Goal: Task Accomplishment & Management: Manage account settings

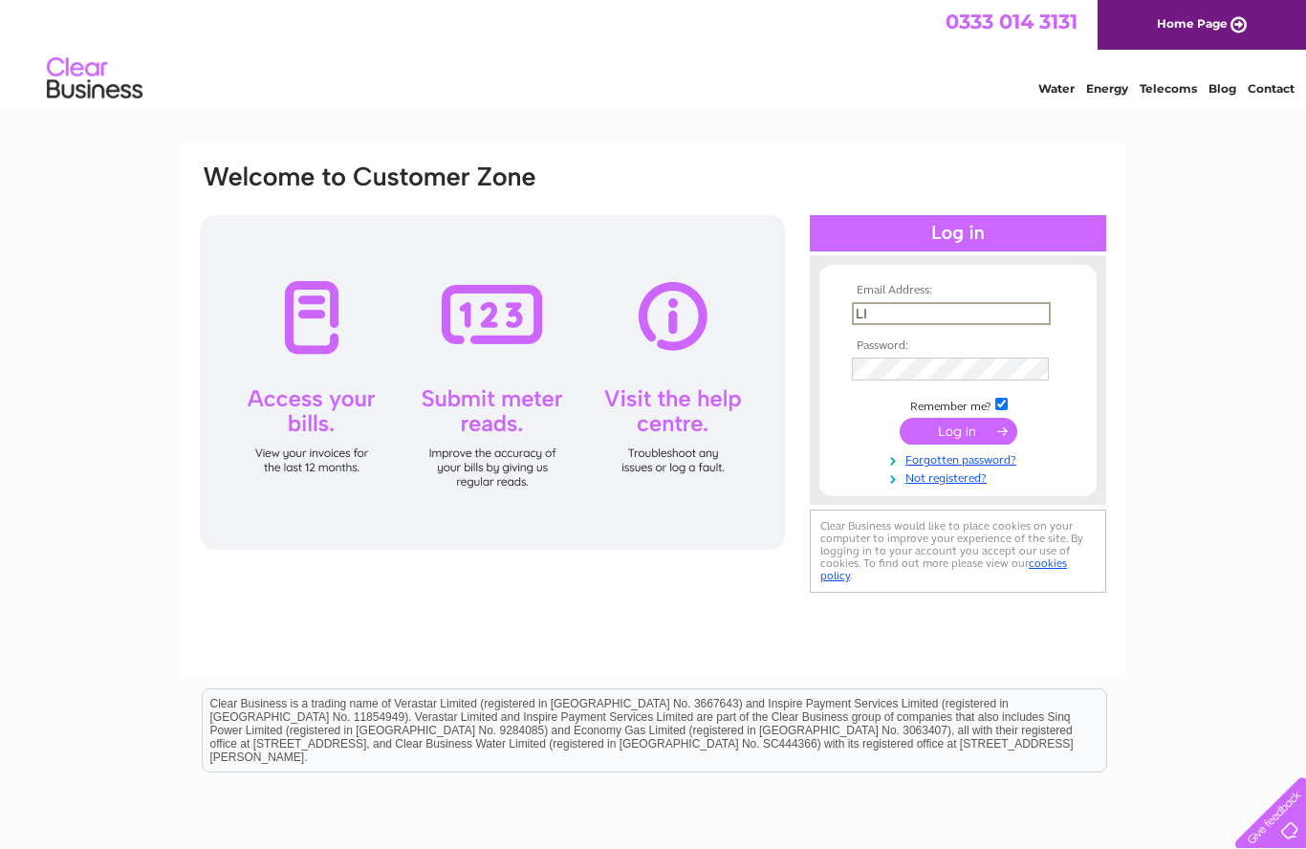
type input "L"
type input "Liztennyson@hotmail.co.uk"
click at [958, 432] on input "submit" at bounding box center [959, 429] width 118 height 27
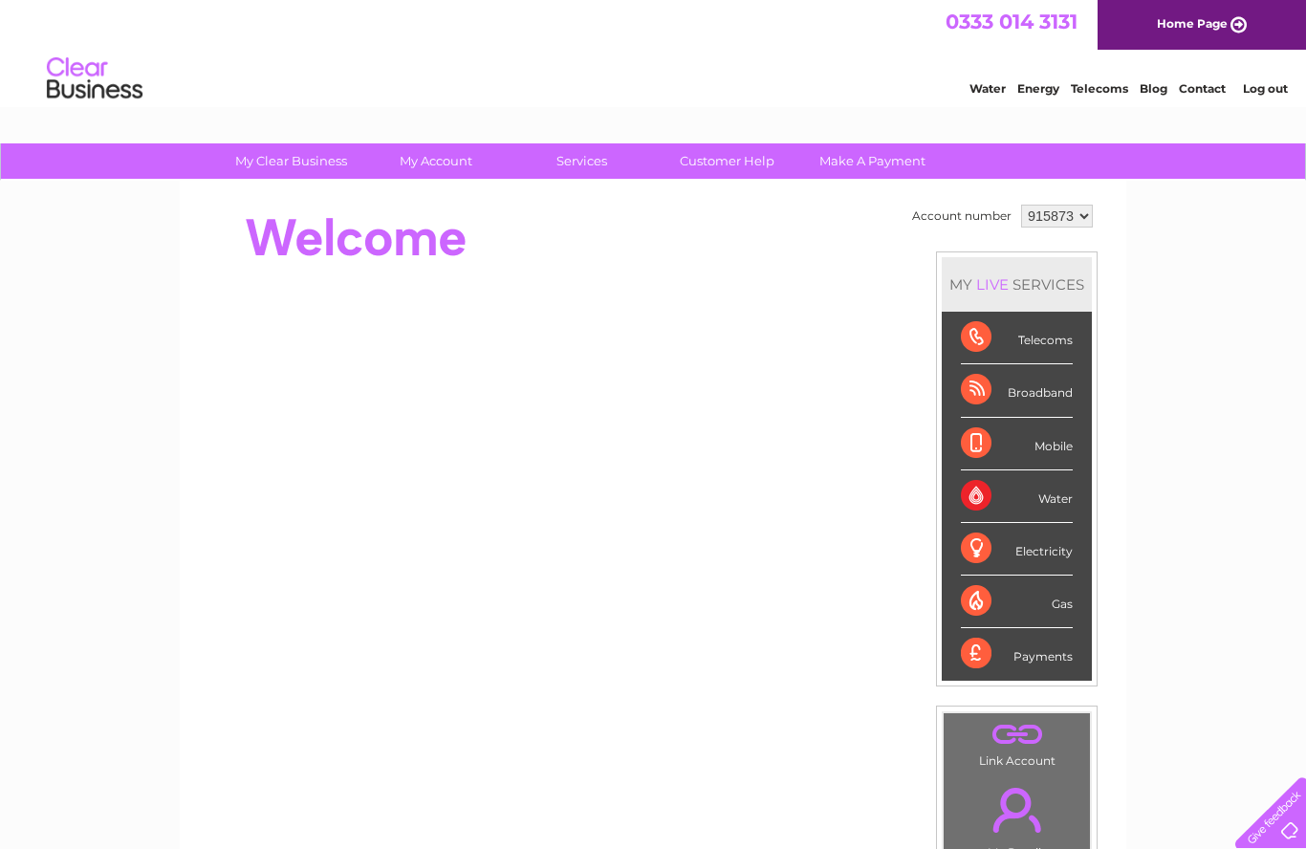
click at [1080, 209] on select "915873" at bounding box center [1057, 216] width 72 height 23
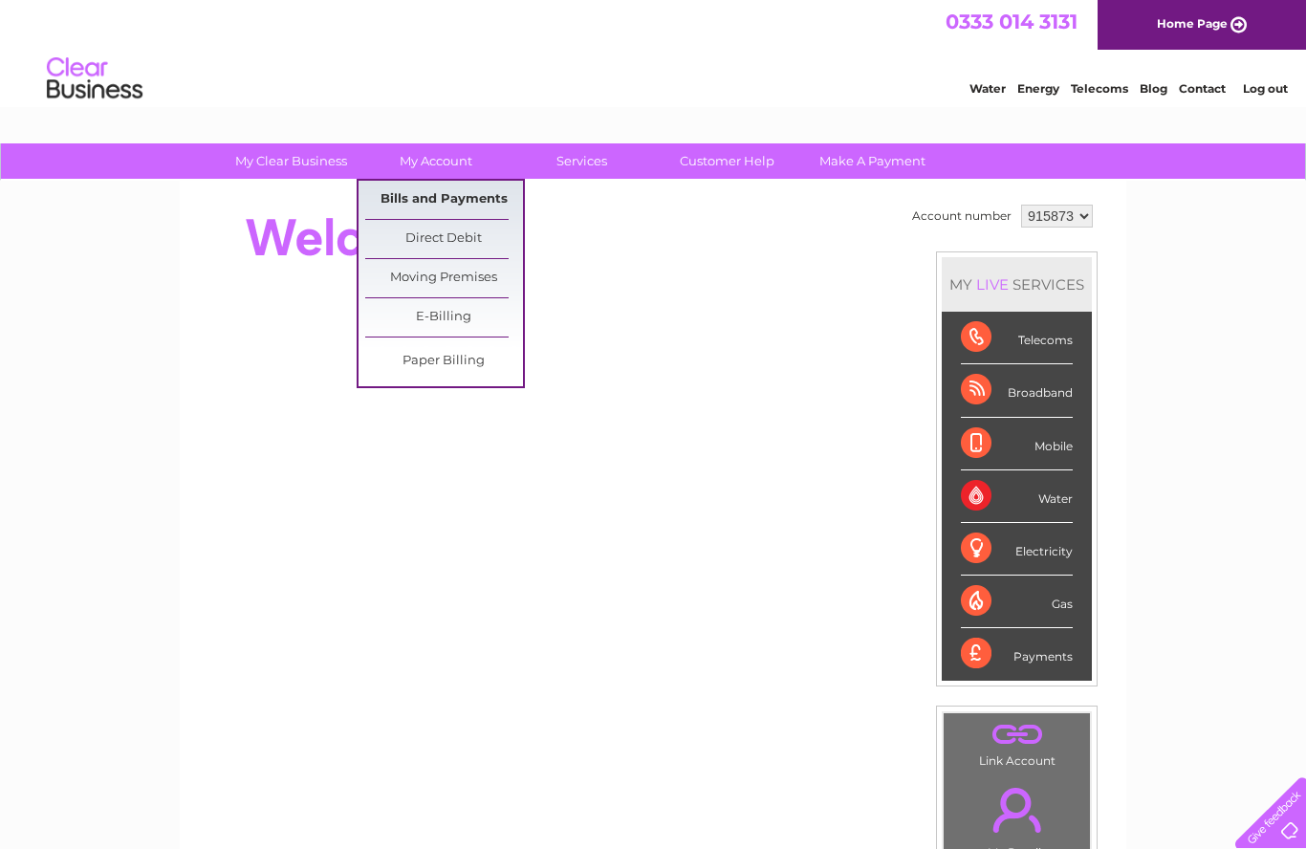
click at [471, 195] on link "Bills and Payments" at bounding box center [444, 200] width 158 height 38
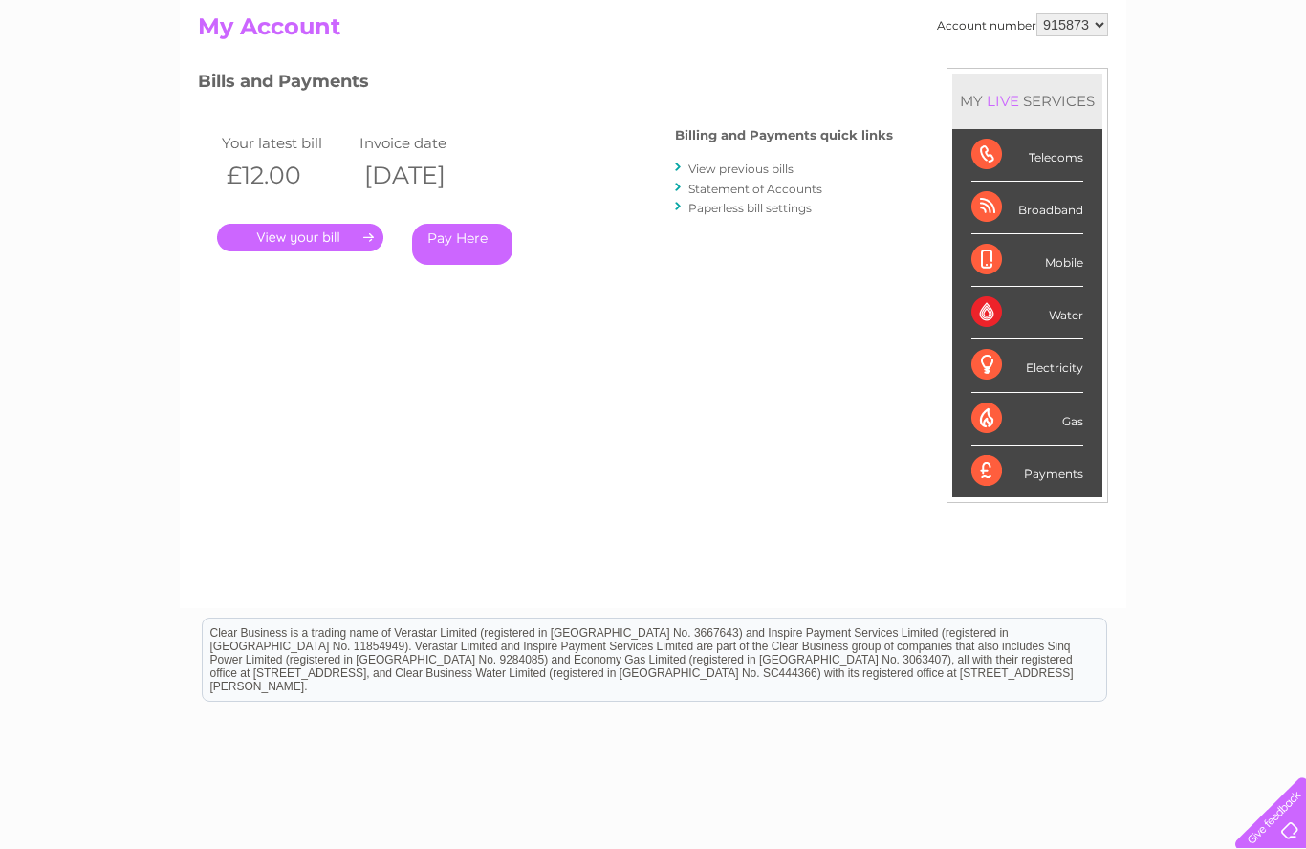
scroll to position [205, 0]
click at [283, 233] on link "." at bounding box center [300, 239] width 166 height 28
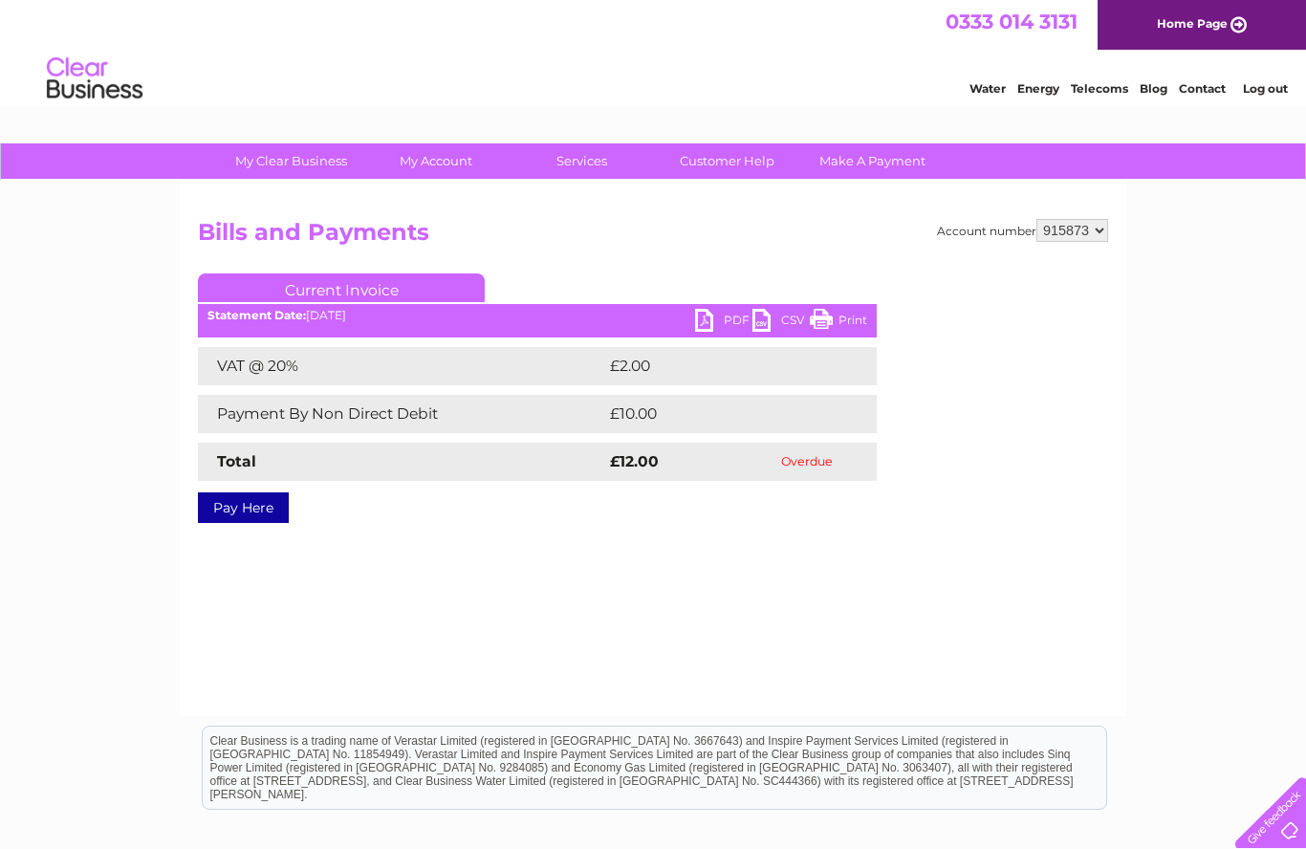
click at [1251, 96] on link "Log out" at bounding box center [1265, 88] width 45 height 14
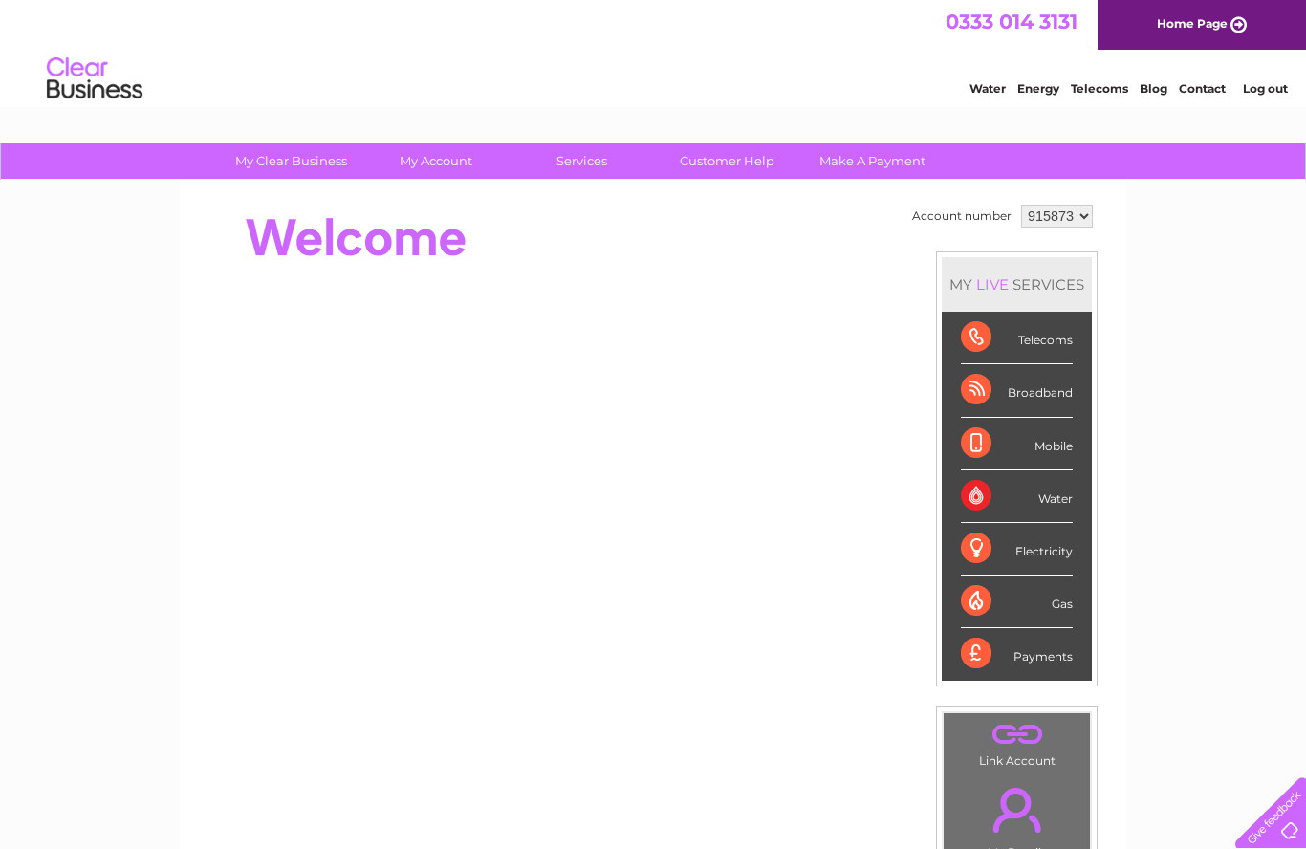
click at [1249, 89] on link "Log out" at bounding box center [1265, 88] width 45 height 14
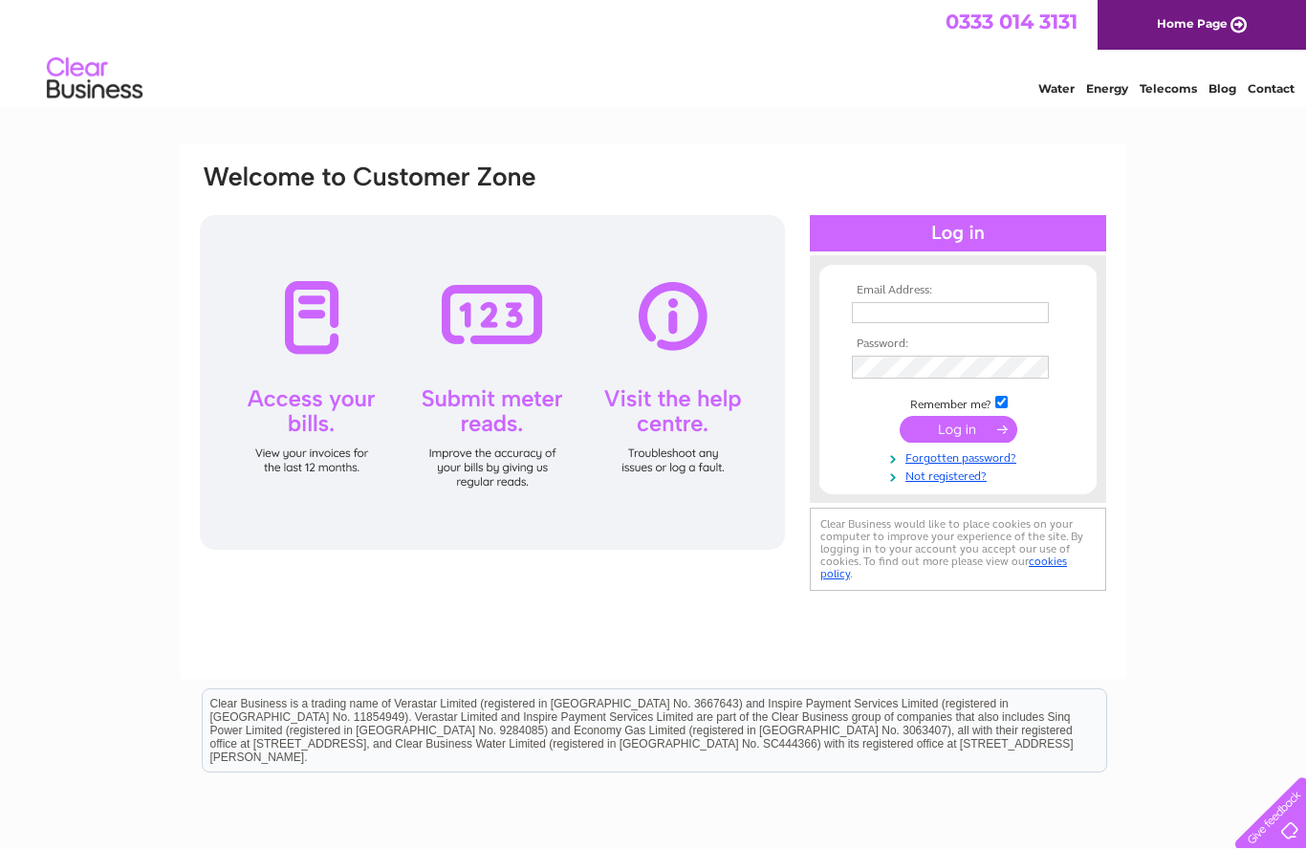
click at [866, 312] on input "text" at bounding box center [950, 312] width 197 height 21
type input "Kingsley2470@hotmail.com"
click at [966, 430] on input "submit" at bounding box center [959, 431] width 118 height 27
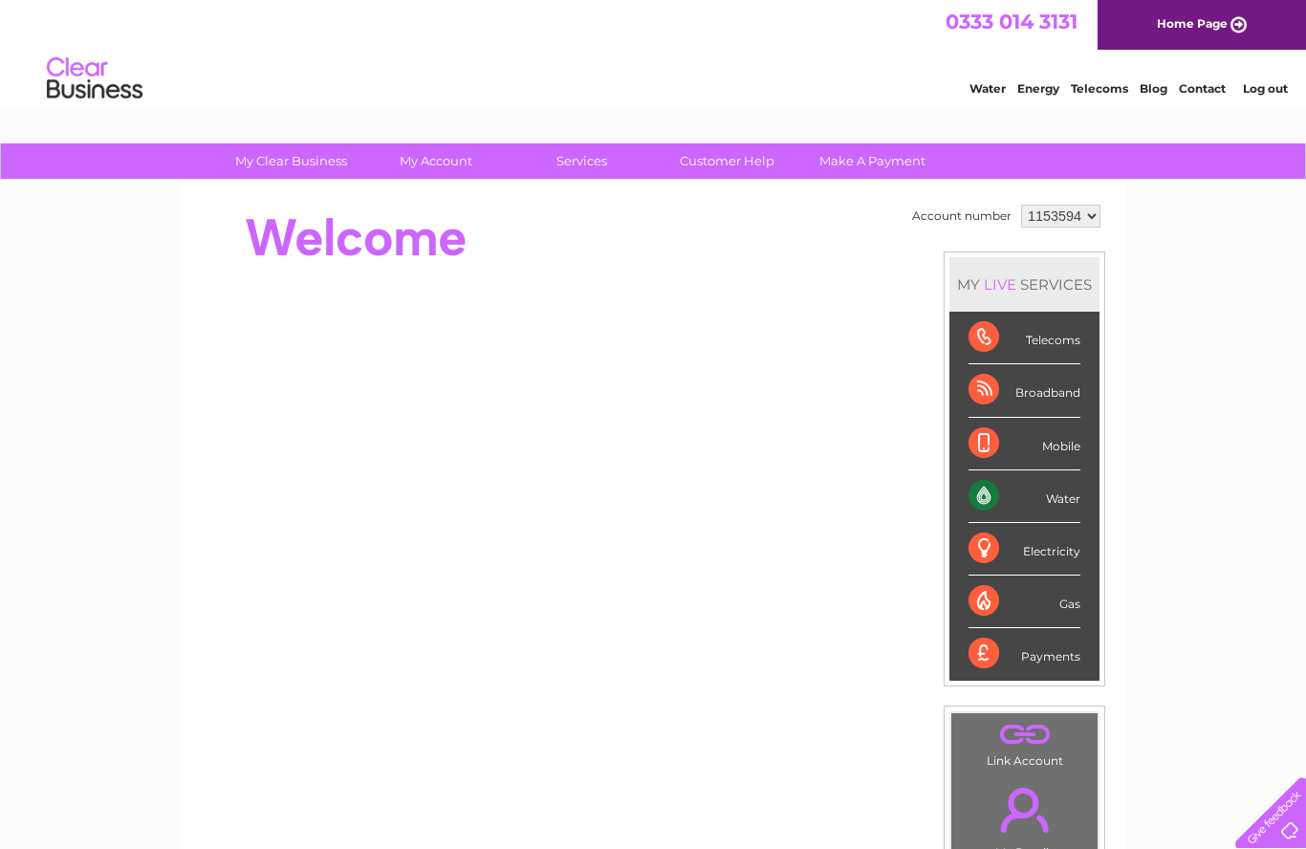
click at [1082, 224] on select "1153594" at bounding box center [1060, 216] width 79 height 23
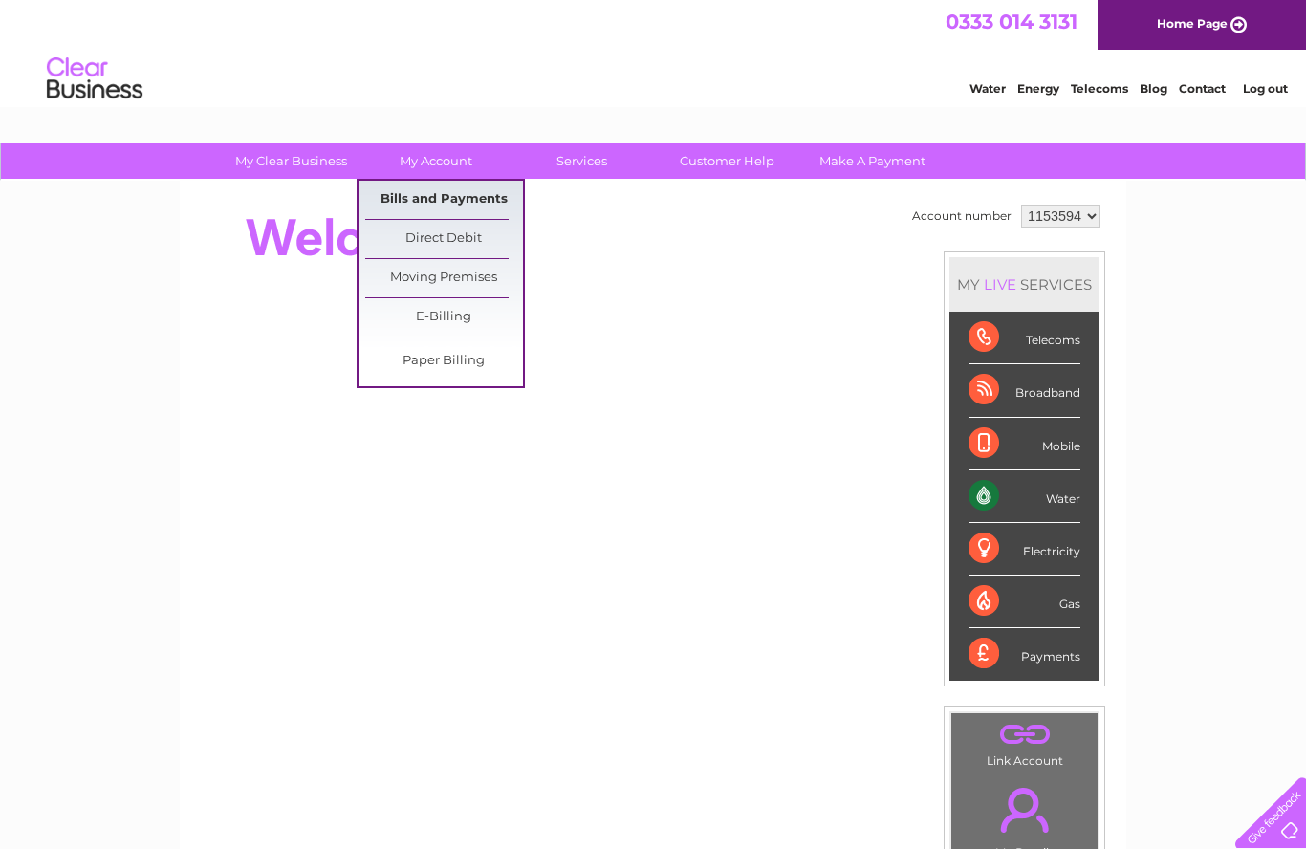
click at [459, 196] on link "Bills and Payments" at bounding box center [444, 200] width 158 height 38
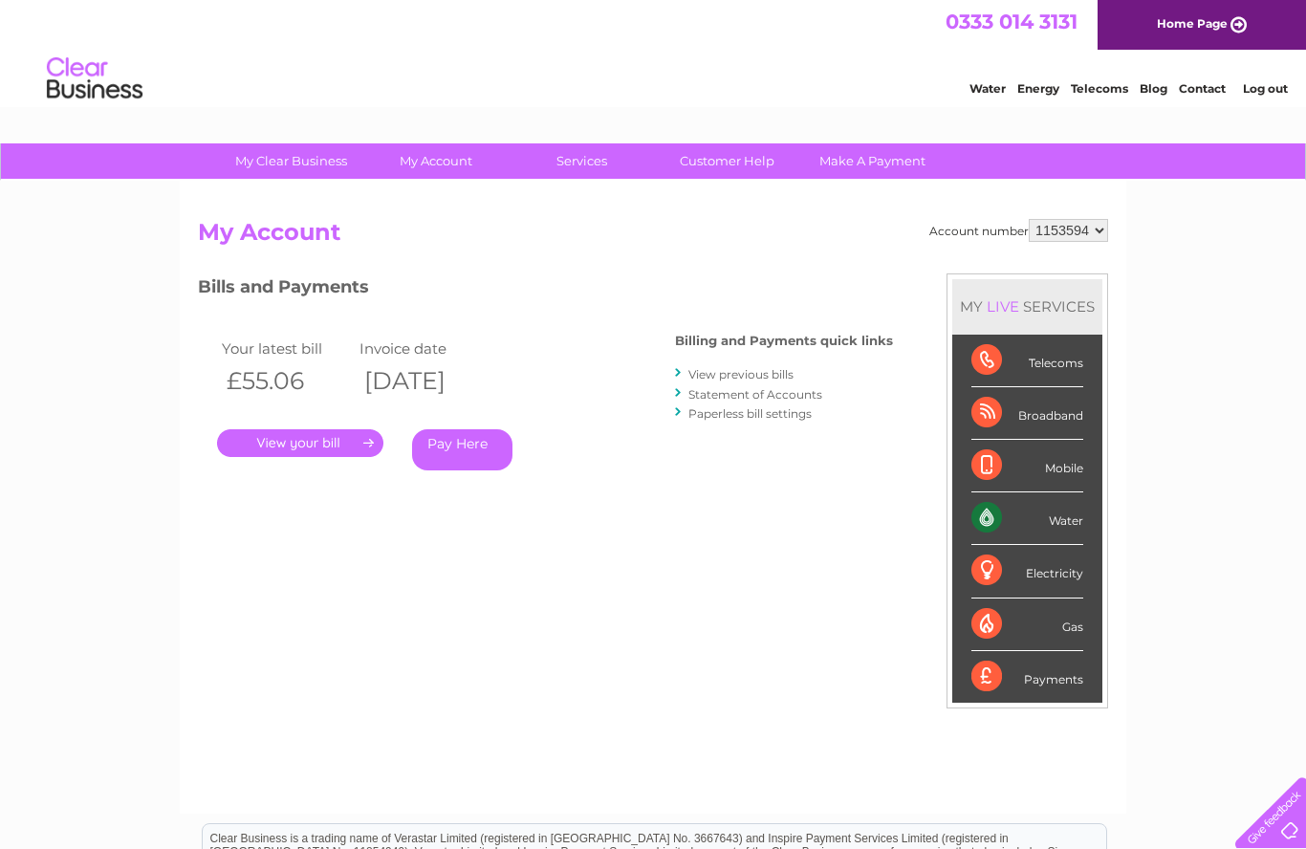
click at [335, 435] on link "." at bounding box center [300, 443] width 166 height 28
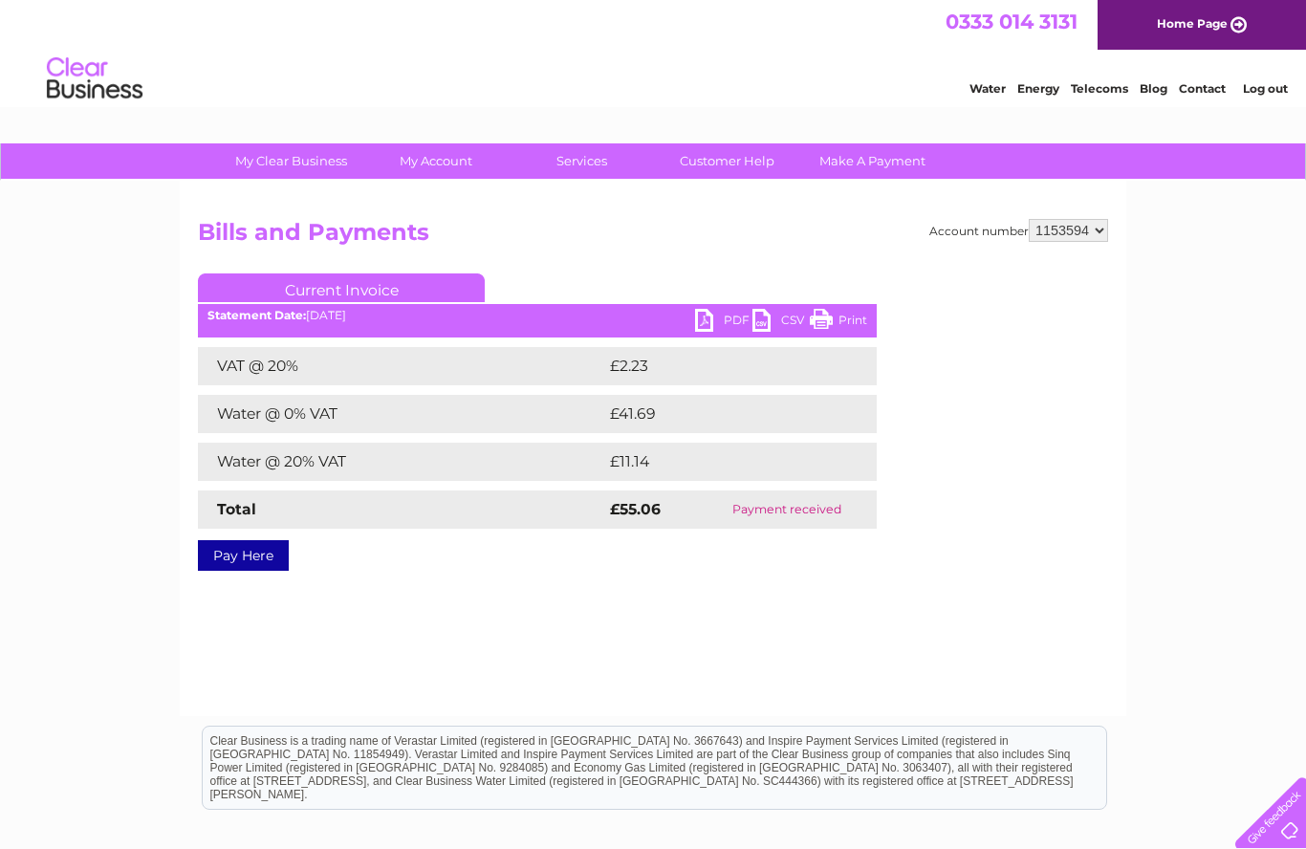
click at [852, 320] on link "Print" at bounding box center [838, 323] width 57 height 28
click at [725, 319] on link "PDF" at bounding box center [723, 323] width 57 height 28
click at [1266, 82] on link "Log out" at bounding box center [1265, 88] width 45 height 14
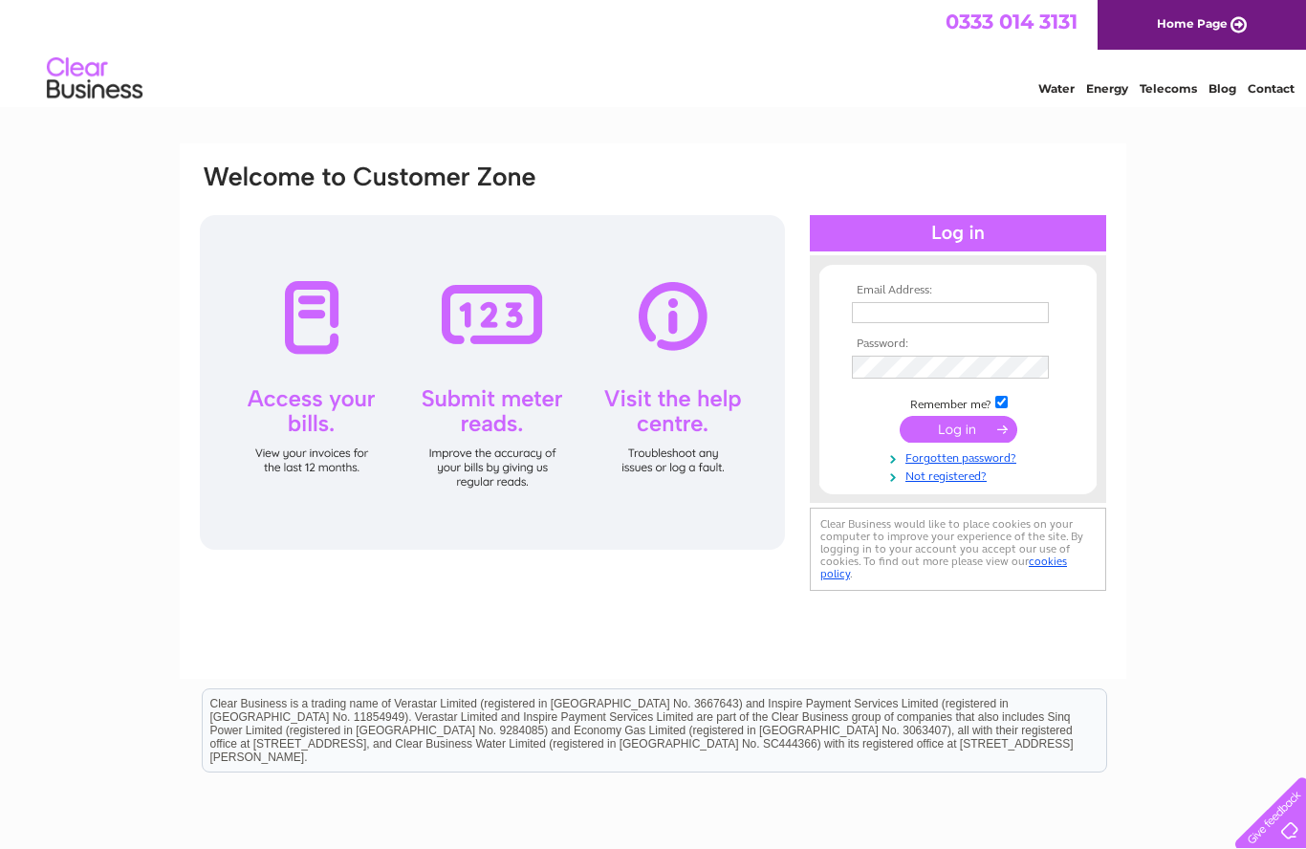
click at [875, 315] on input "text" at bounding box center [950, 312] width 197 height 21
type input "[PERSON_NAME][EMAIL_ADDRESS][DOMAIN_NAME]"
click at [963, 433] on input "submit" at bounding box center [959, 431] width 118 height 27
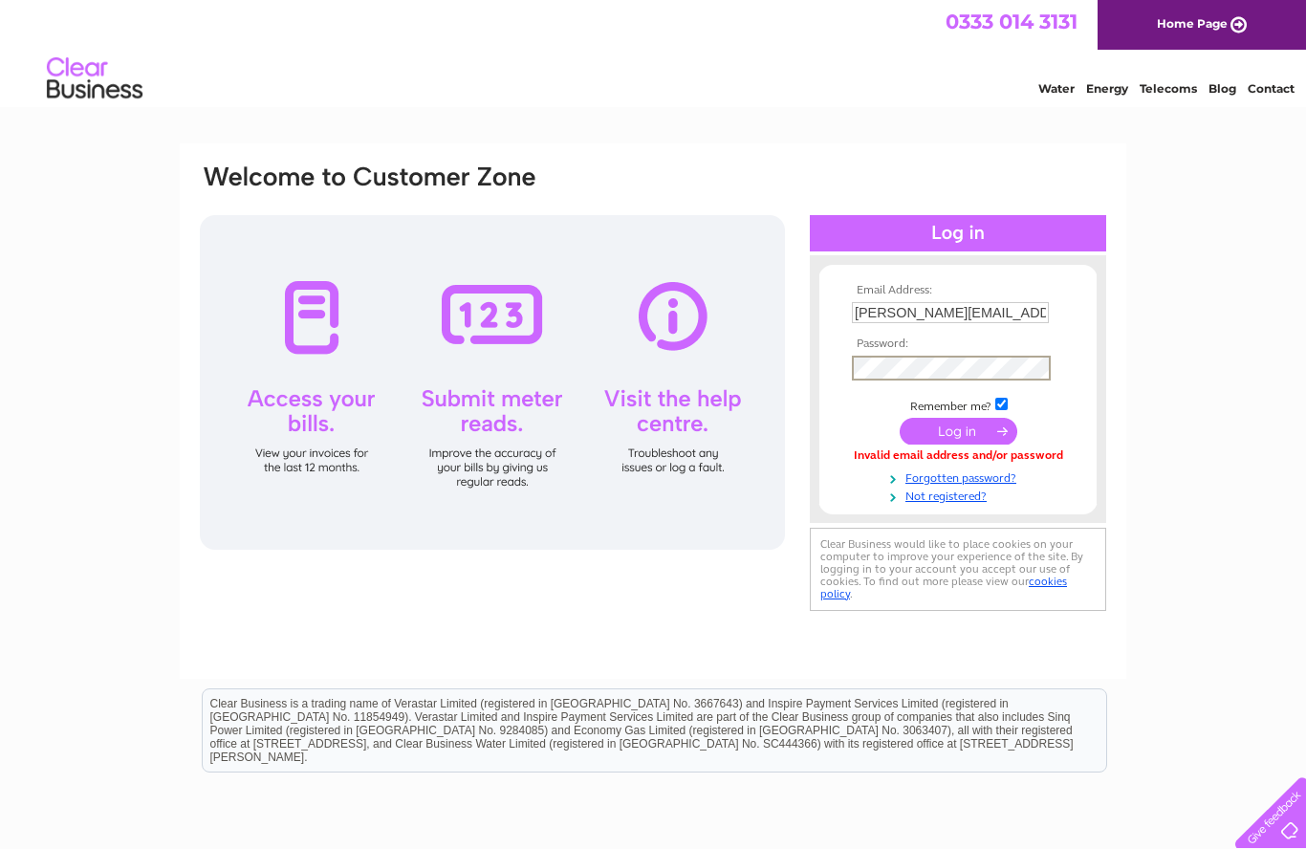
click at [972, 438] on input "submit" at bounding box center [959, 431] width 118 height 27
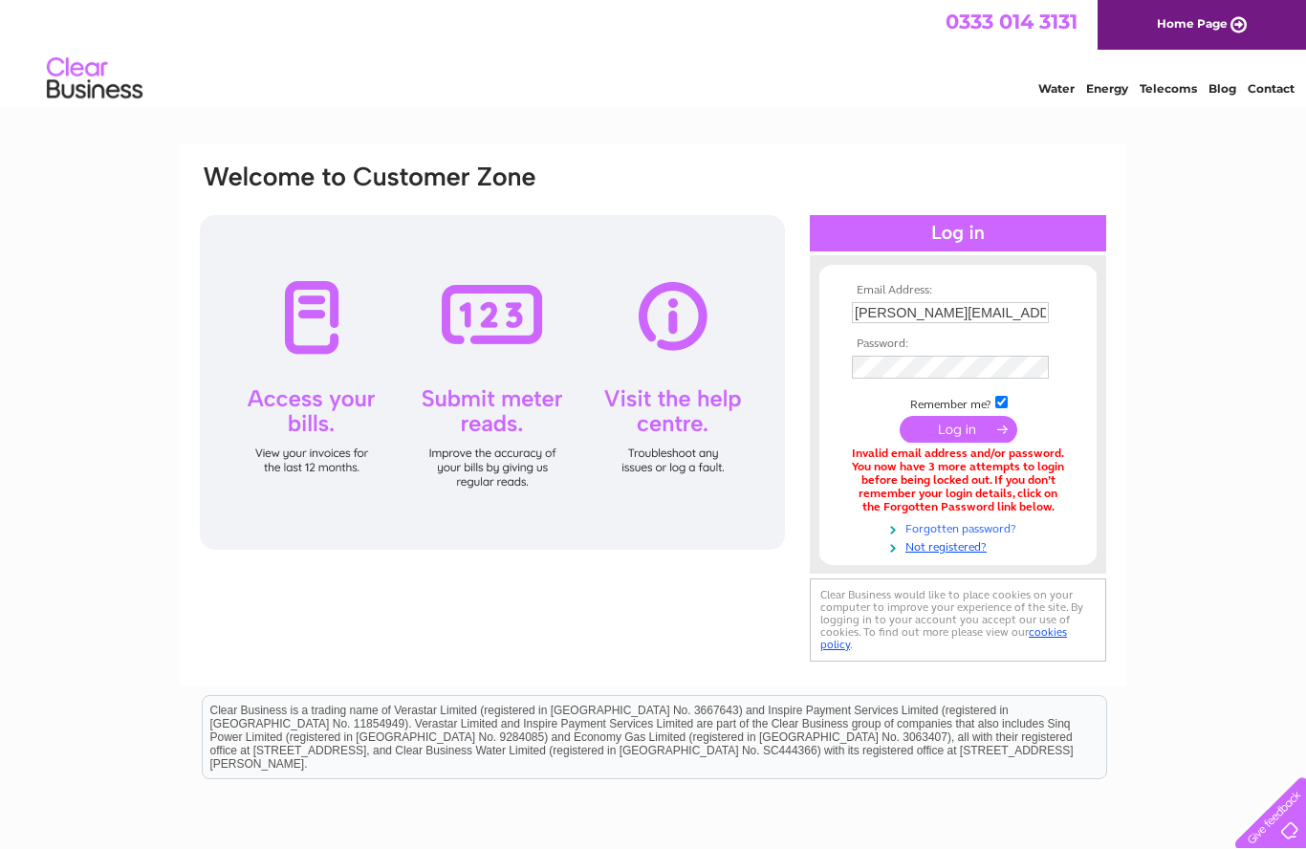
click at [1007, 527] on link "Forgotten password?" at bounding box center [960, 527] width 217 height 18
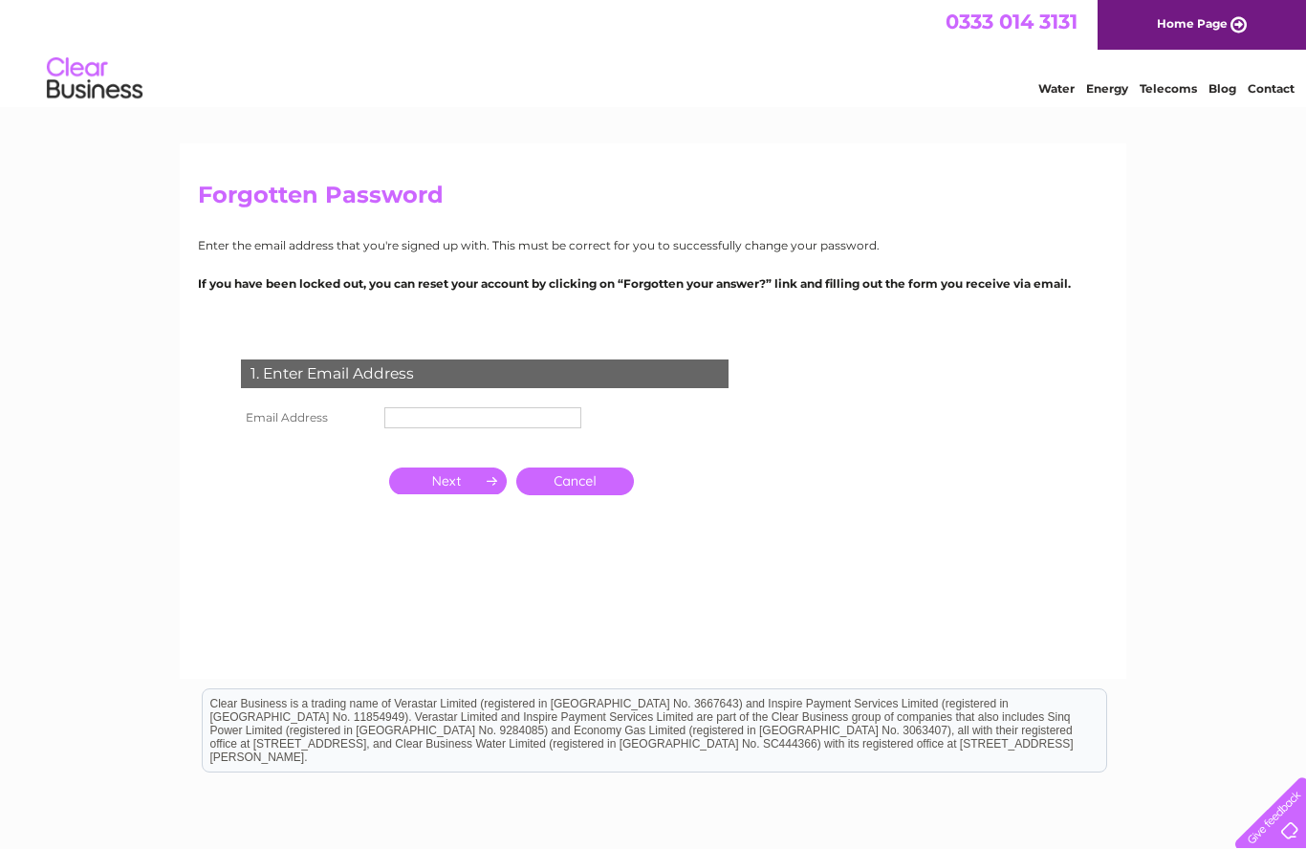
click at [412, 427] on input "text" at bounding box center [482, 417] width 197 height 21
type input "liztennyson@hotmail.co.uk"
click at [453, 488] on input "button" at bounding box center [448, 481] width 118 height 27
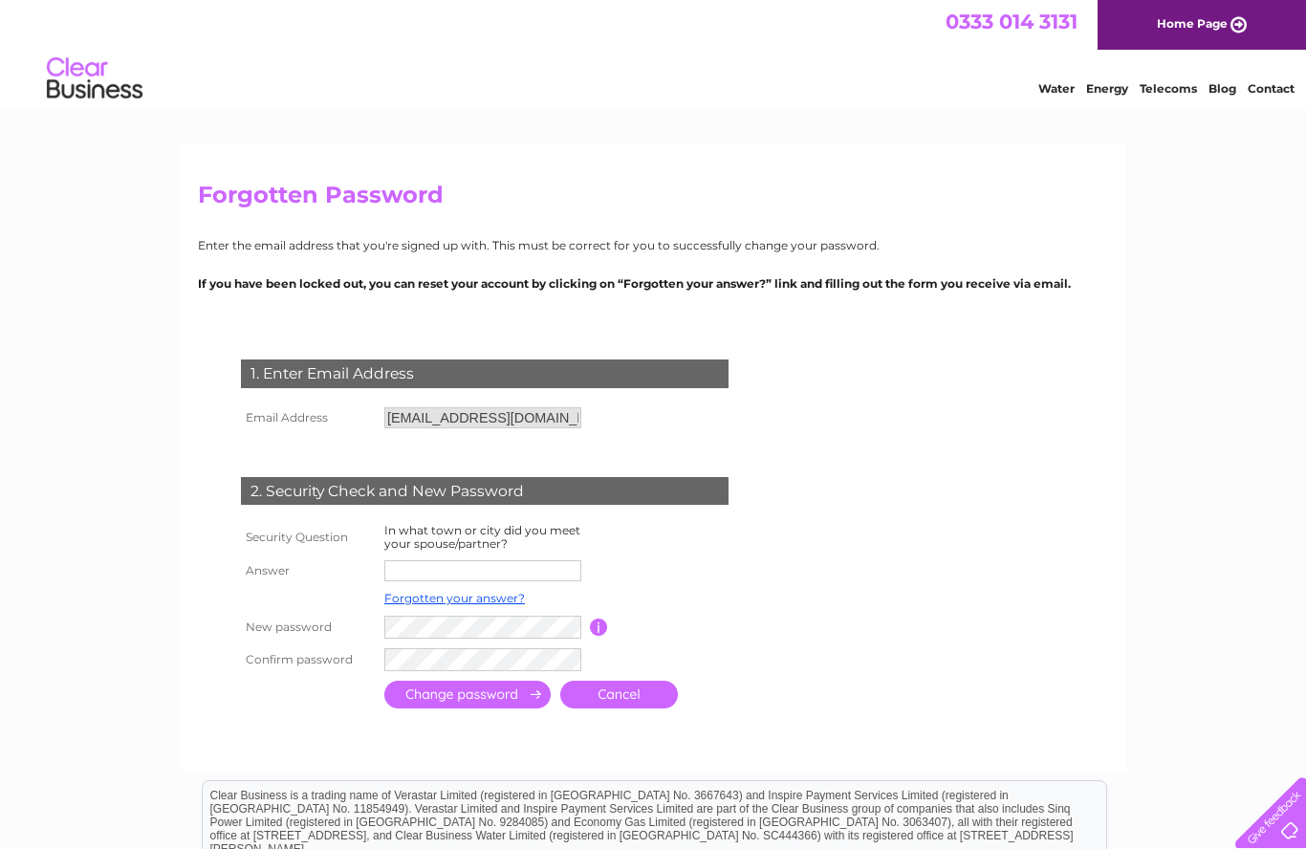
click at [411, 560] on input "text" at bounding box center [482, 570] width 197 height 21
type input "East kilbride"
click at [604, 629] on input "button" at bounding box center [599, 628] width 18 height 17
click at [991, 420] on form "1. Enter Email Address Email Address liztennyson@hotmail.co.uk Cancel" at bounding box center [653, 537] width 910 height 432
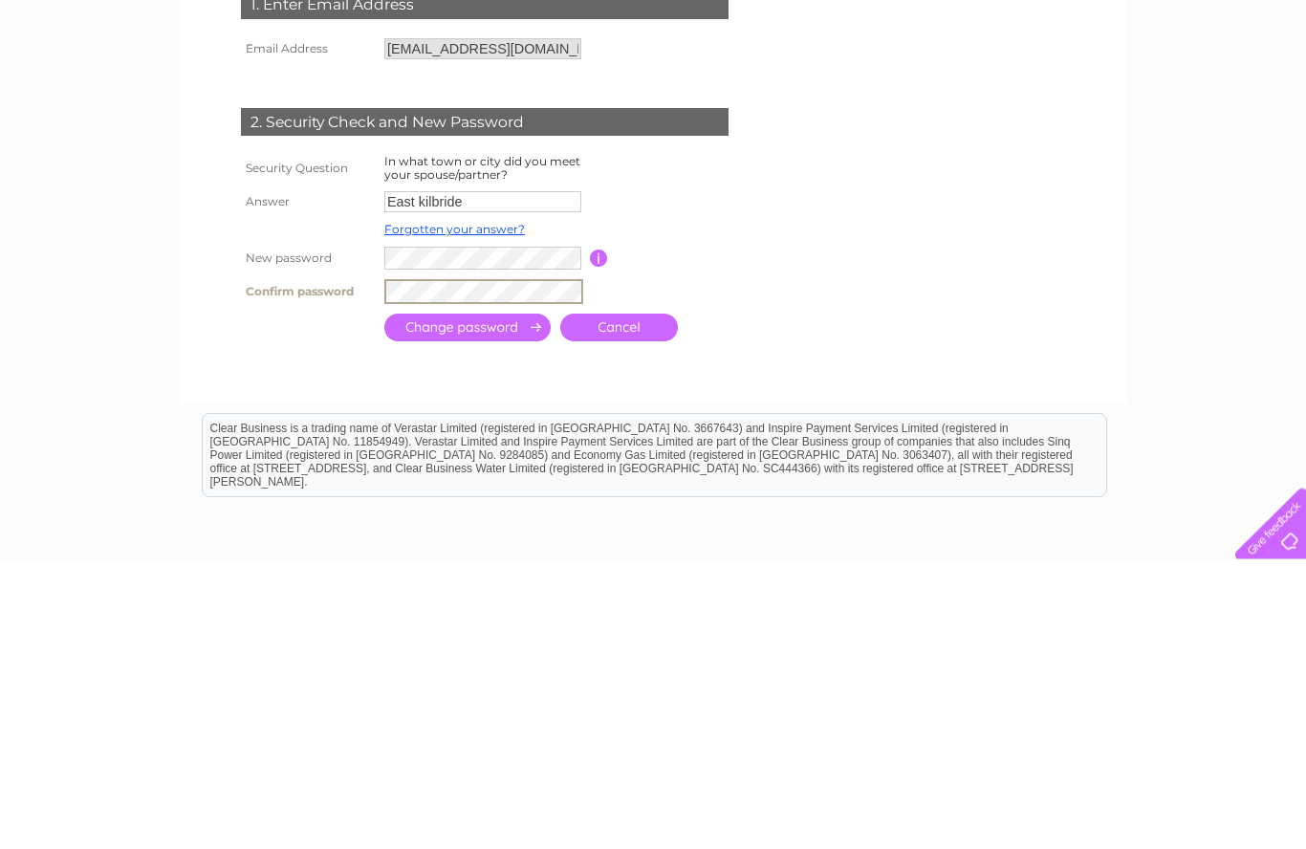
click at [500, 603] on input "submit" at bounding box center [467, 617] width 166 height 28
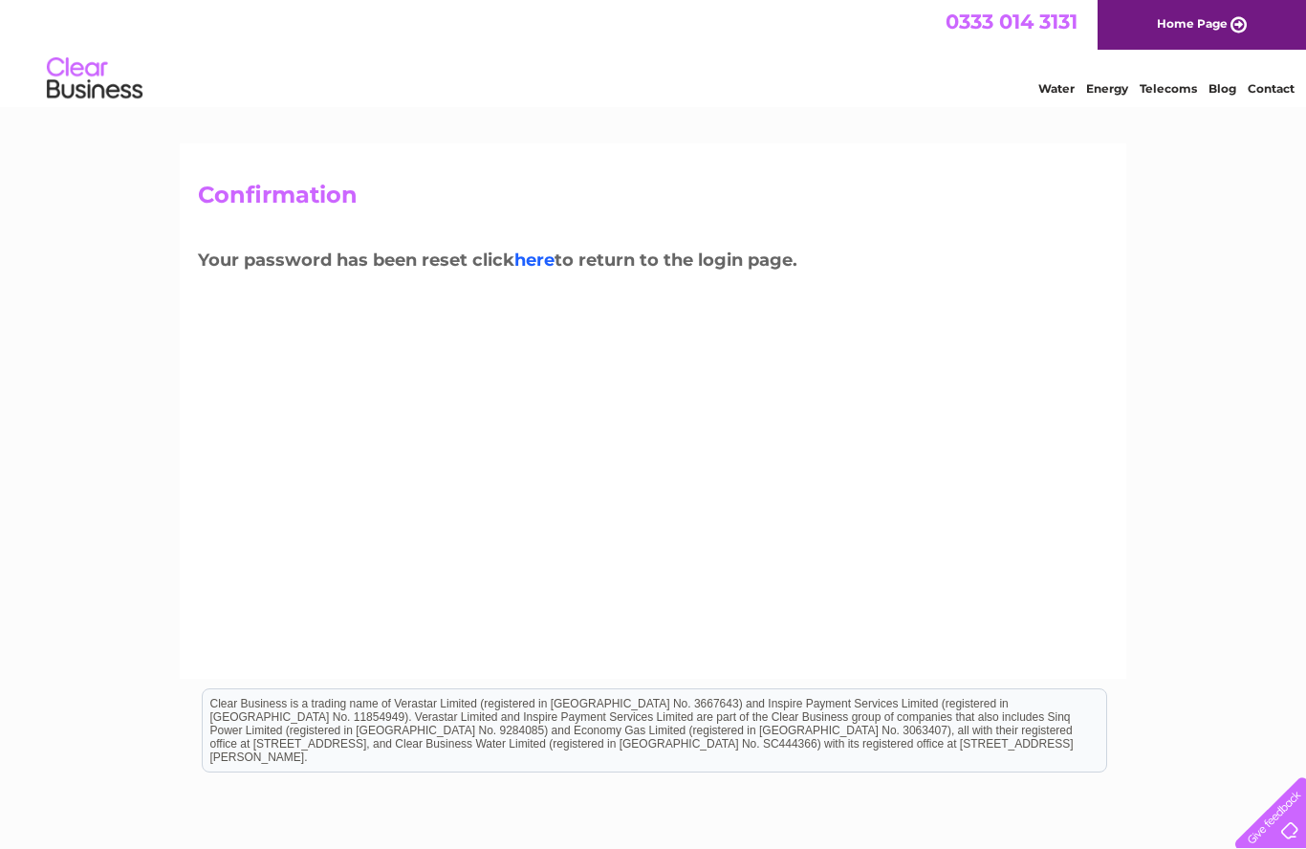
click at [544, 254] on link "here" at bounding box center [534, 260] width 40 height 21
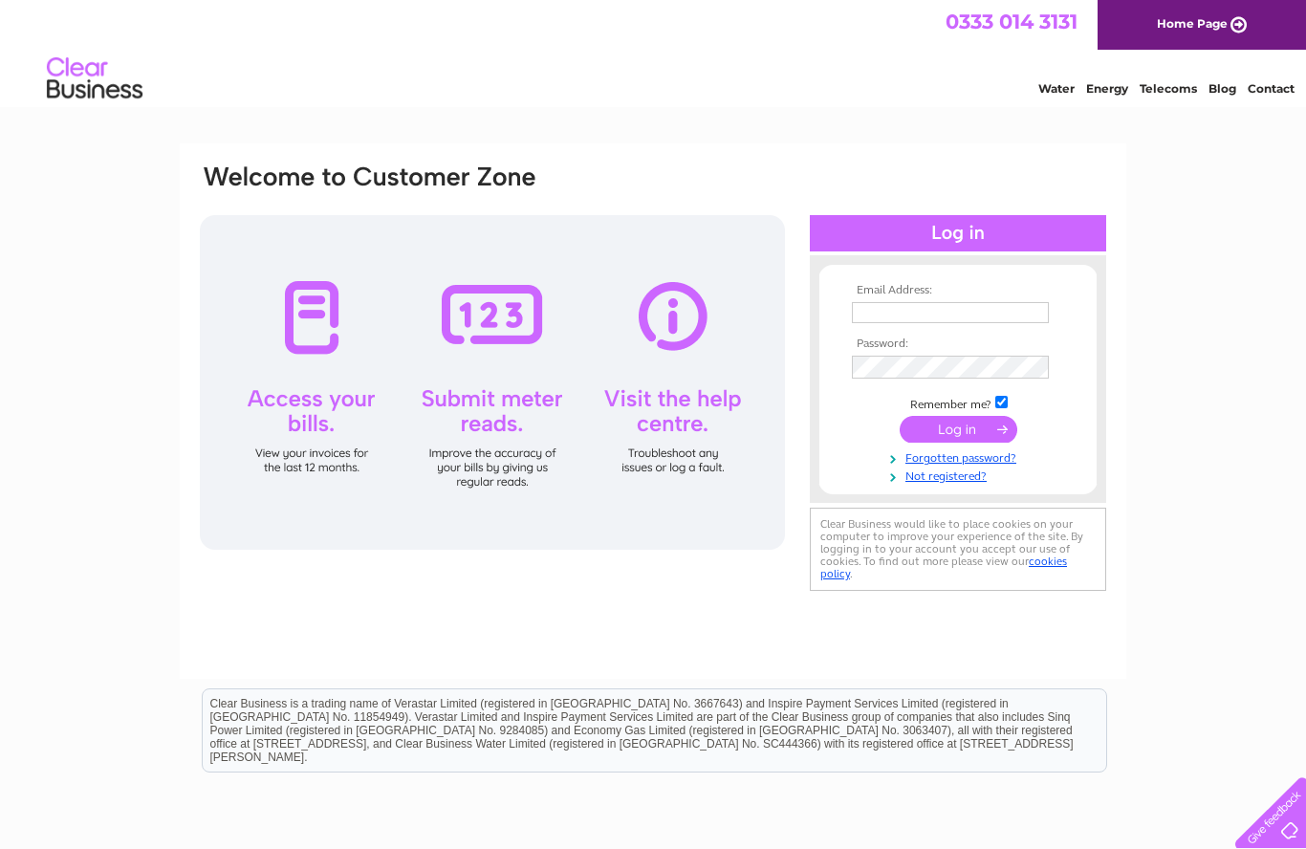
click at [874, 319] on input "text" at bounding box center [950, 312] width 197 height 21
type input "L"
type input "Liztennyson@hotmail.co.uk"
click at [947, 425] on input "submit" at bounding box center [959, 431] width 118 height 27
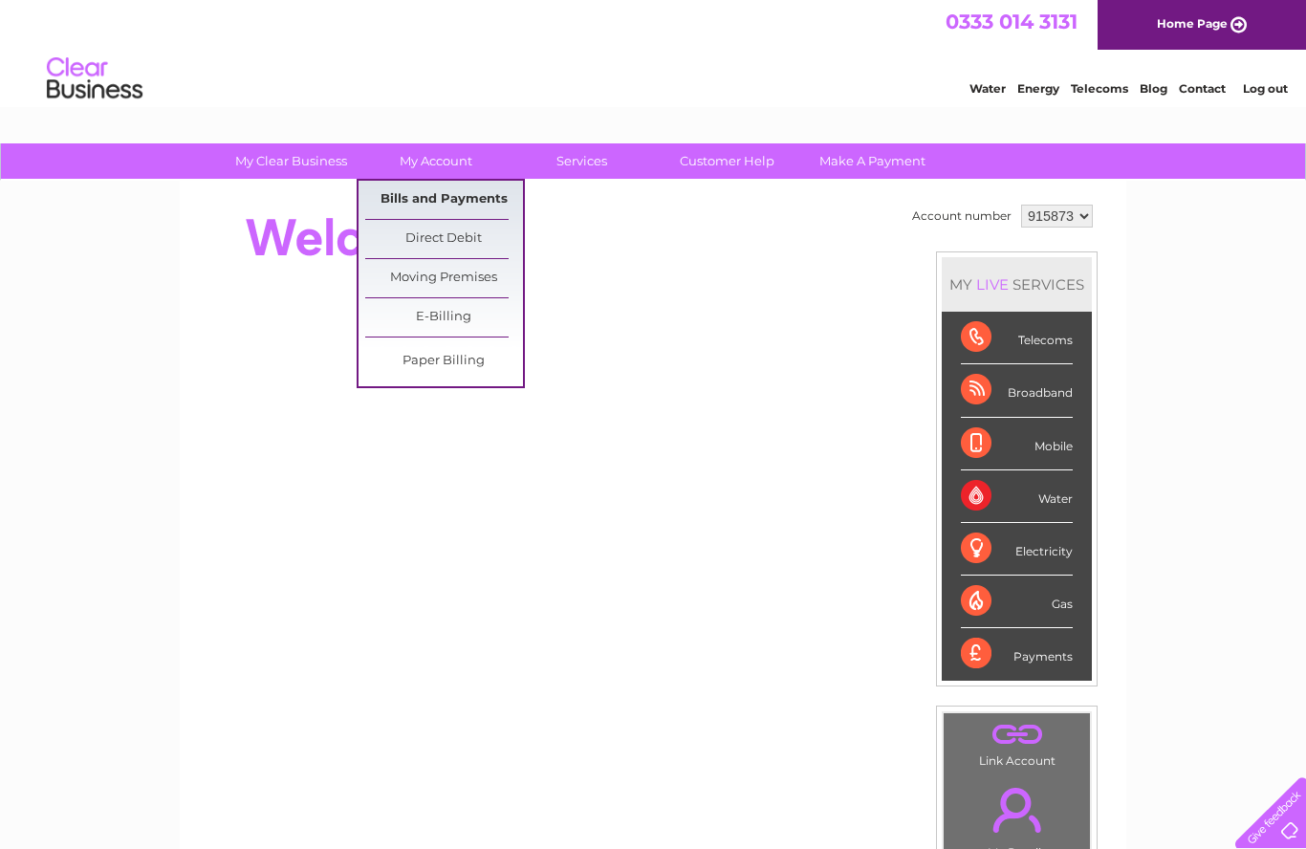
click at [426, 190] on link "Bills and Payments" at bounding box center [444, 200] width 158 height 38
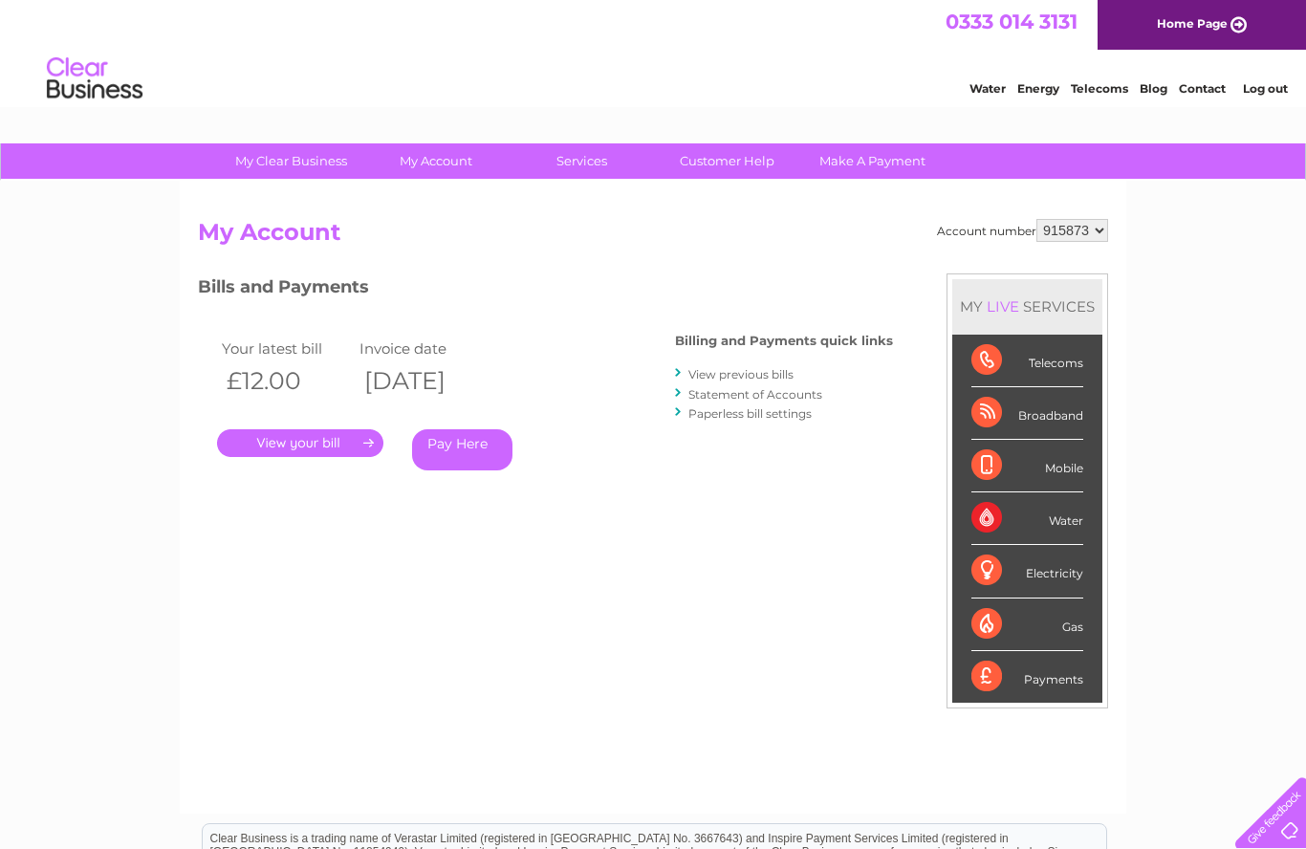
click at [1273, 84] on link "Log out" at bounding box center [1265, 88] width 45 height 14
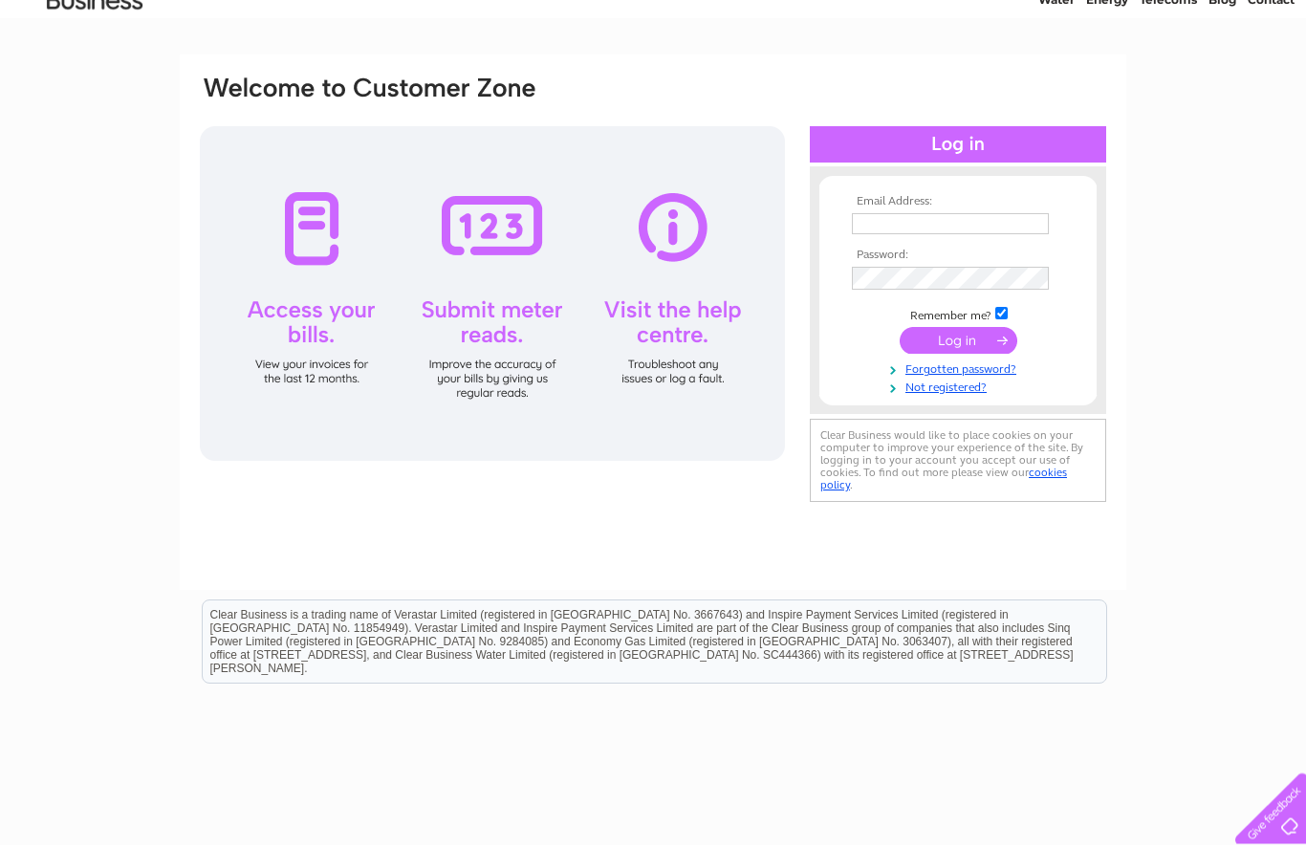
scroll to position [84, 0]
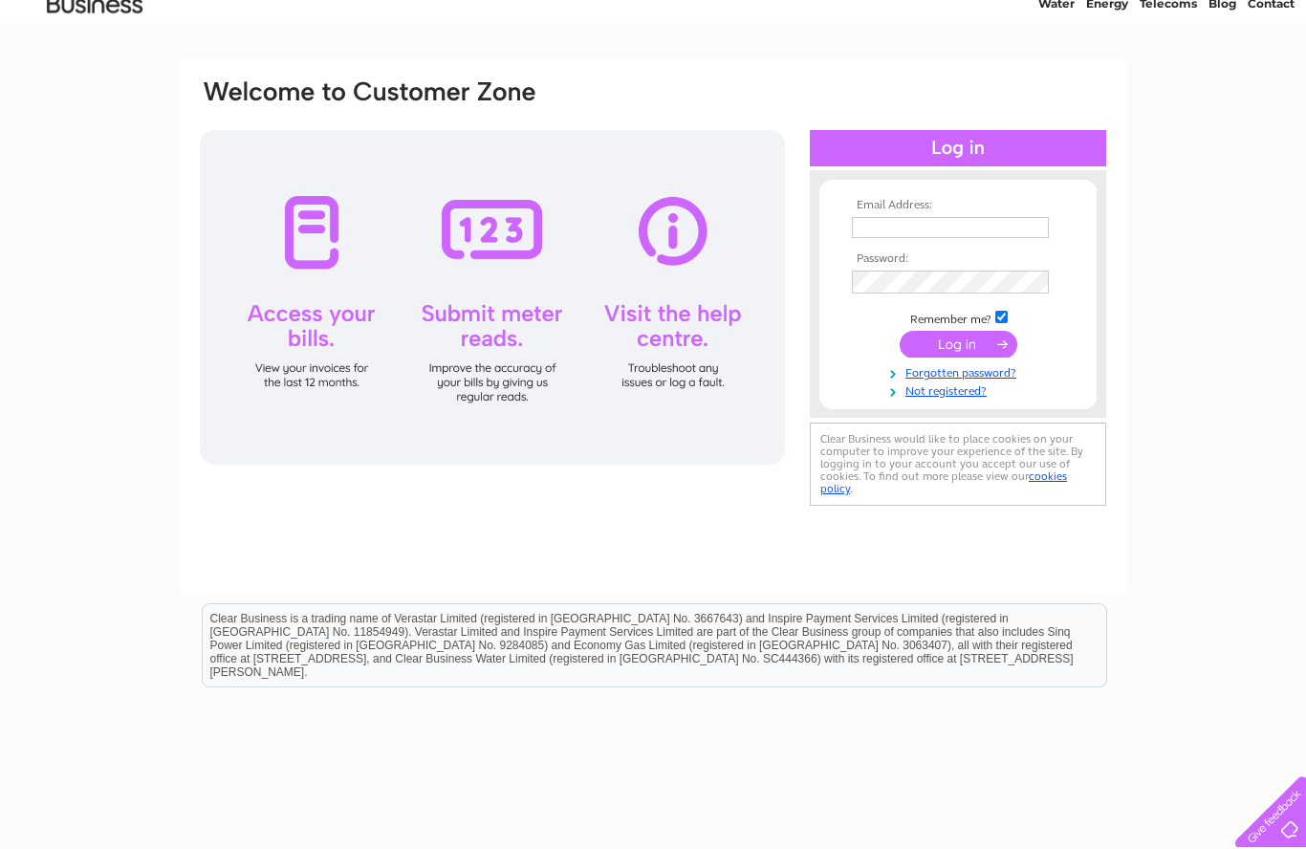
click at [872, 231] on input "text" at bounding box center [950, 228] width 197 height 21
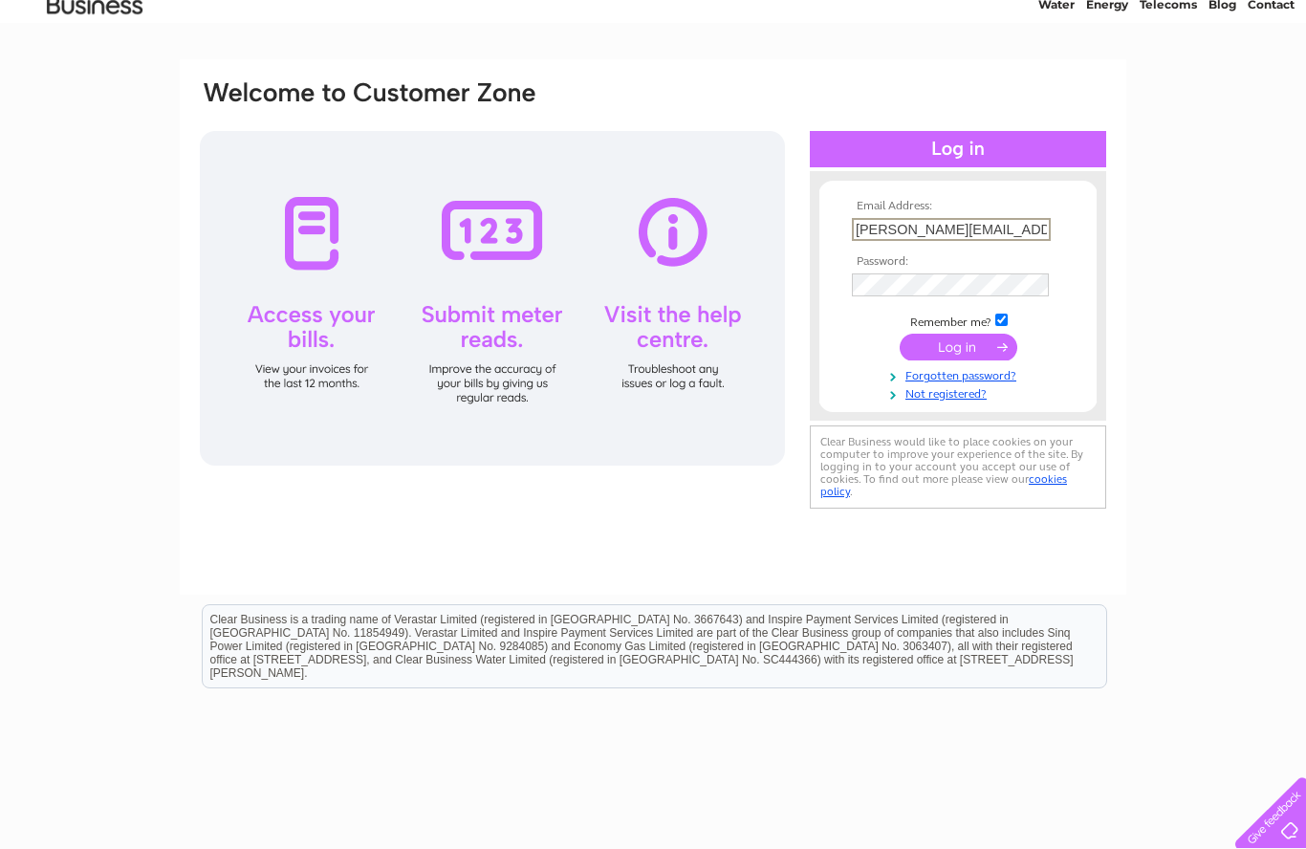
type input "[PERSON_NAME][EMAIL_ADDRESS][DOMAIN_NAME]"
click at [954, 351] on input "submit" at bounding box center [959, 347] width 118 height 27
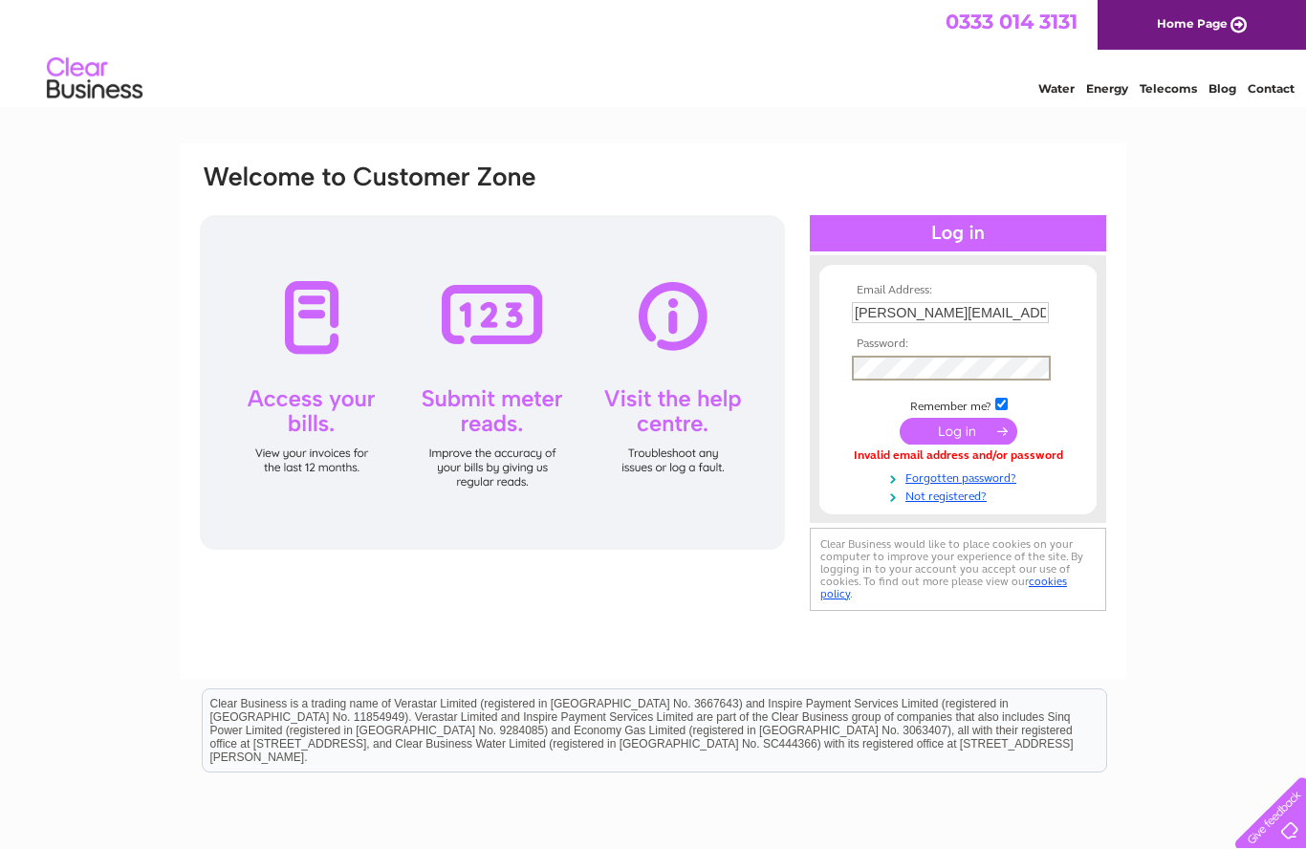
click at [1027, 314] on input "Liztennyson@hotmail.co.uk" at bounding box center [950, 312] width 197 height 21
type input "uk"
click at [1270, 816] on div at bounding box center [1267, 809] width 78 height 78
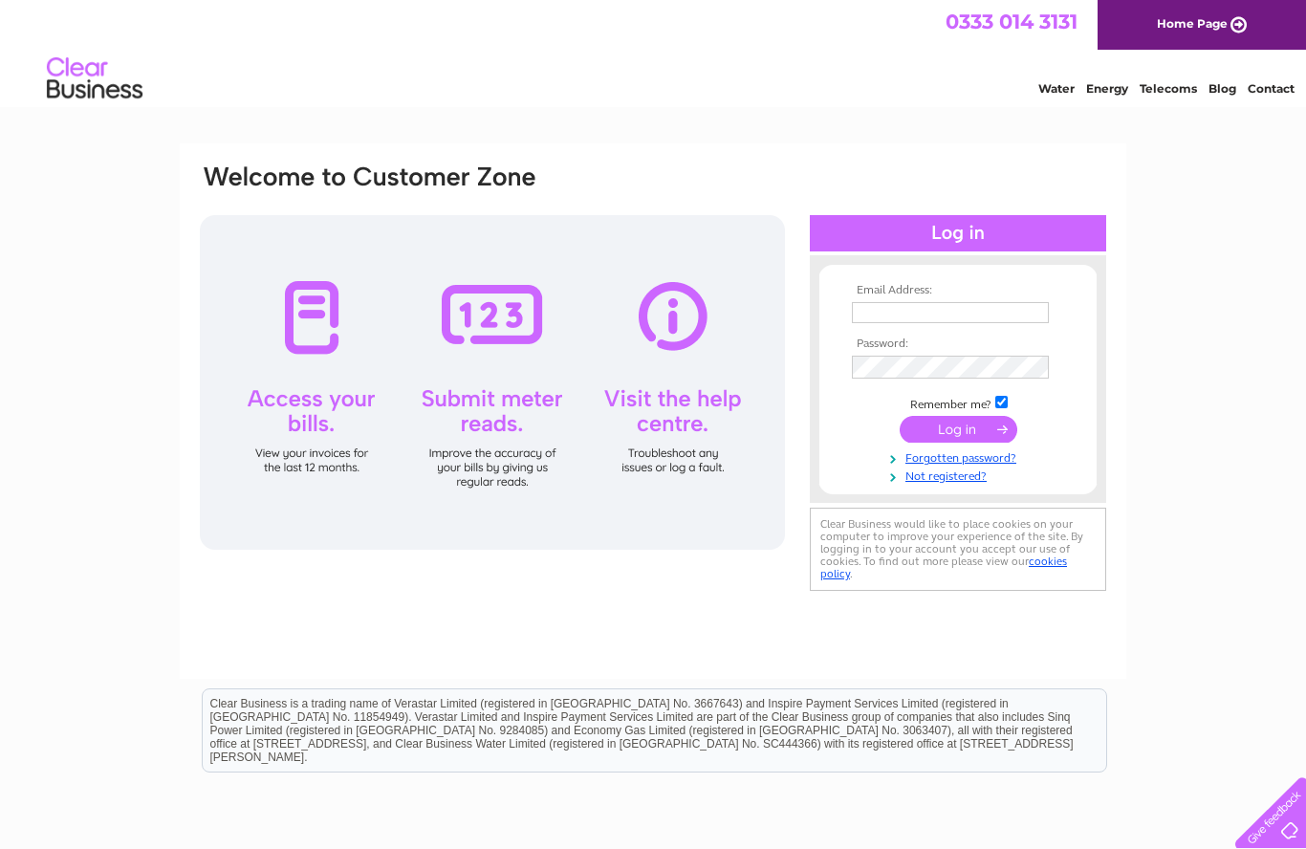
click at [883, 317] on input "text" at bounding box center [950, 312] width 197 height 21
type input "Kingsley2470@hotmail.com"
click at [957, 439] on input "submit" at bounding box center [959, 431] width 118 height 27
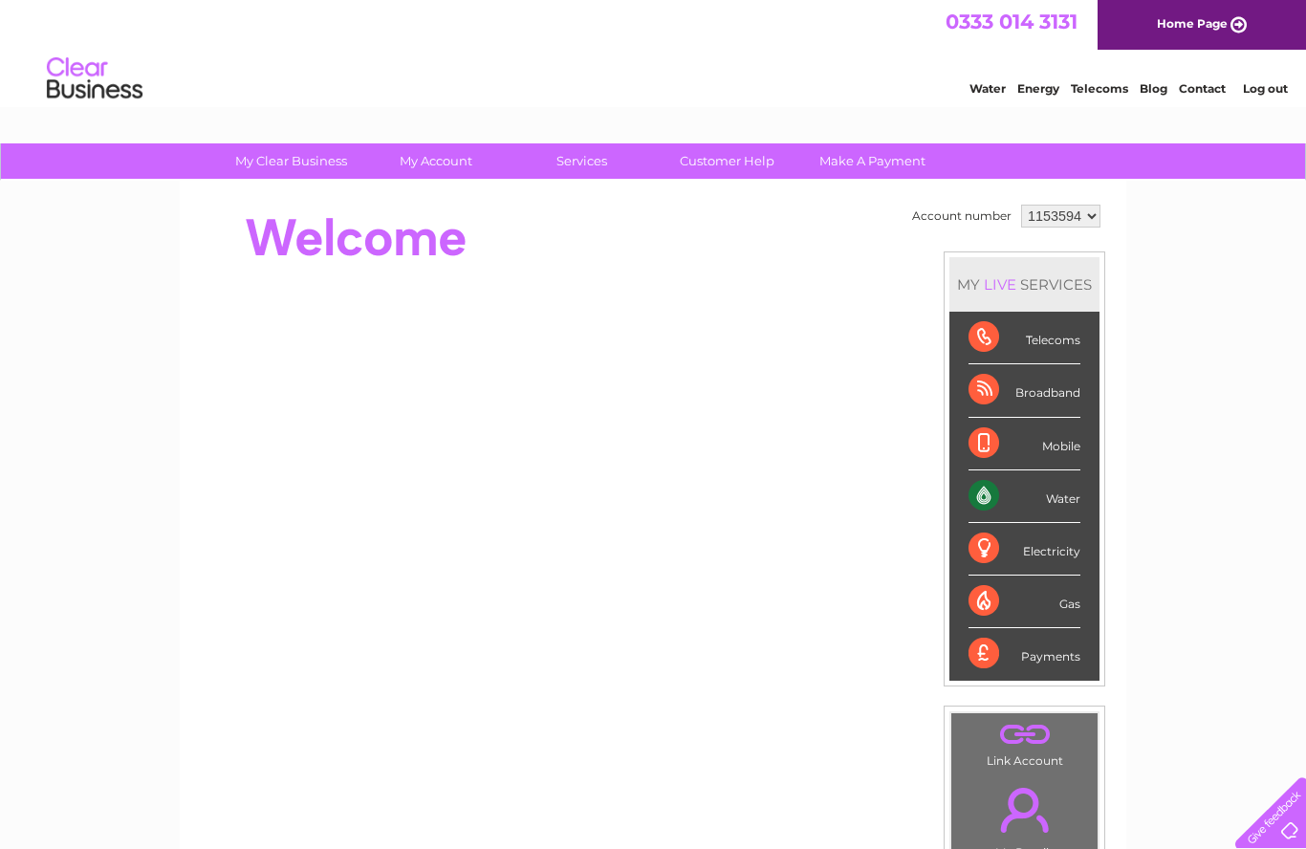
click at [1269, 91] on link "Log out" at bounding box center [1265, 88] width 45 height 14
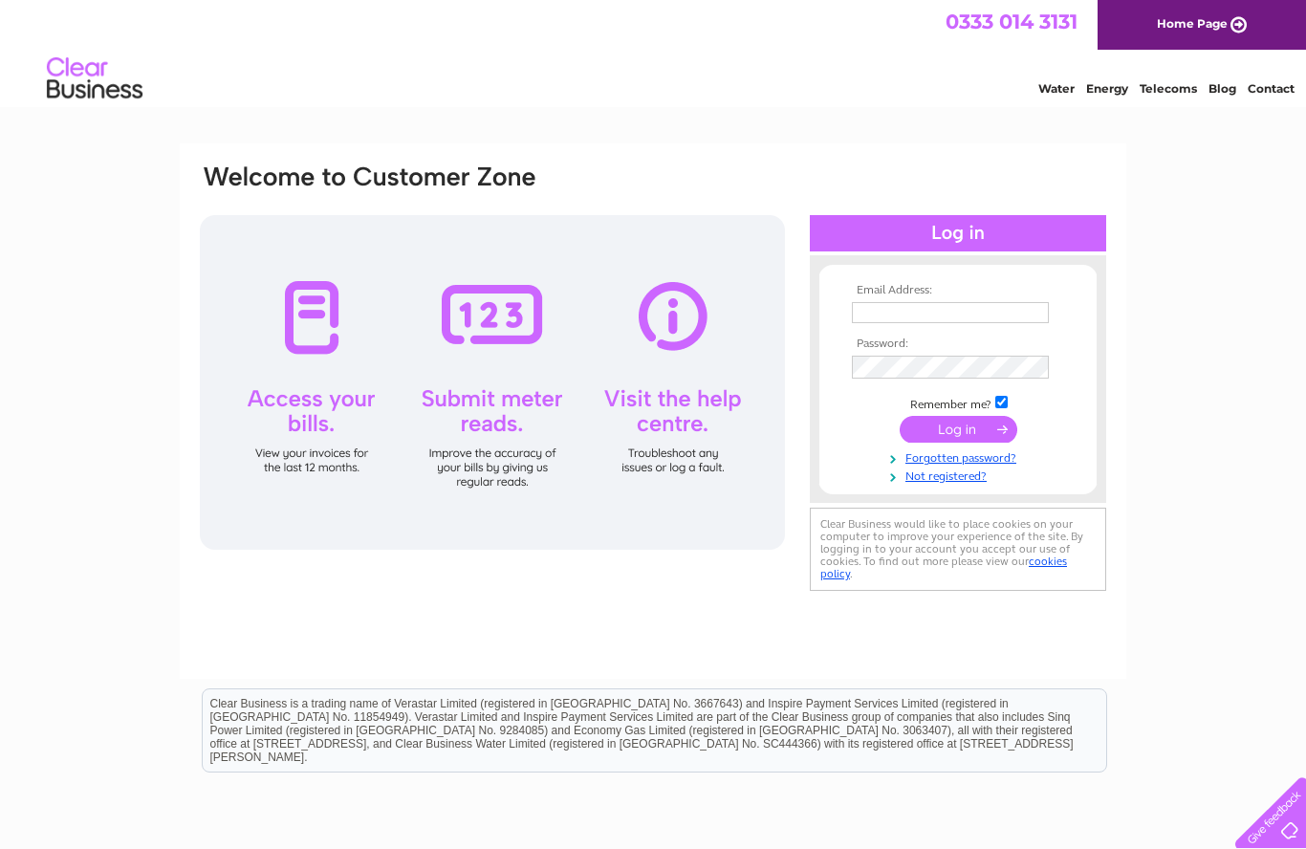
click at [898, 318] on input "text" at bounding box center [950, 312] width 197 height 21
type input "Liztennyson@hotmail.co.uk"
click at [1002, 469] on tbody "Email Address: Liztennyson@hotmail.co.uk Password: Remember me?" at bounding box center [958, 385] width 222 height 202
click at [1004, 464] on link "Forgotten password?" at bounding box center [960, 456] width 217 height 18
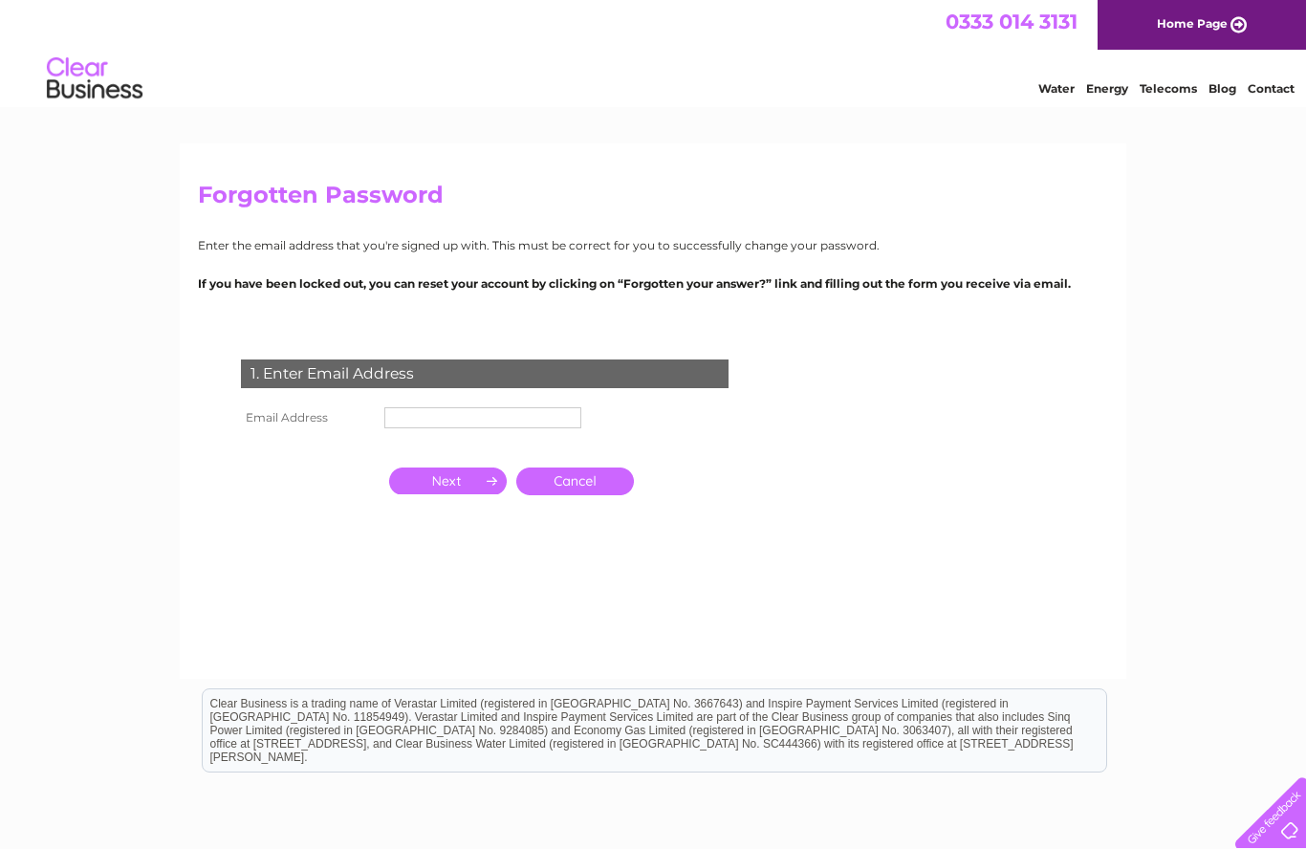
click at [415, 426] on input "text" at bounding box center [482, 417] width 197 height 21
type input "liztennyson@hotmail.co.uk"
click at [468, 483] on input "button" at bounding box center [448, 481] width 118 height 27
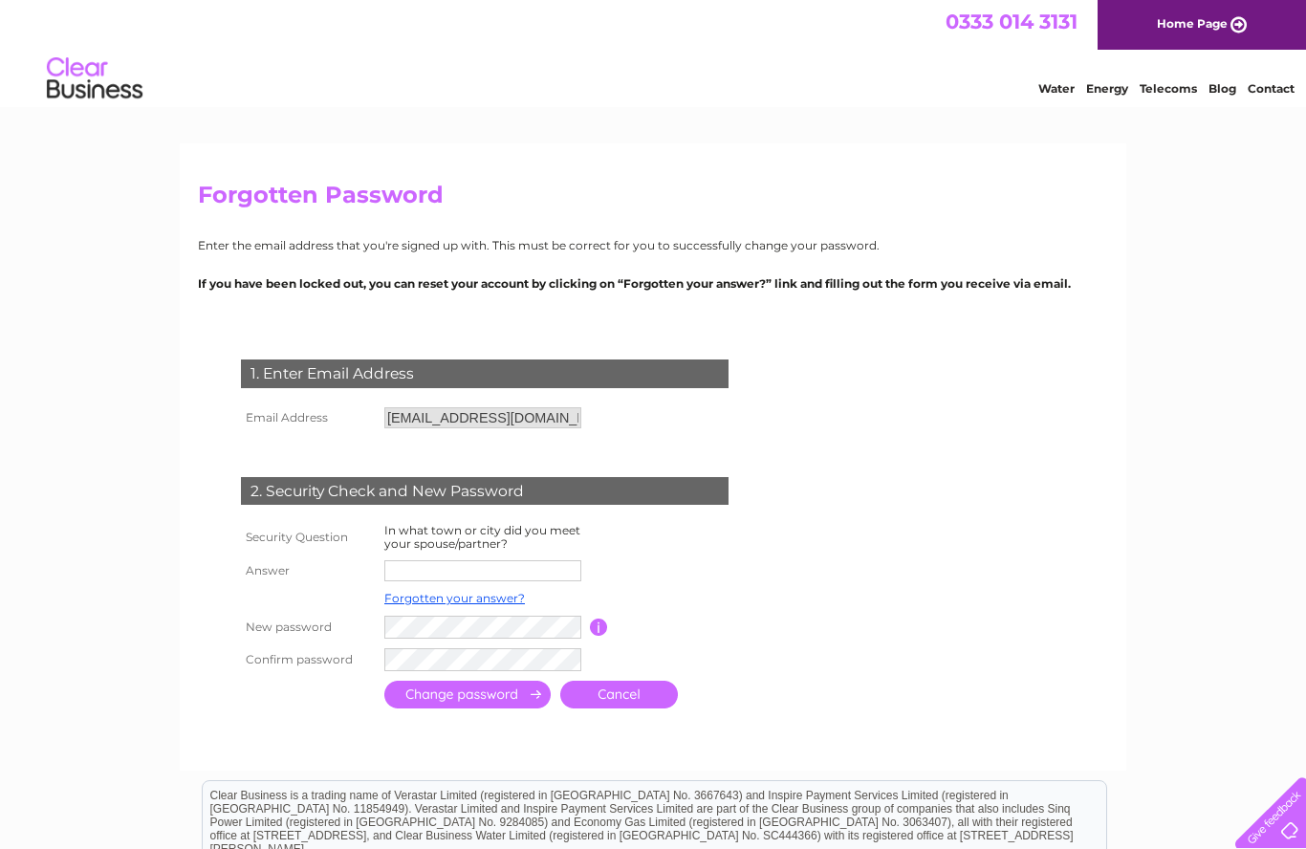
click at [400, 564] on input "text" at bounding box center [482, 570] width 197 height 21
type input "East kilbride"
click at [474, 685] on input "submit" at bounding box center [467, 697] width 166 height 28
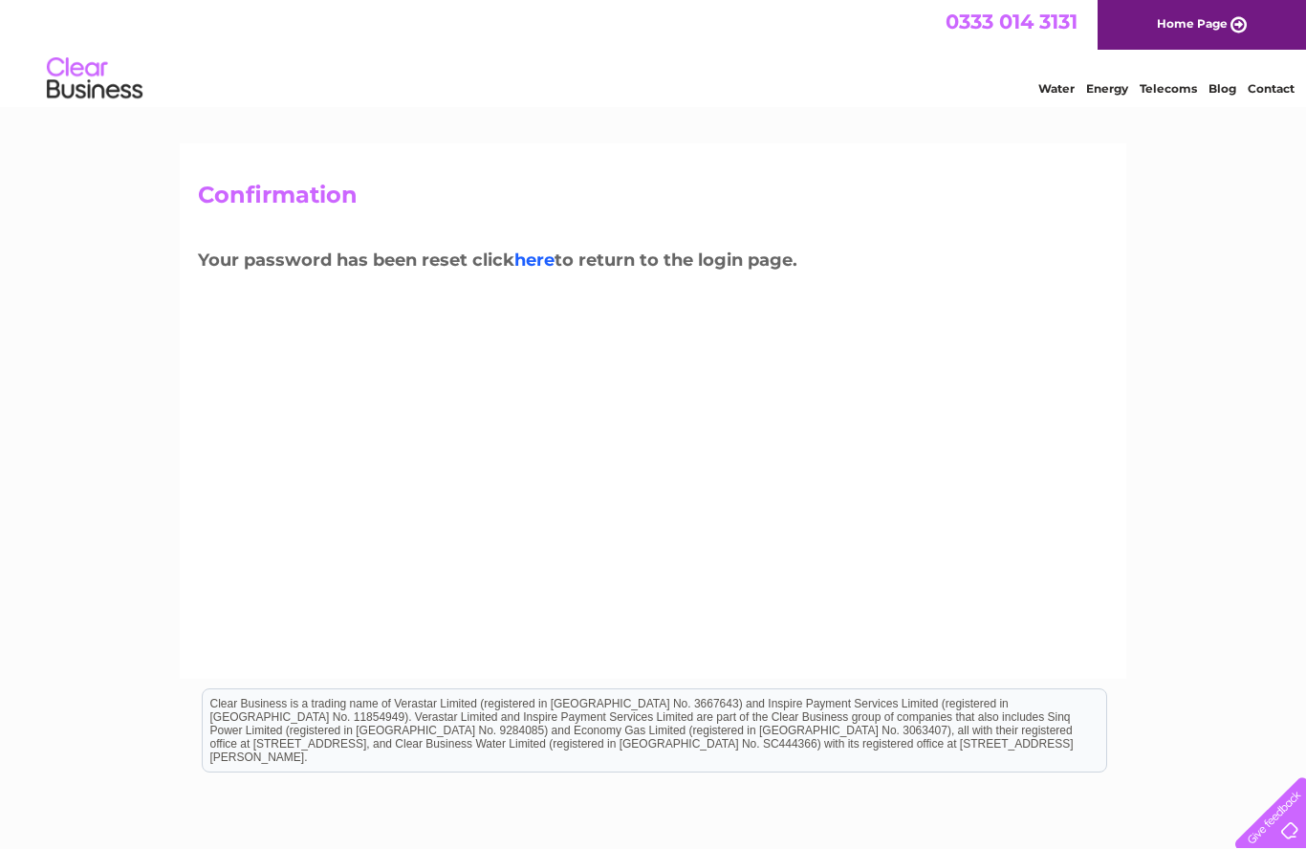
click at [550, 261] on link "here" at bounding box center [534, 260] width 40 height 21
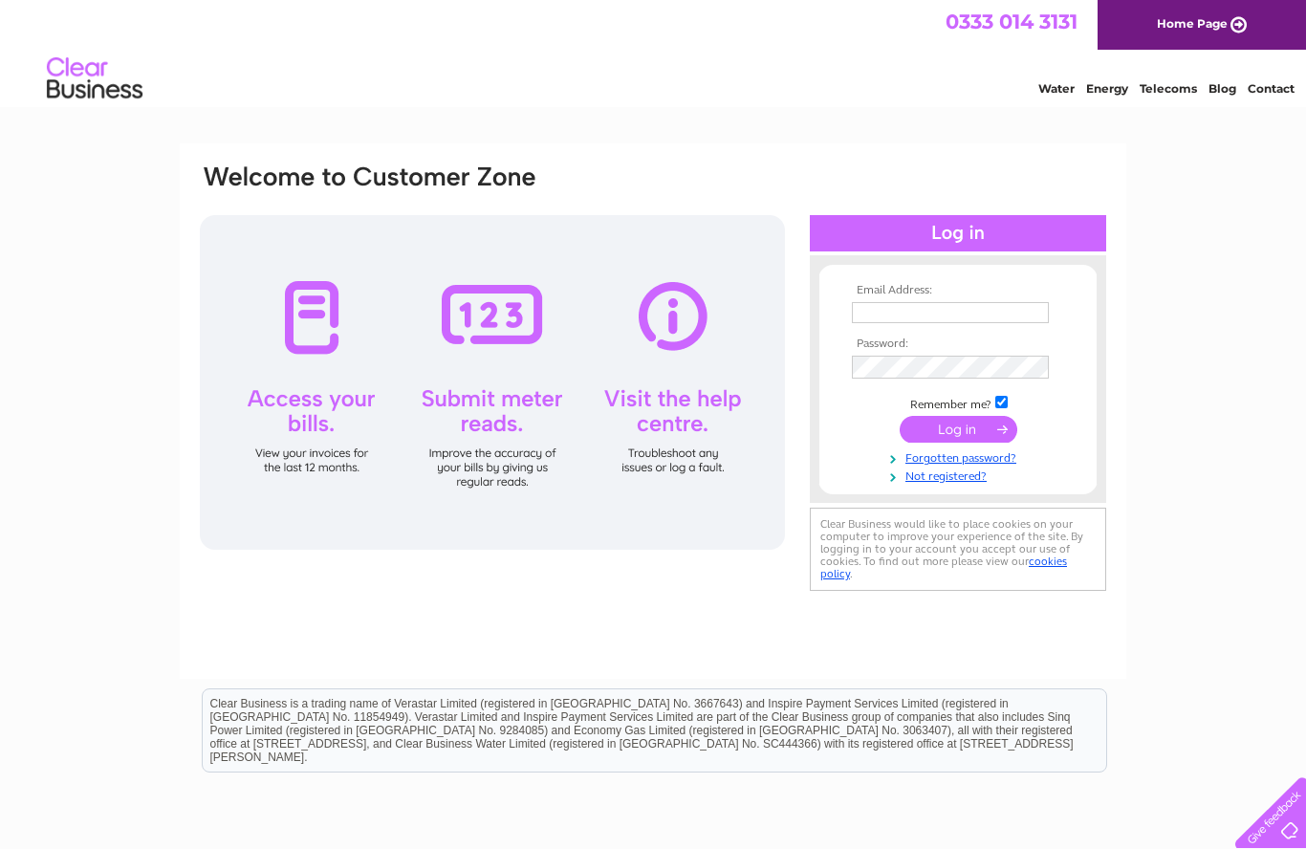
click at [881, 312] on input "text" at bounding box center [950, 312] width 197 height 21
type input "Liztennyson@hotmail.co.uk"
click at [974, 439] on input "submit" at bounding box center [959, 431] width 118 height 27
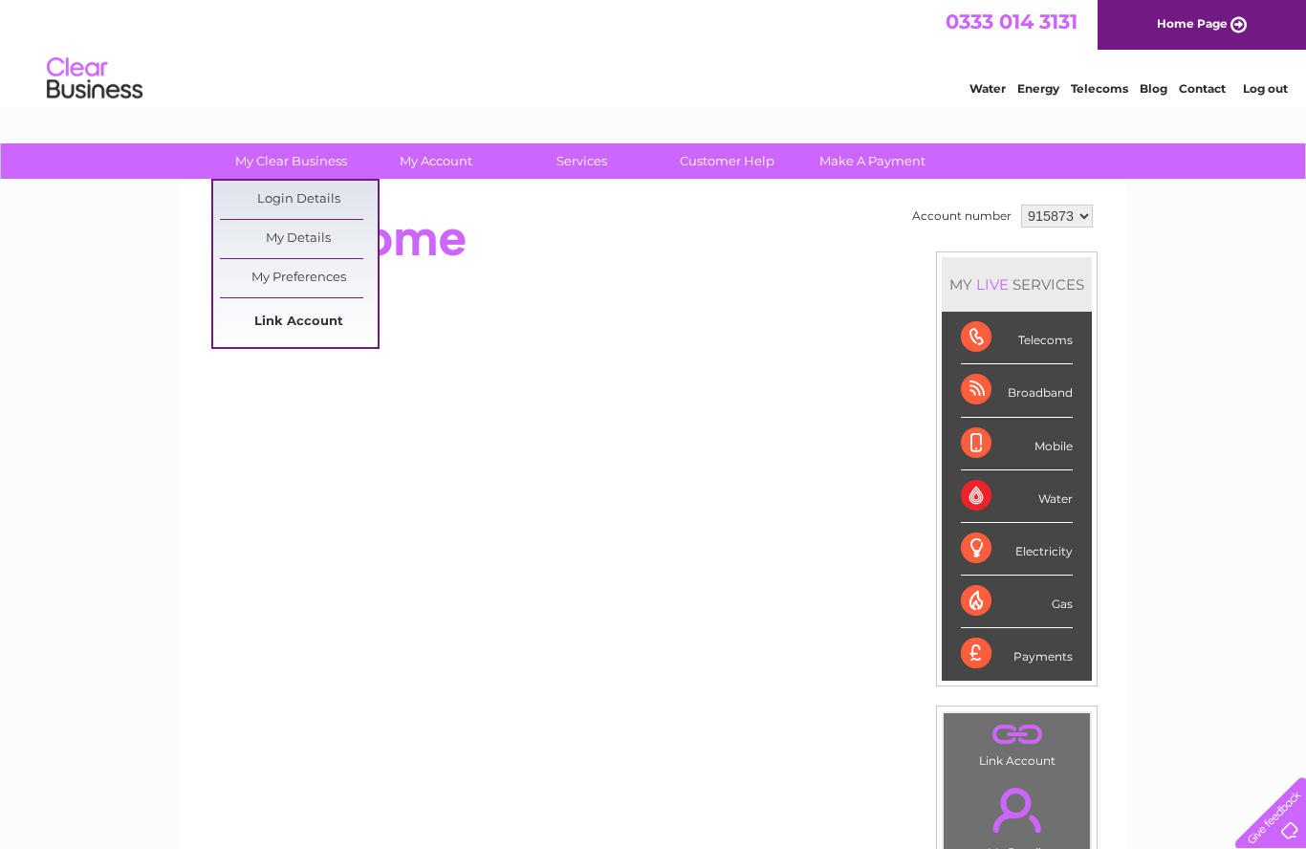
click at [300, 323] on link "Link Account" at bounding box center [299, 322] width 158 height 38
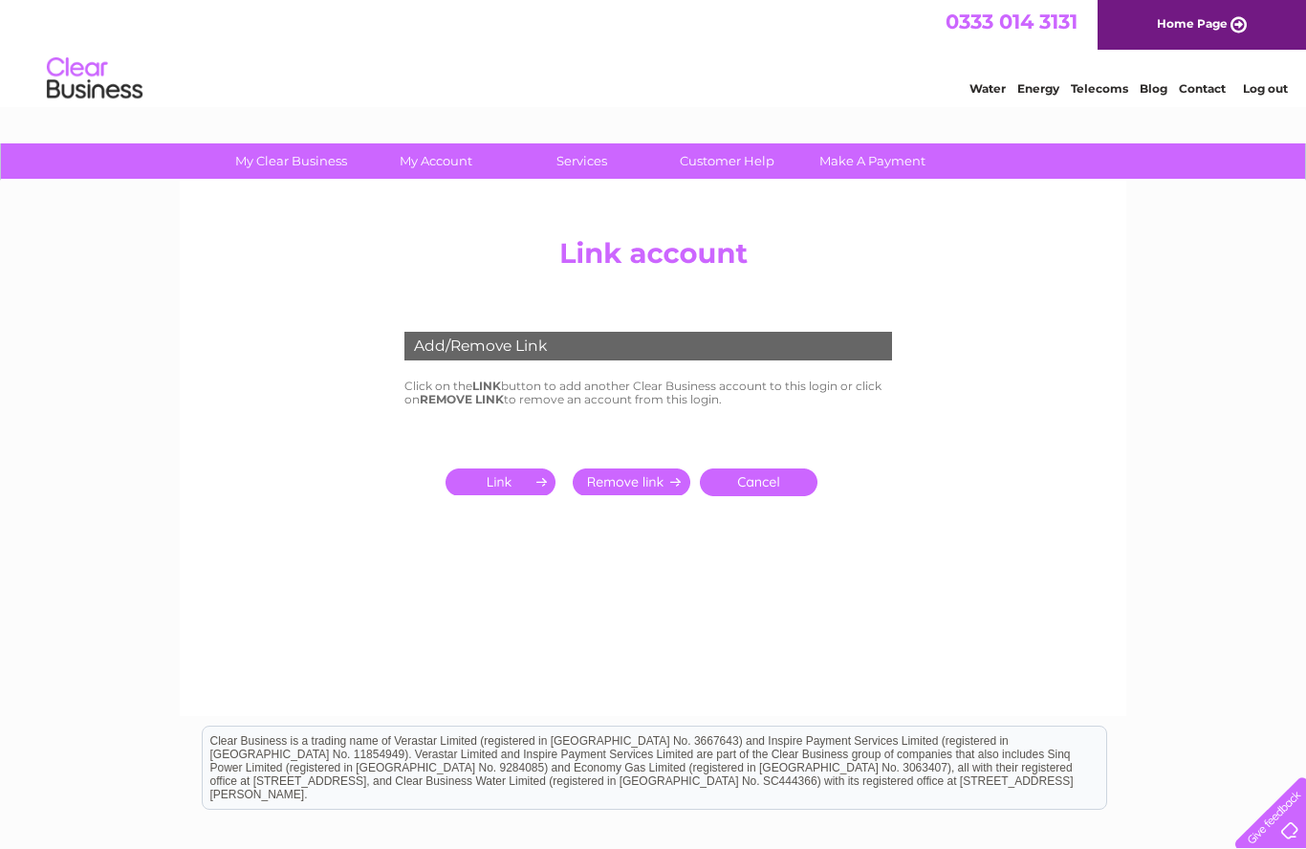
click at [508, 479] on input "submit" at bounding box center [505, 481] width 118 height 27
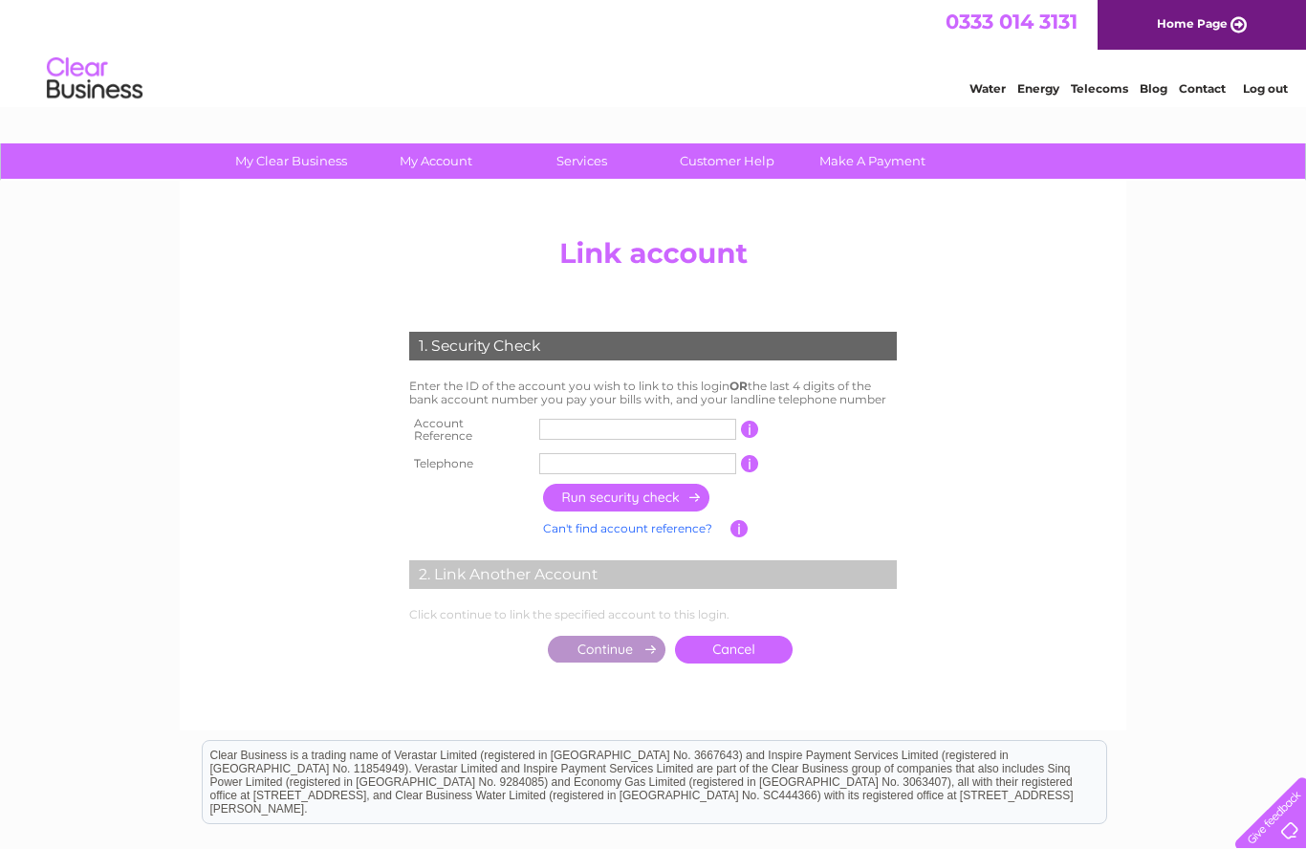
click at [575, 423] on input "text" at bounding box center [637, 429] width 197 height 21
type input "C"
type input "30322621"
click at [548, 459] on input "text" at bounding box center [637, 463] width 197 height 21
type input "01355241312"
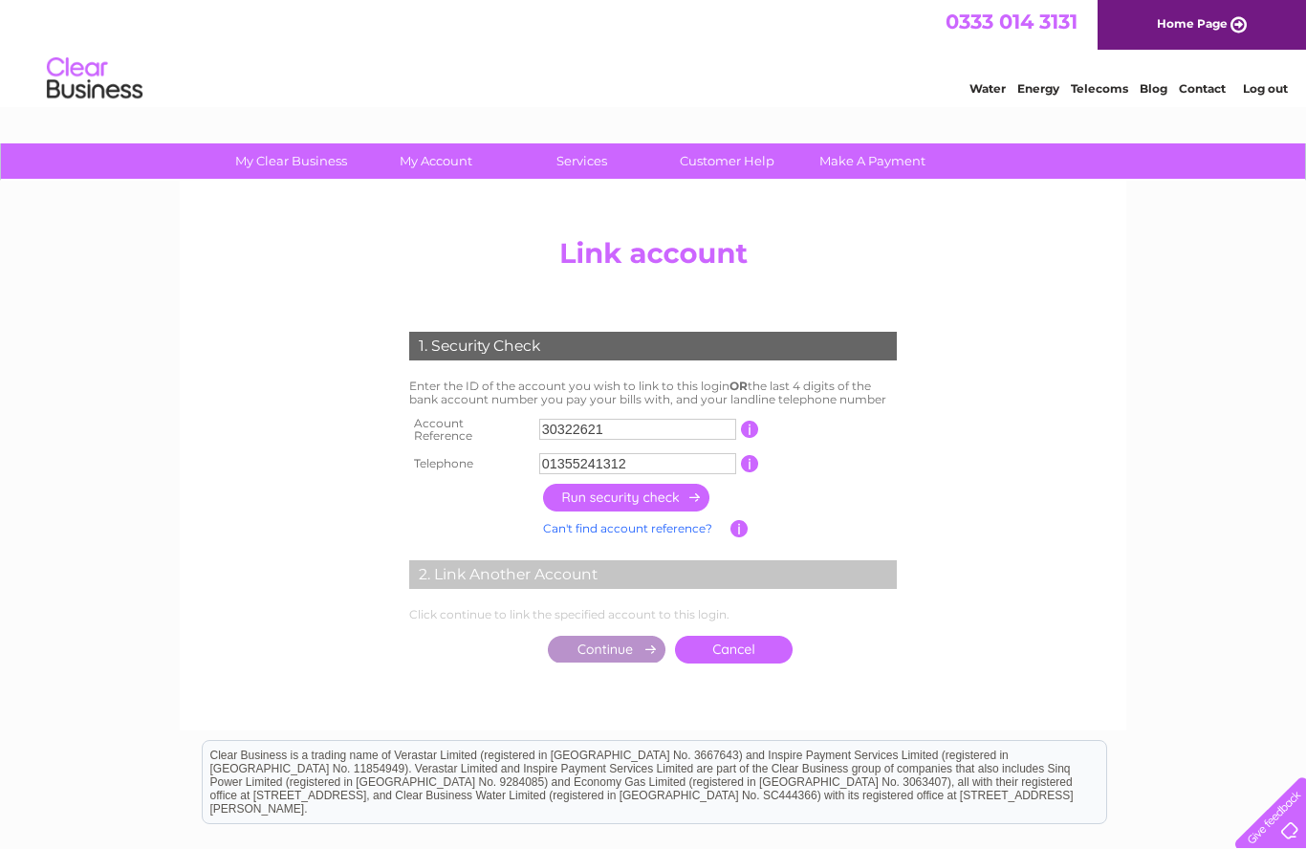
click at [633, 488] on input "button" at bounding box center [627, 498] width 168 height 28
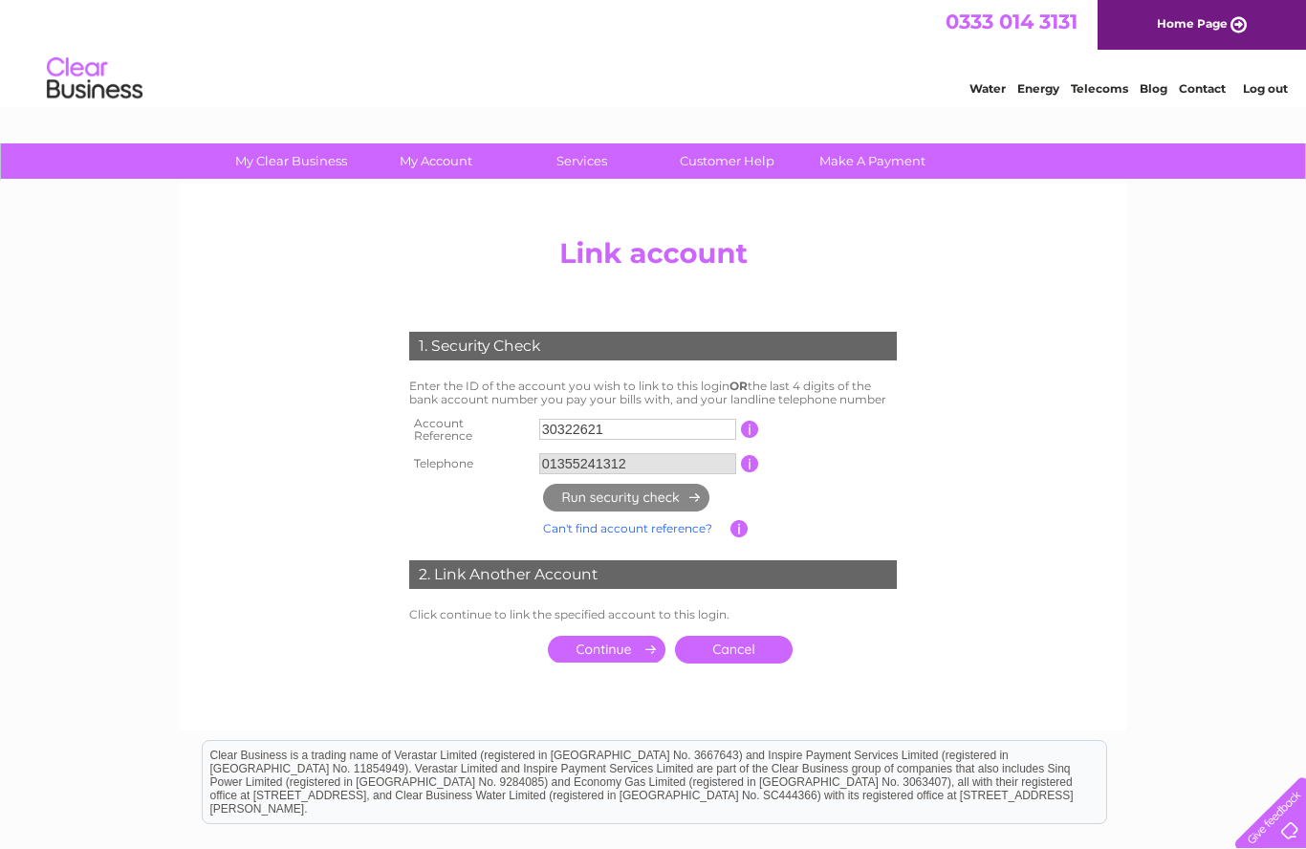
click at [628, 636] on input "submit" at bounding box center [607, 649] width 118 height 27
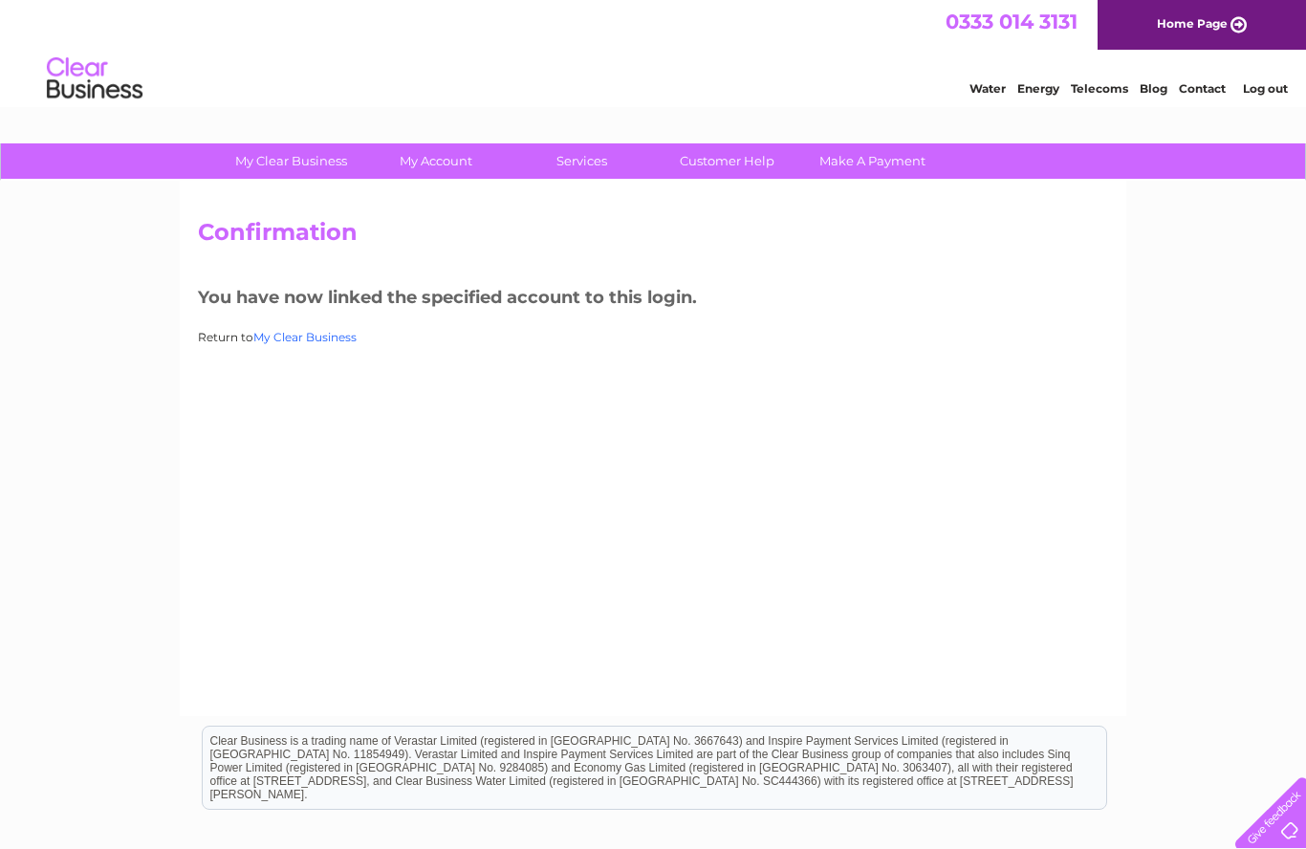
click at [316, 330] on link "My Clear Business" at bounding box center [304, 337] width 103 height 14
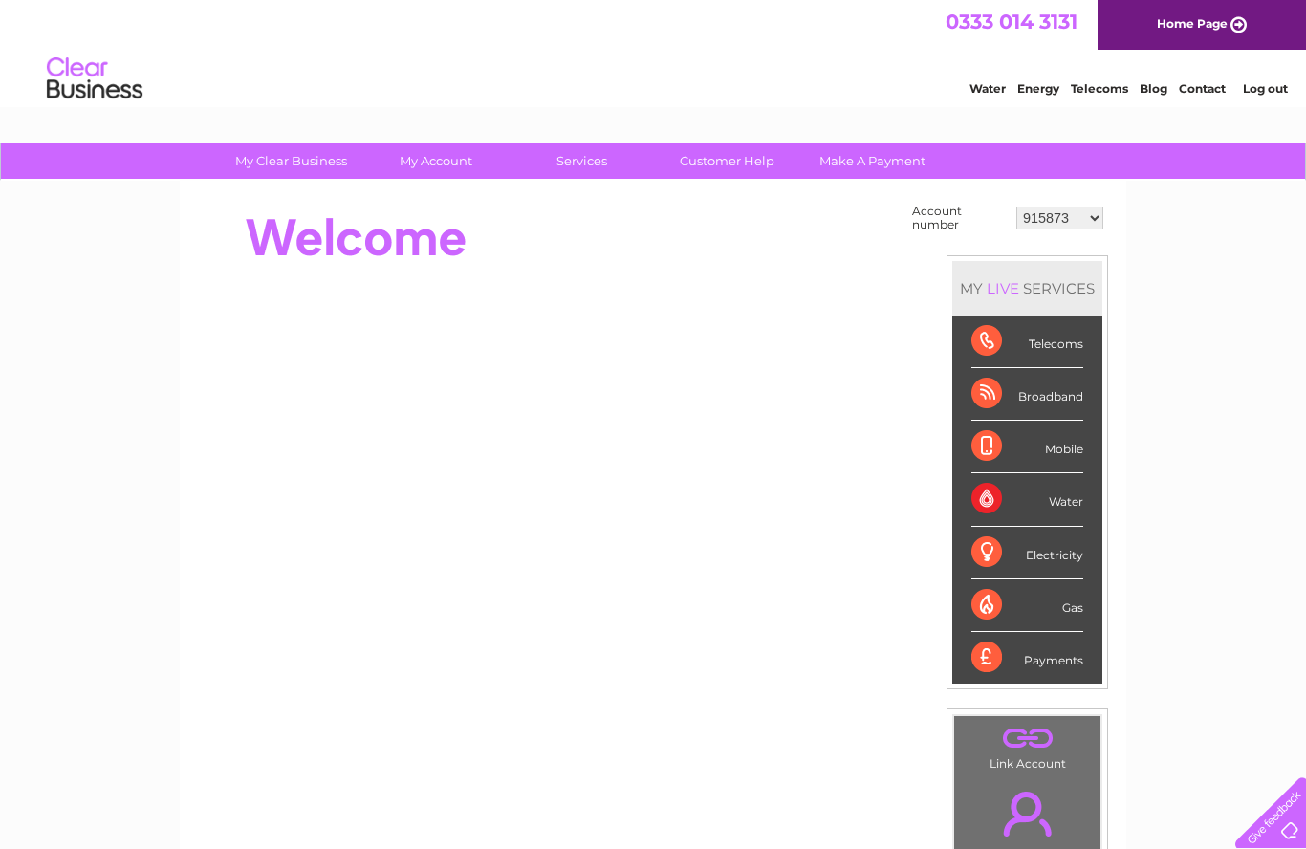
click at [1088, 216] on select "915873 30322621" at bounding box center [1059, 218] width 87 height 23
select select "30322621"
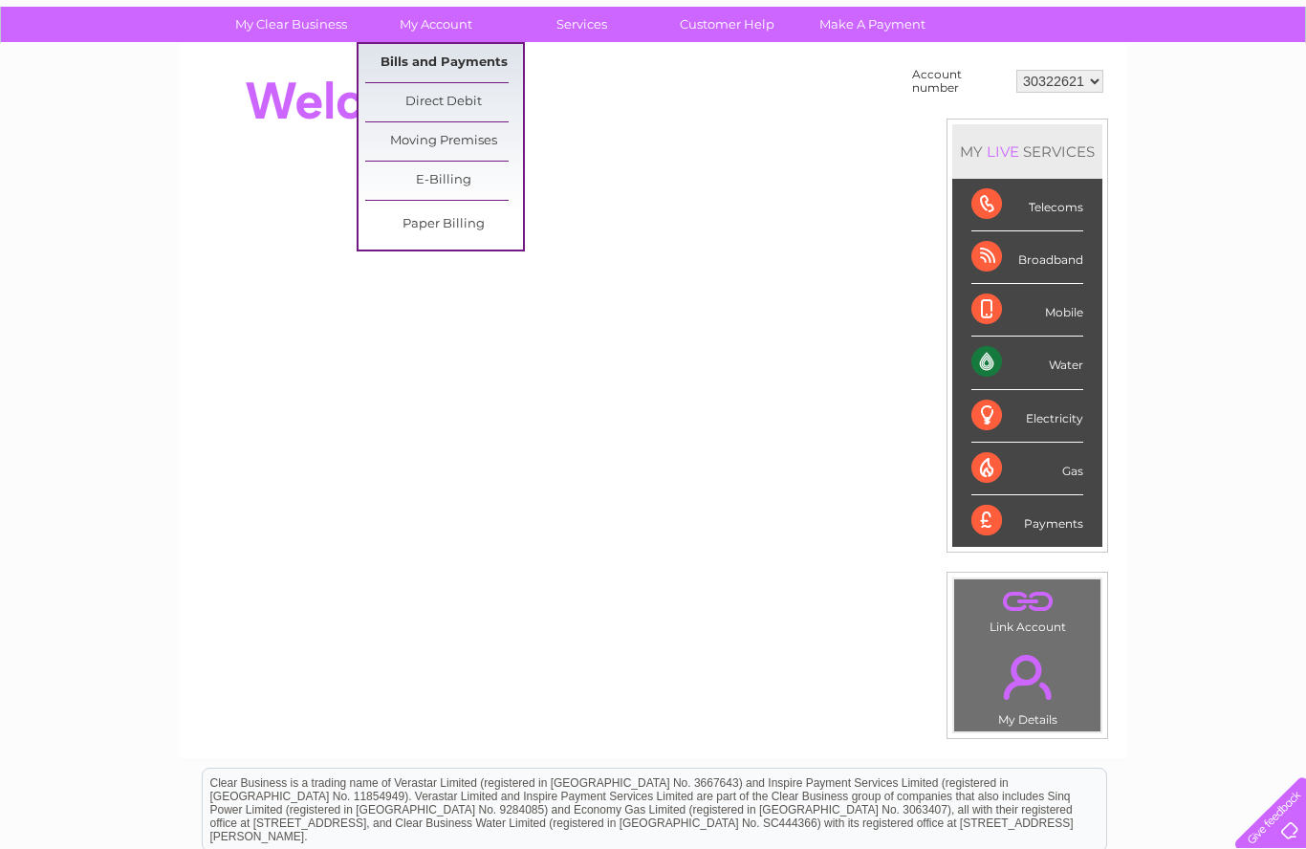
click at [479, 59] on link "Bills and Payments" at bounding box center [444, 63] width 158 height 38
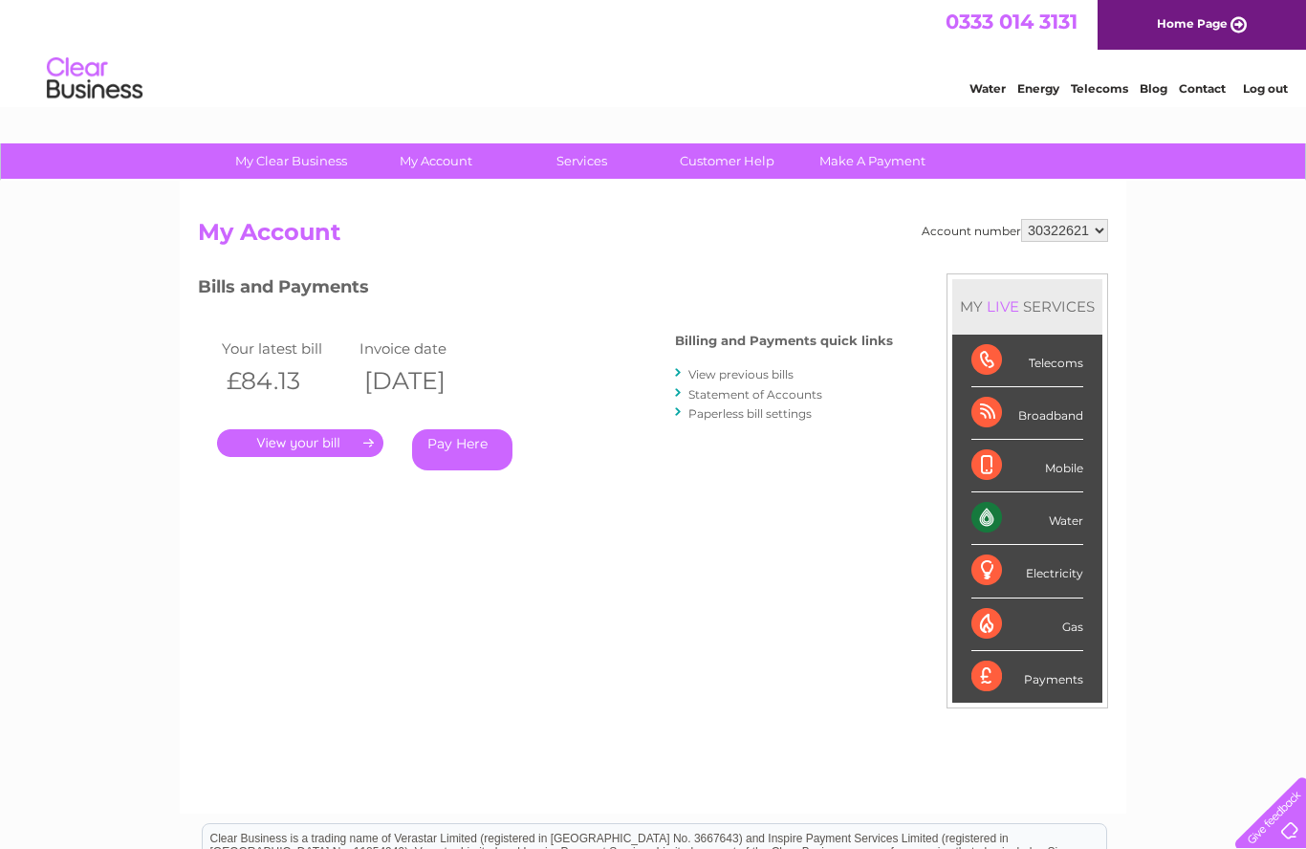
click at [339, 434] on link "." at bounding box center [300, 443] width 166 height 28
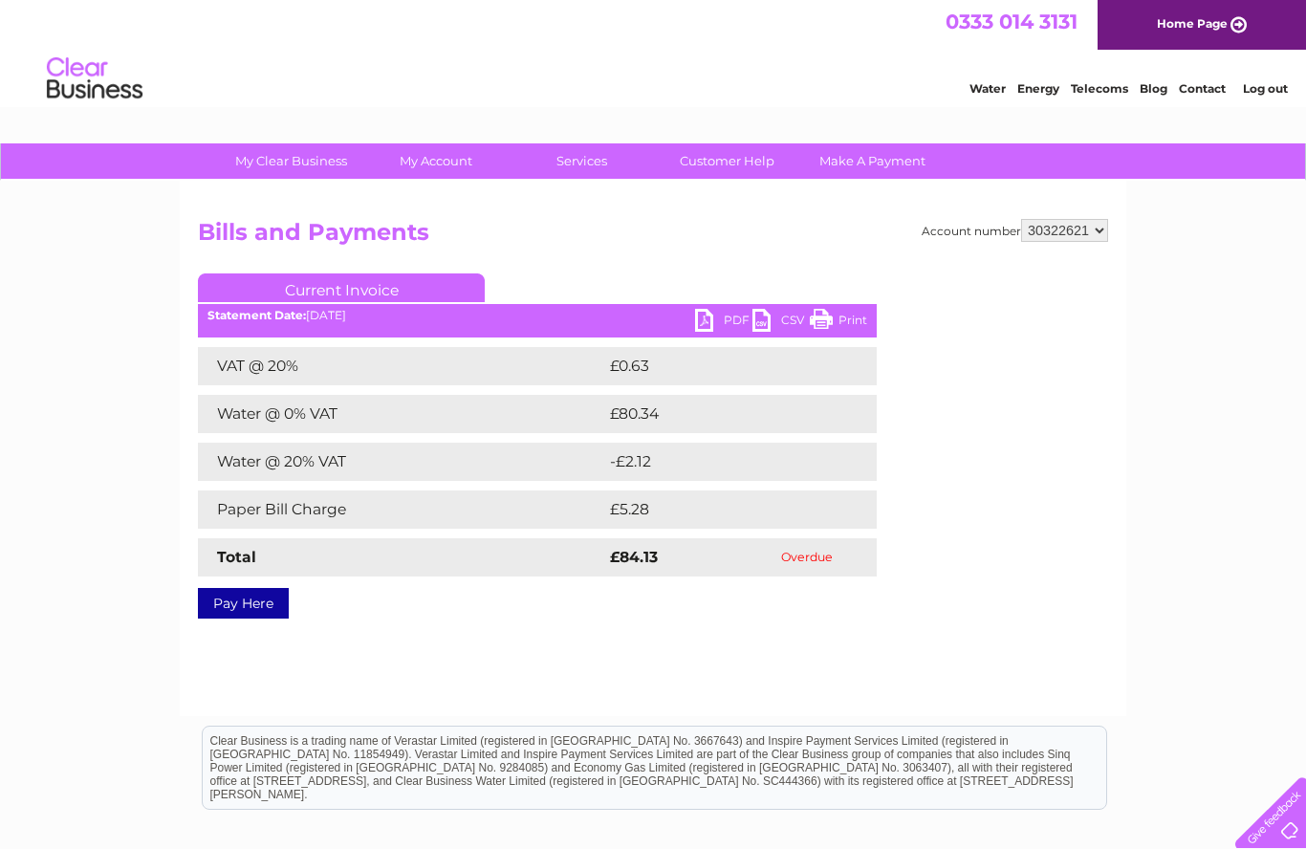
click at [256, 604] on link "Pay Here" at bounding box center [243, 603] width 91 height 31
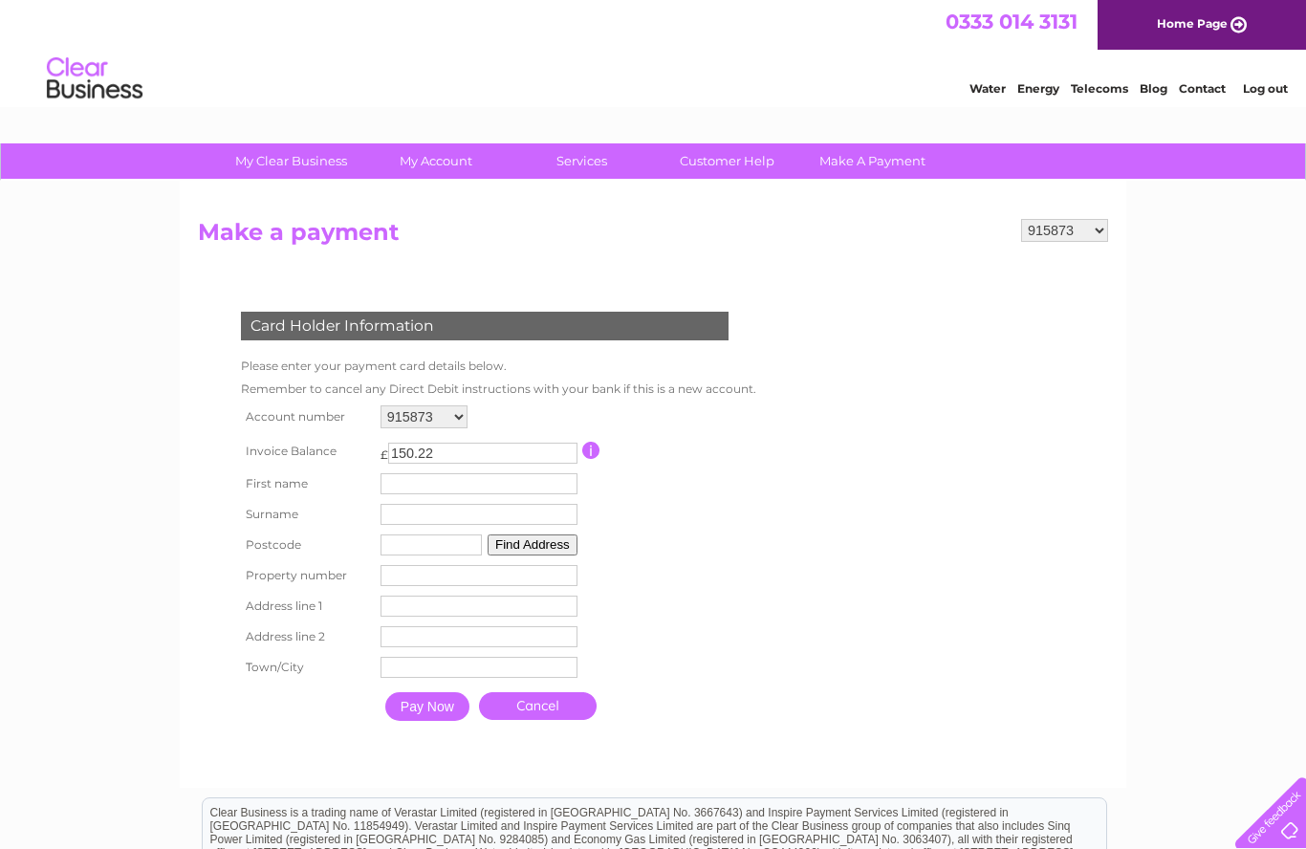
click at [466, 409] on select "915873 30322621" at bounding box center [424, 416] width 87 height 23
select select "30322621"
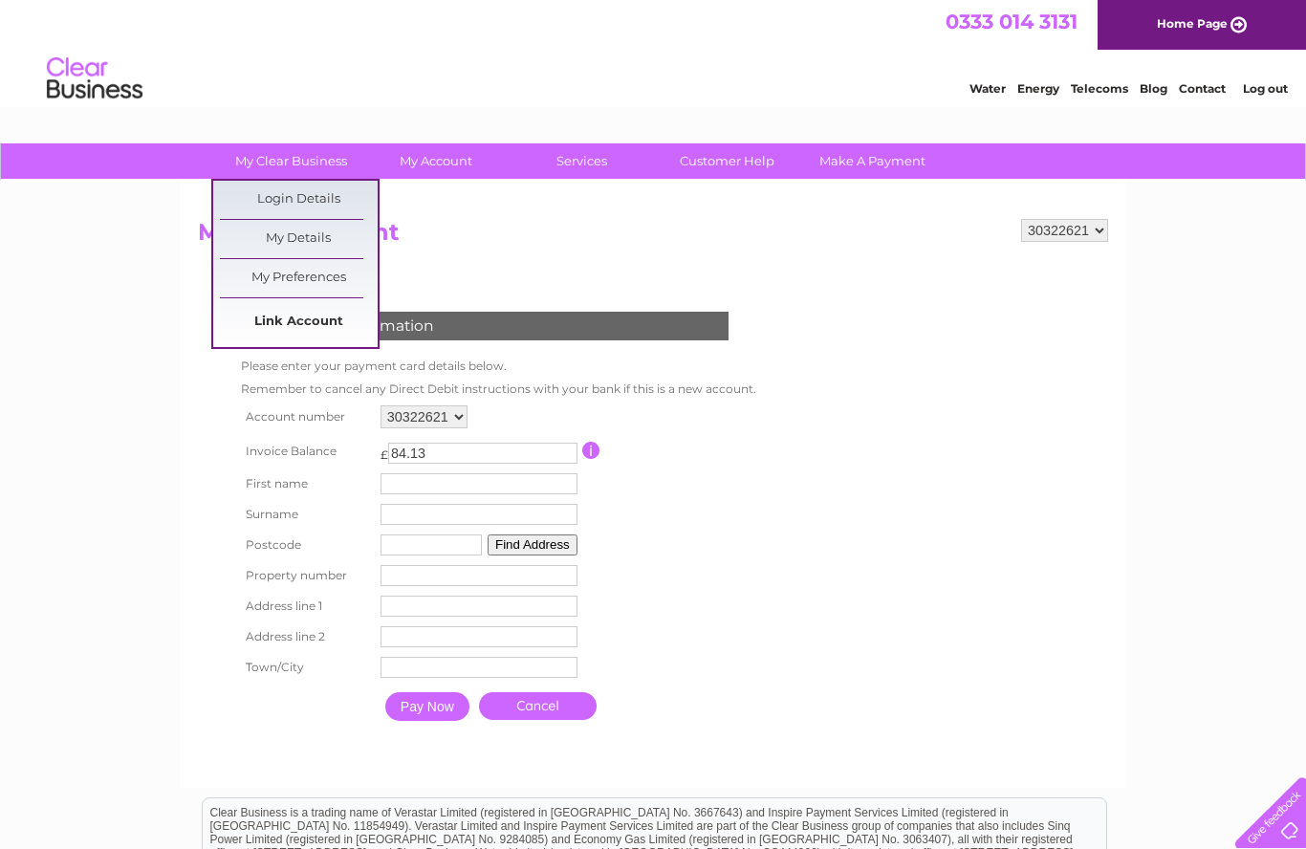
click at [305, 327] on link "Link Account" at bounding box center [299, 322] width 158 height 38
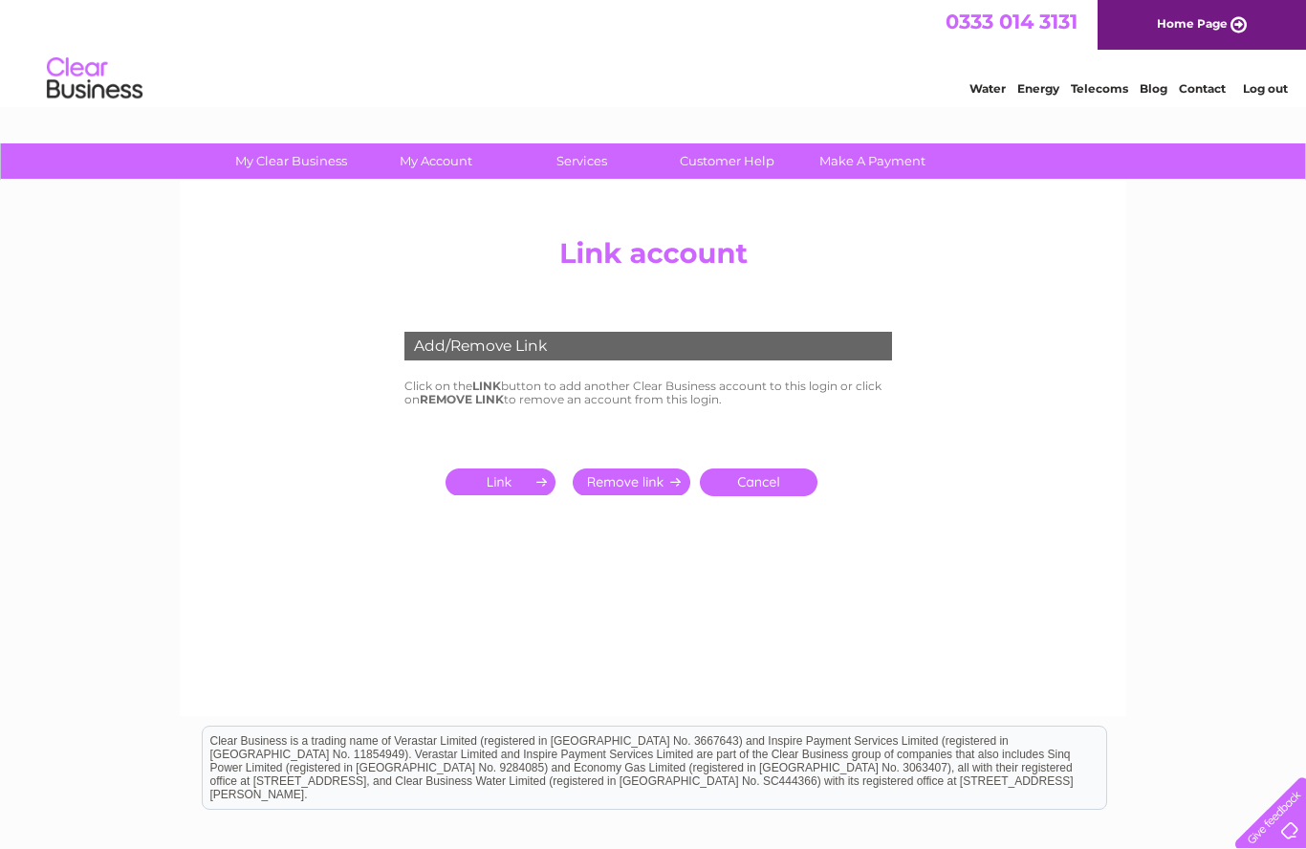
click at [640, 476] on input "submit" at bounding box center [632, 481] width 118 height 27
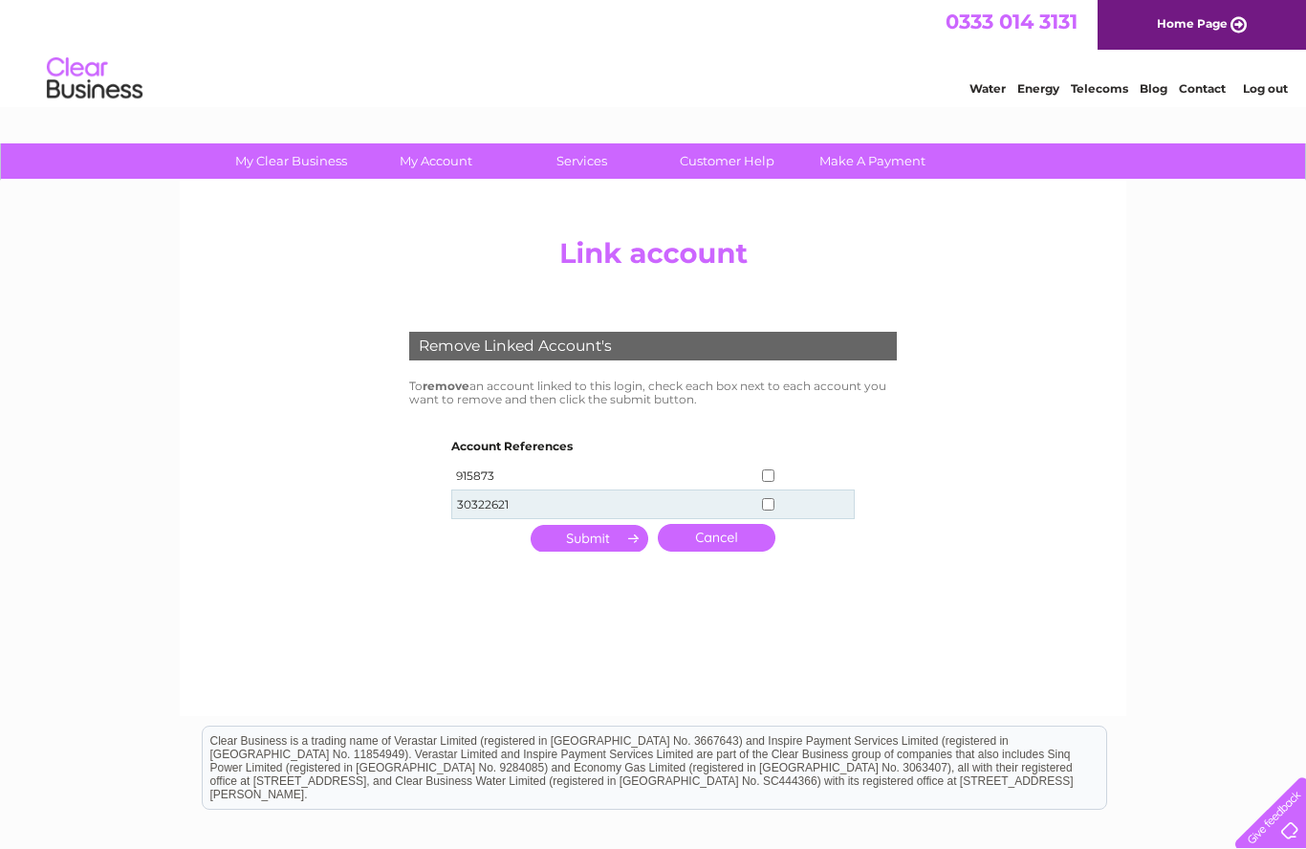
click at [766, 480] on input "checkbox" at bounding box center [768, 475] width 12 height 12
checkbox input "true"
click at [599, 535] on input "submit" at bounding box center [590, 538] width 118 height 27
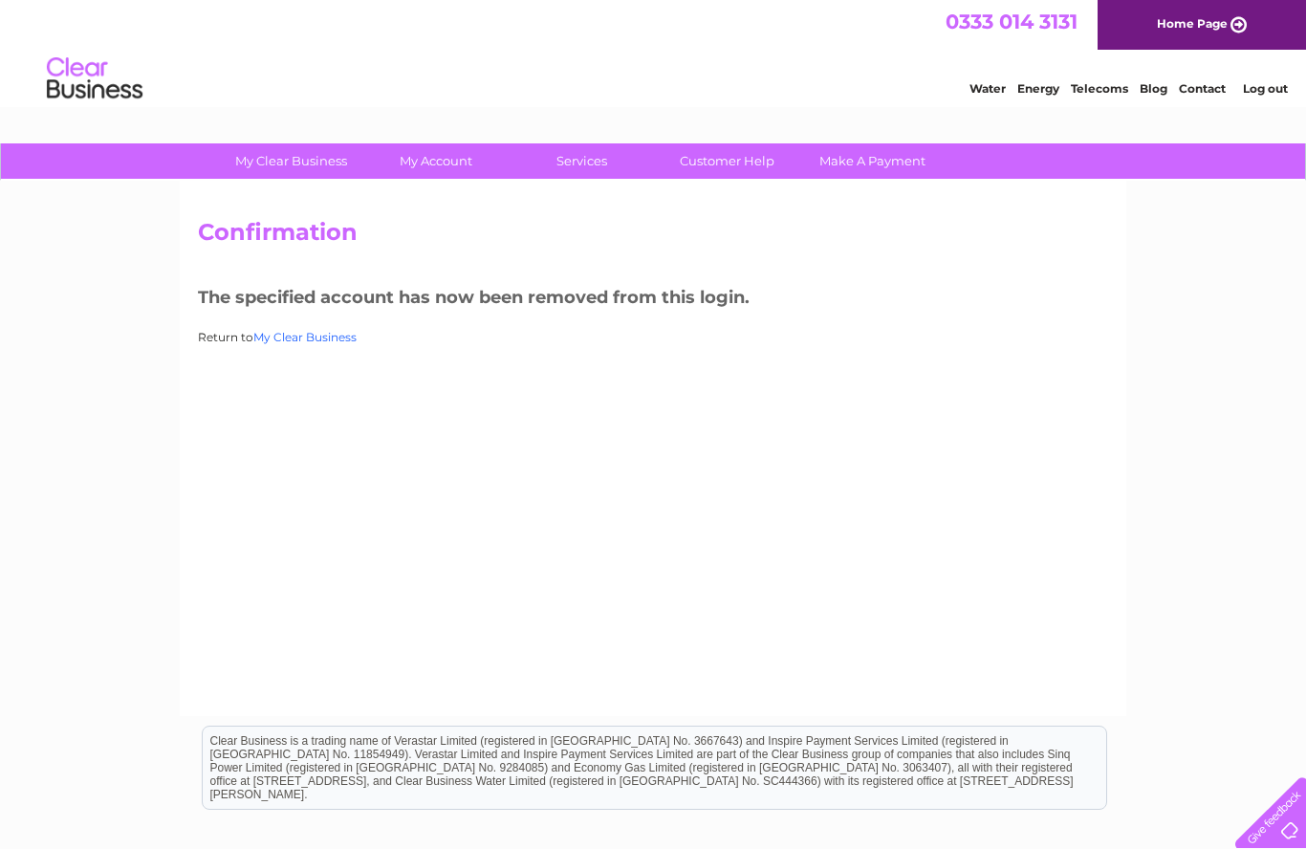
click at [311, 335] on link "My Clear Business" at bounding box center [304, 337] width 103 height 14
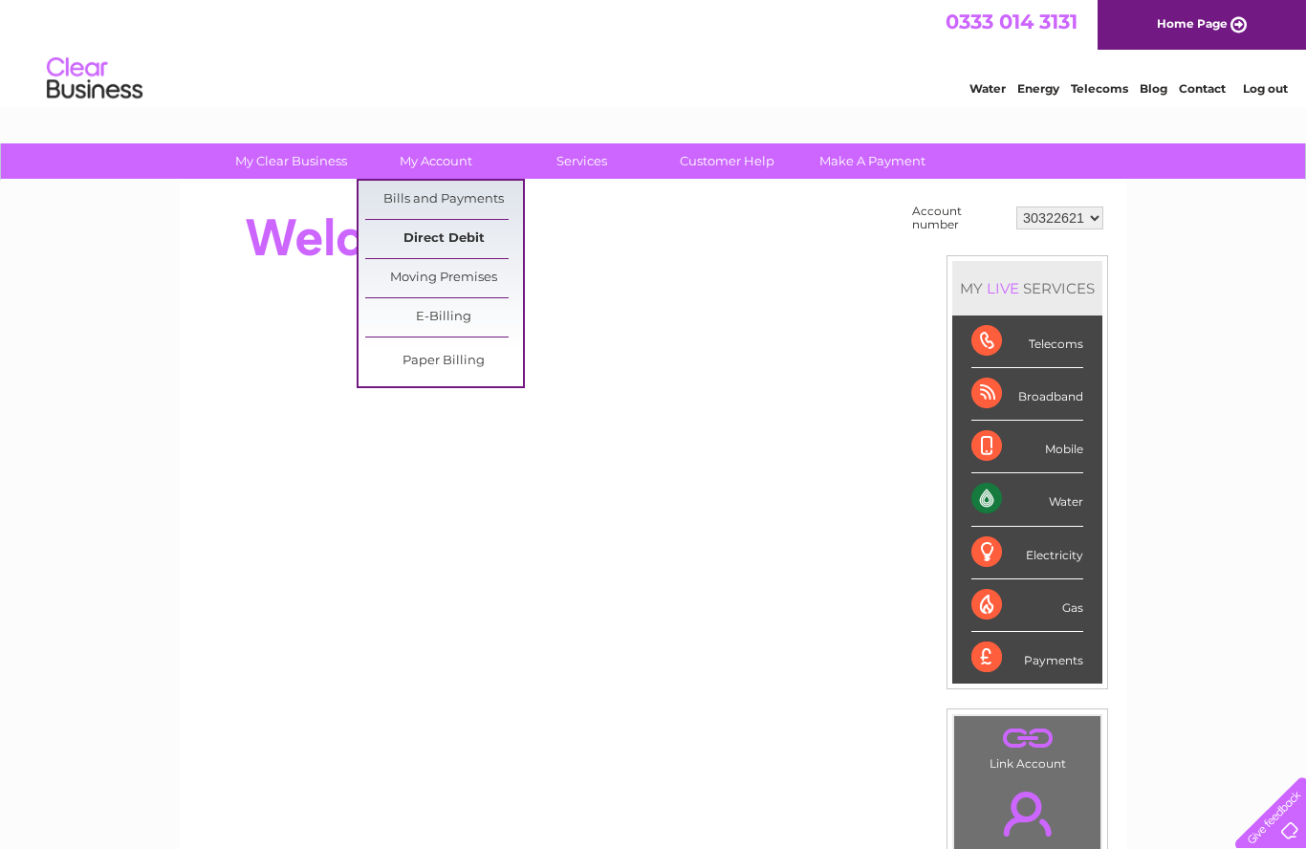
click at [424, 233] on link "Direct Debit" at bounding box center [444, 239] width 158 height 38
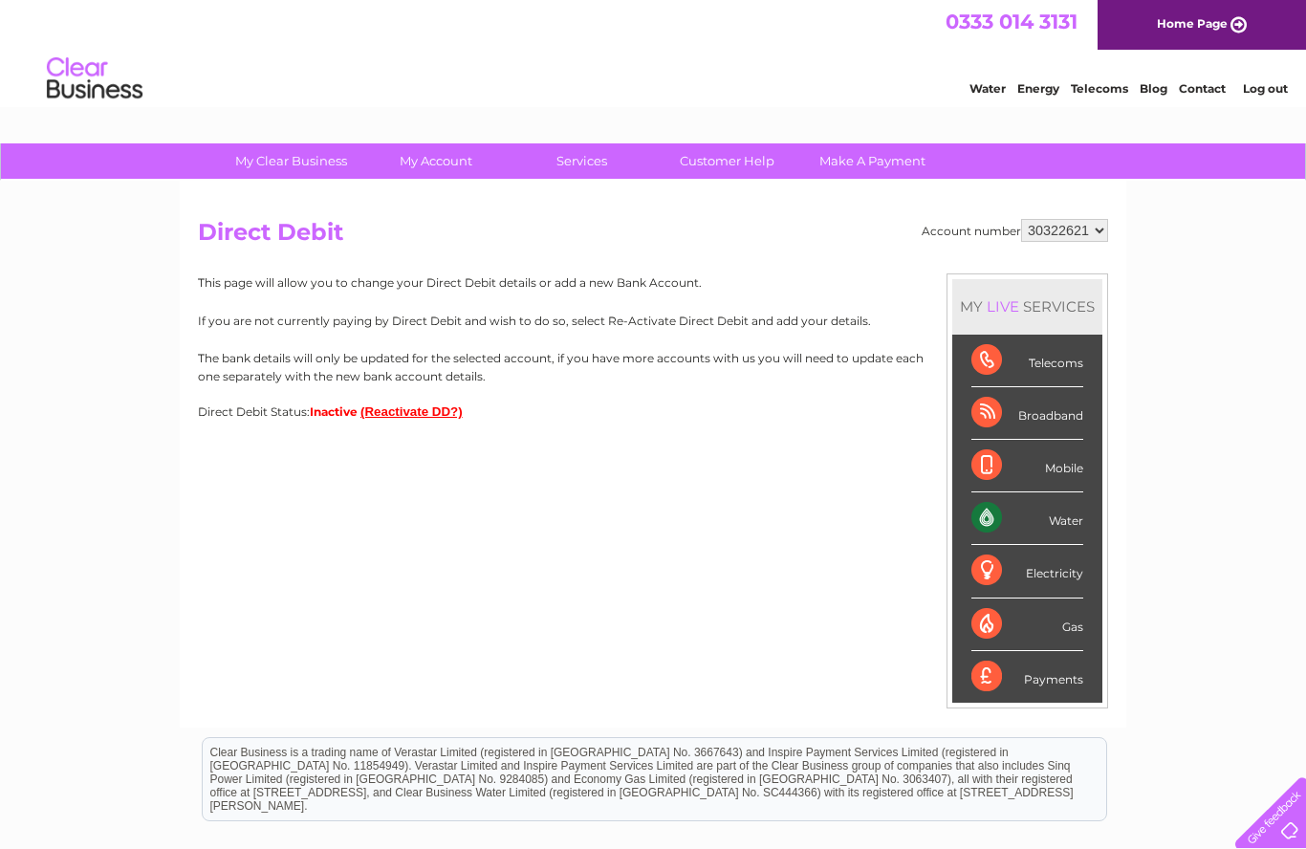
click at [404, 411] on button "(Reactivate DD?)" at bounding box center [411, 411] width 102 height 14
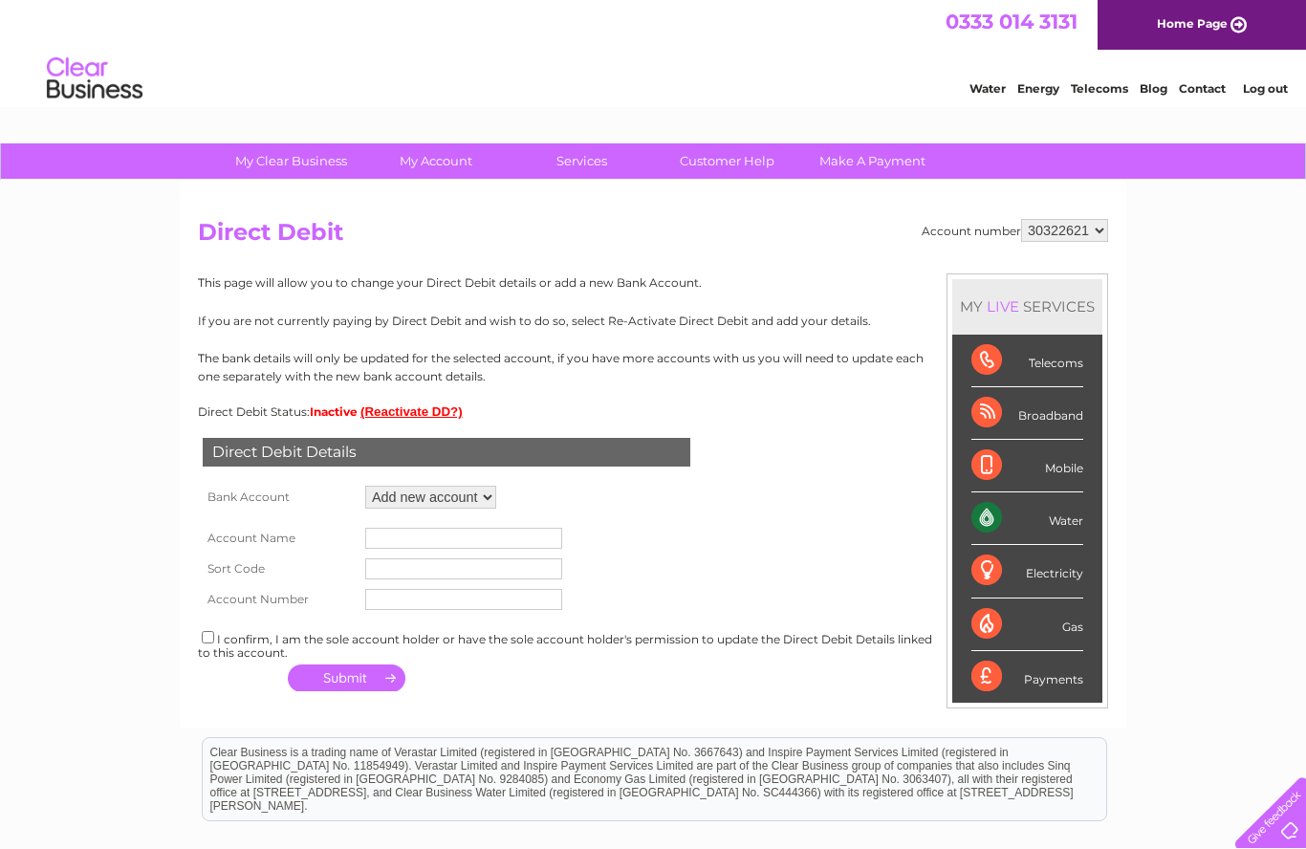
click at [489, 501] on select "Add new account" at bounding box center [430, 497] width 131 height 23
click at [381, 543] on input "text" at bounding box center [463, 538] width 197 height 21
type input "EK furniture outlet ltd"
click at [392, 566] on input "text" at bounding box center [463, 568] width 197 height 21
type input "804619"
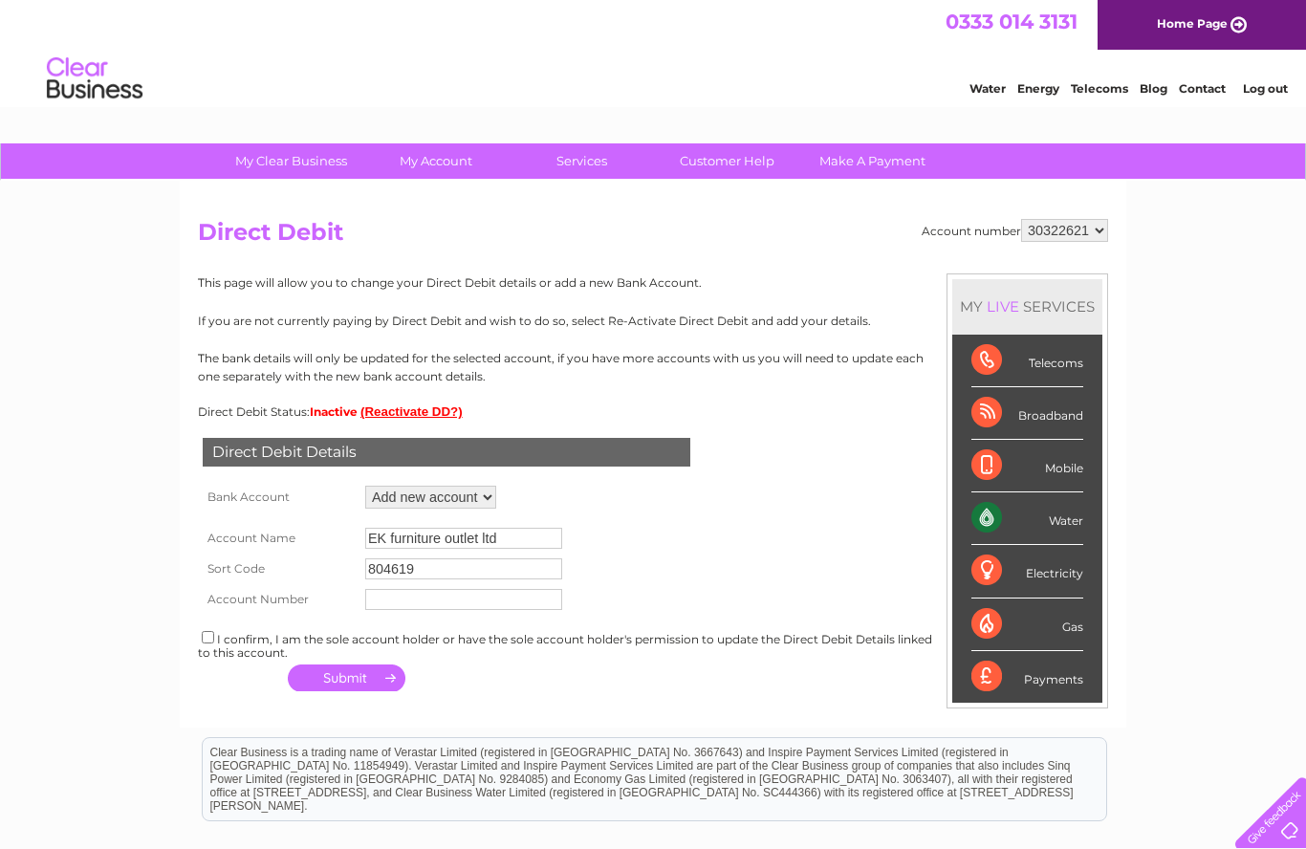
click at [385, 609] on input "text" at bounding box center [463, 599] width 197 height 21
type input "11534763"
click at [211, 643] on input "checkbox" at bounding box center [208, 637] width 12 height 12
checkbox input "true"
click at [366, 681] on button "button" at bounding box center [347, 677] width 118 height 27
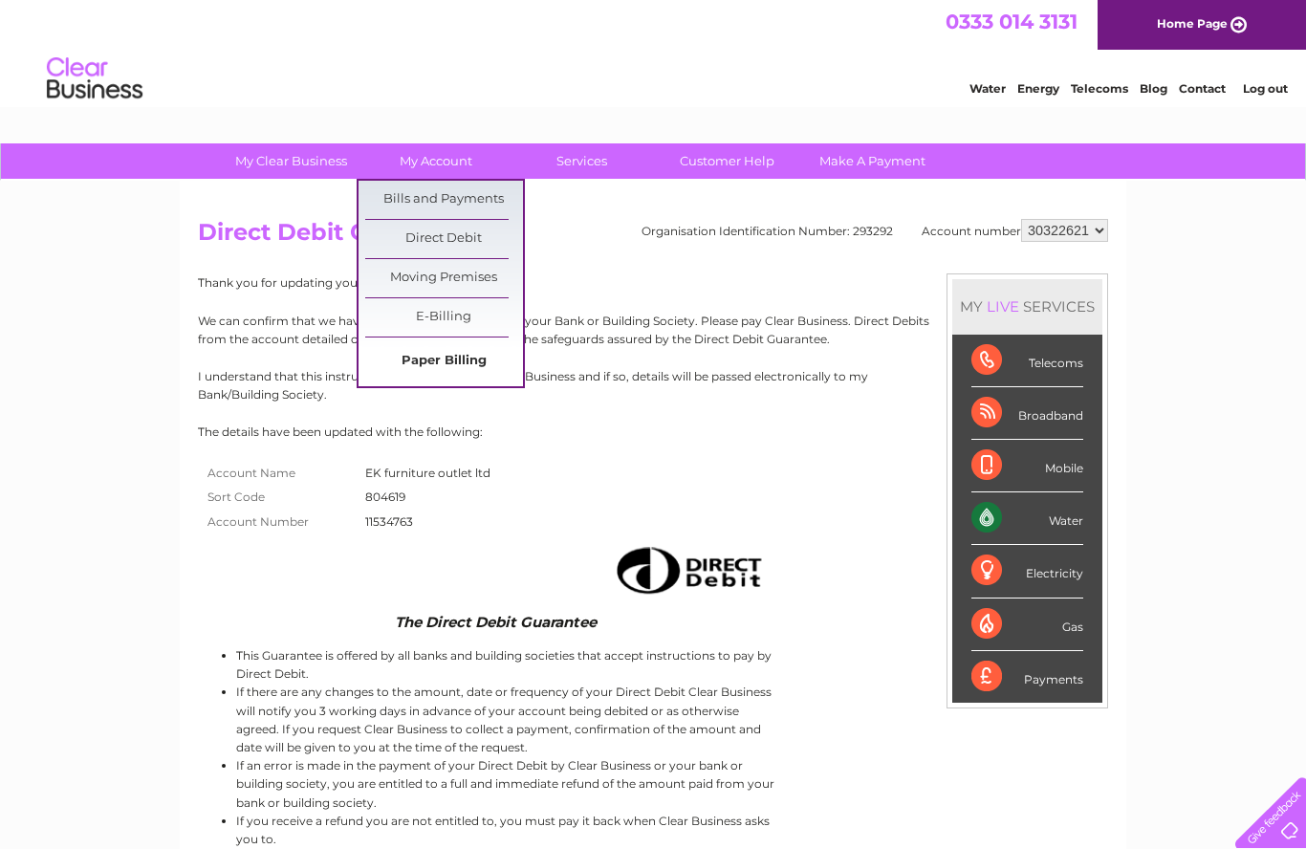
click at [442, 360] on link "Paper Billing" at bounding box center [444, 361] width 158 height 38
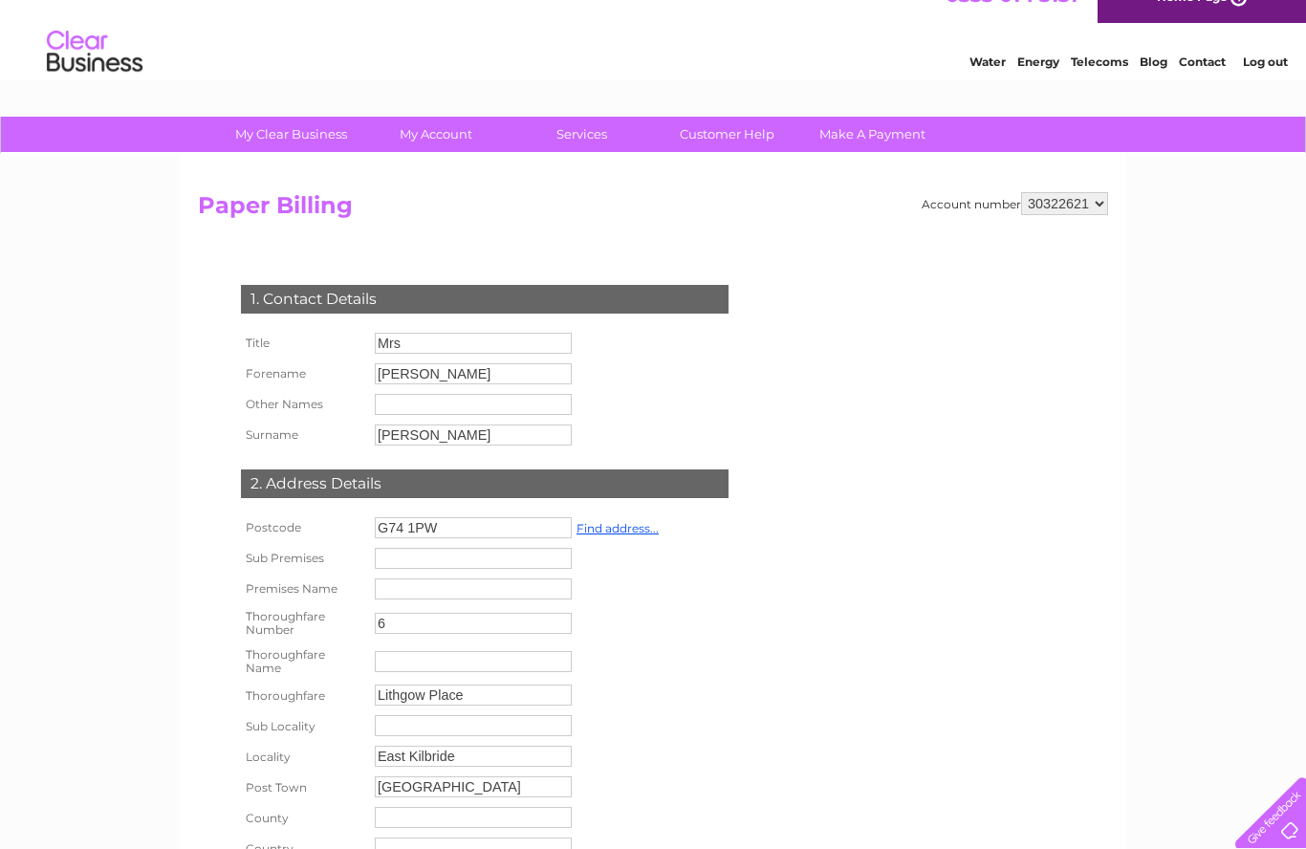
scroll to position [26, 0]
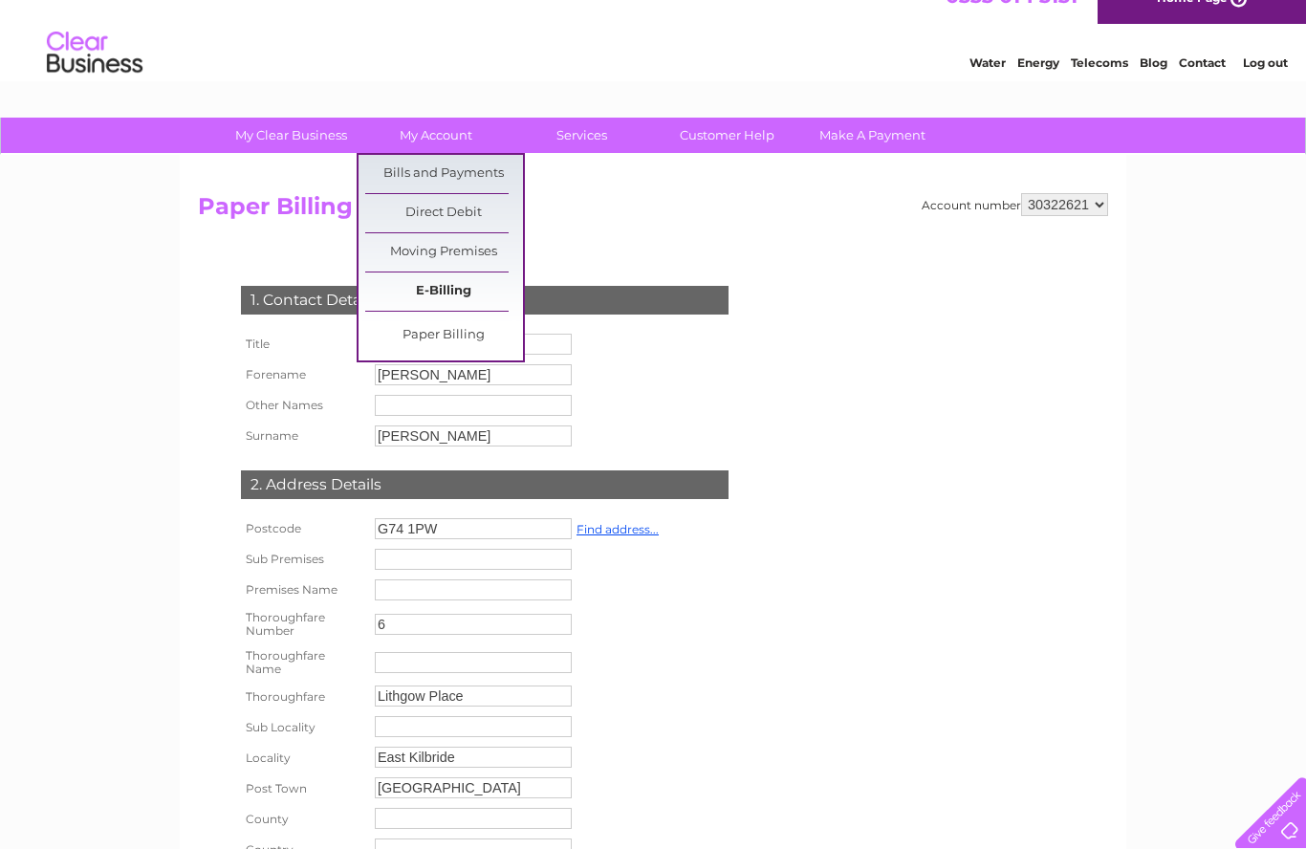
click at [448, 295] on link "E-Billing" at bounding box center [444, 291] width 158 height 38
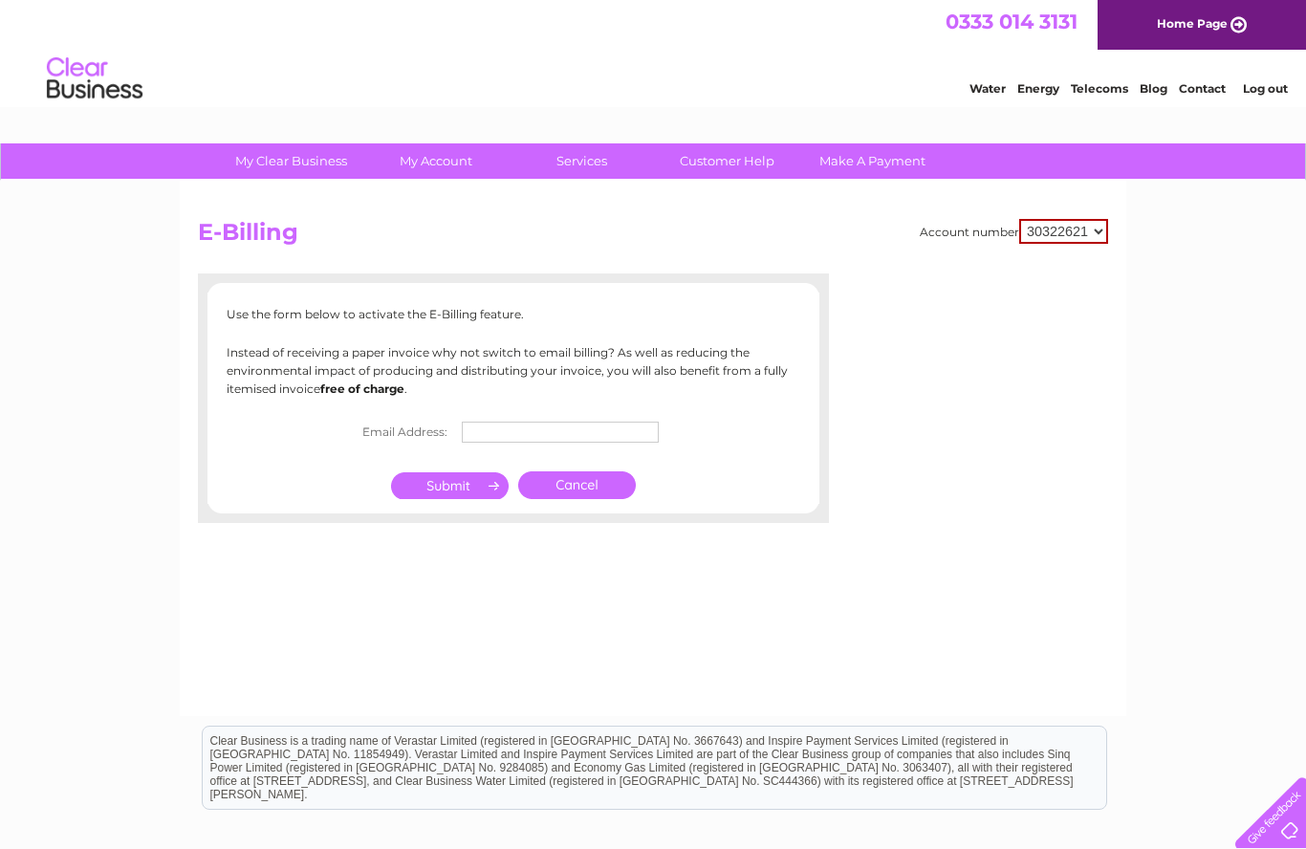
click at [484, 436] on input "text" at bounding box center [560, 432] width 197 height 21
type input "Li"
type input "liztennyson@hotmail.co.uk"
click at [455, 488] on input "submit" at bounding box center [450, 485] width 118 height 27
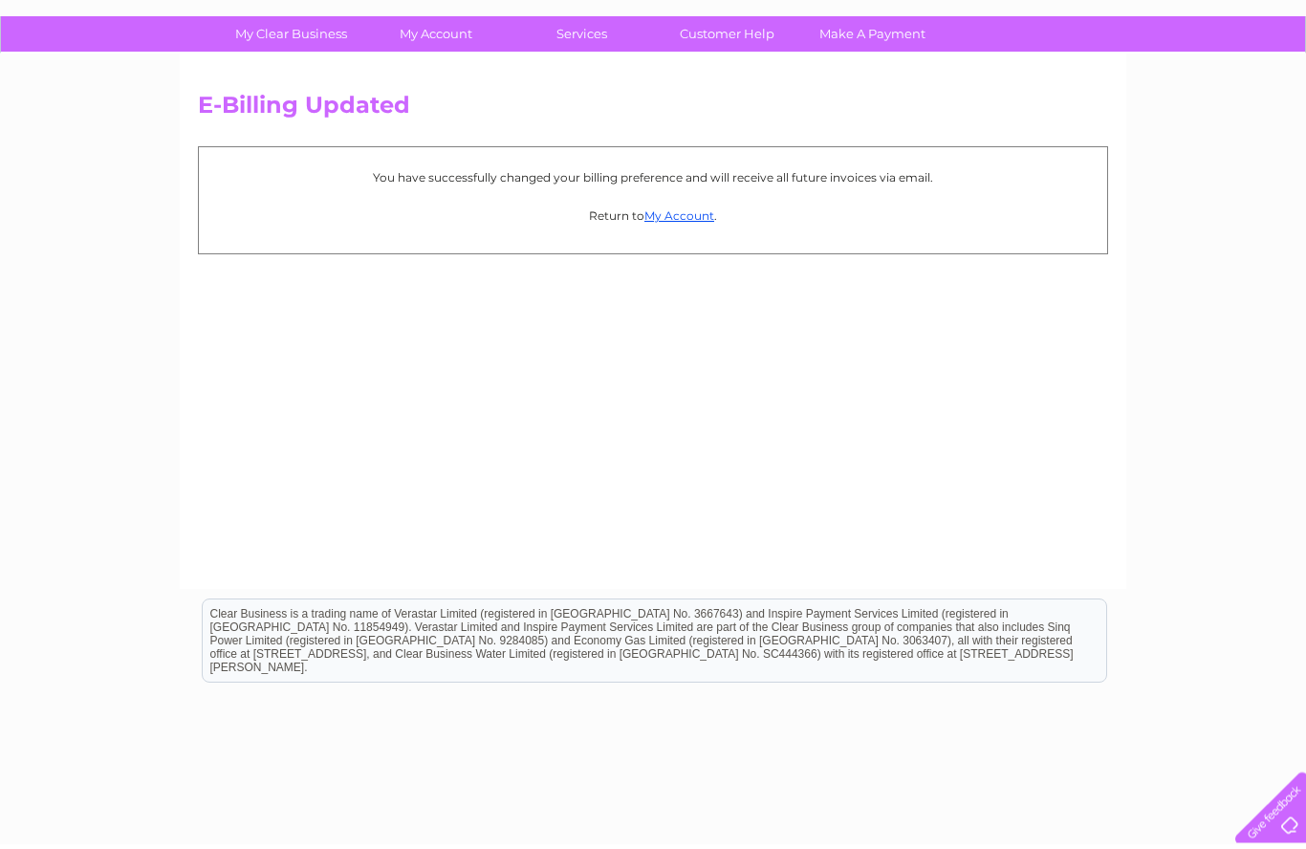
scroll to position [121, 0]
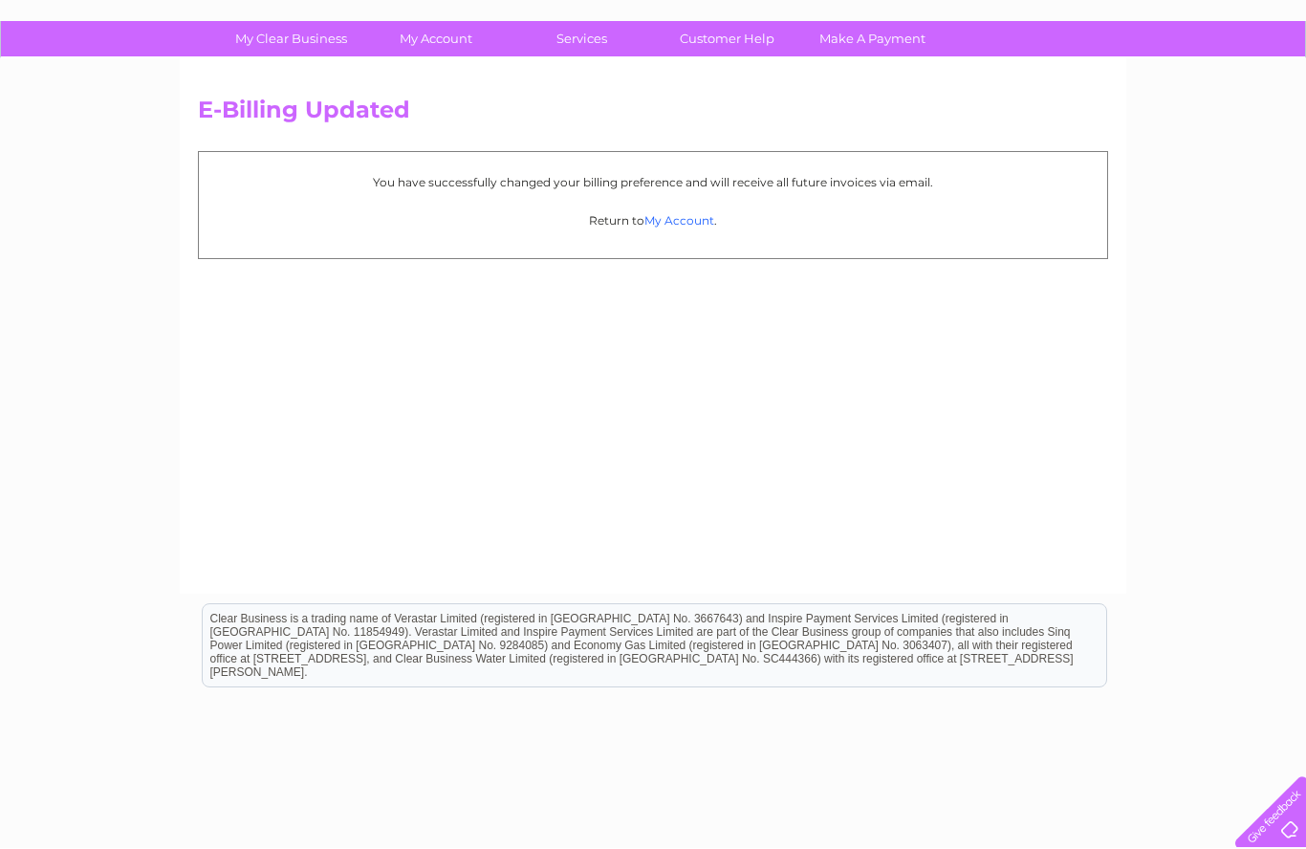
click at [681, 226] on link "My Account" at bounding box center [679, 221] width 70 height 14
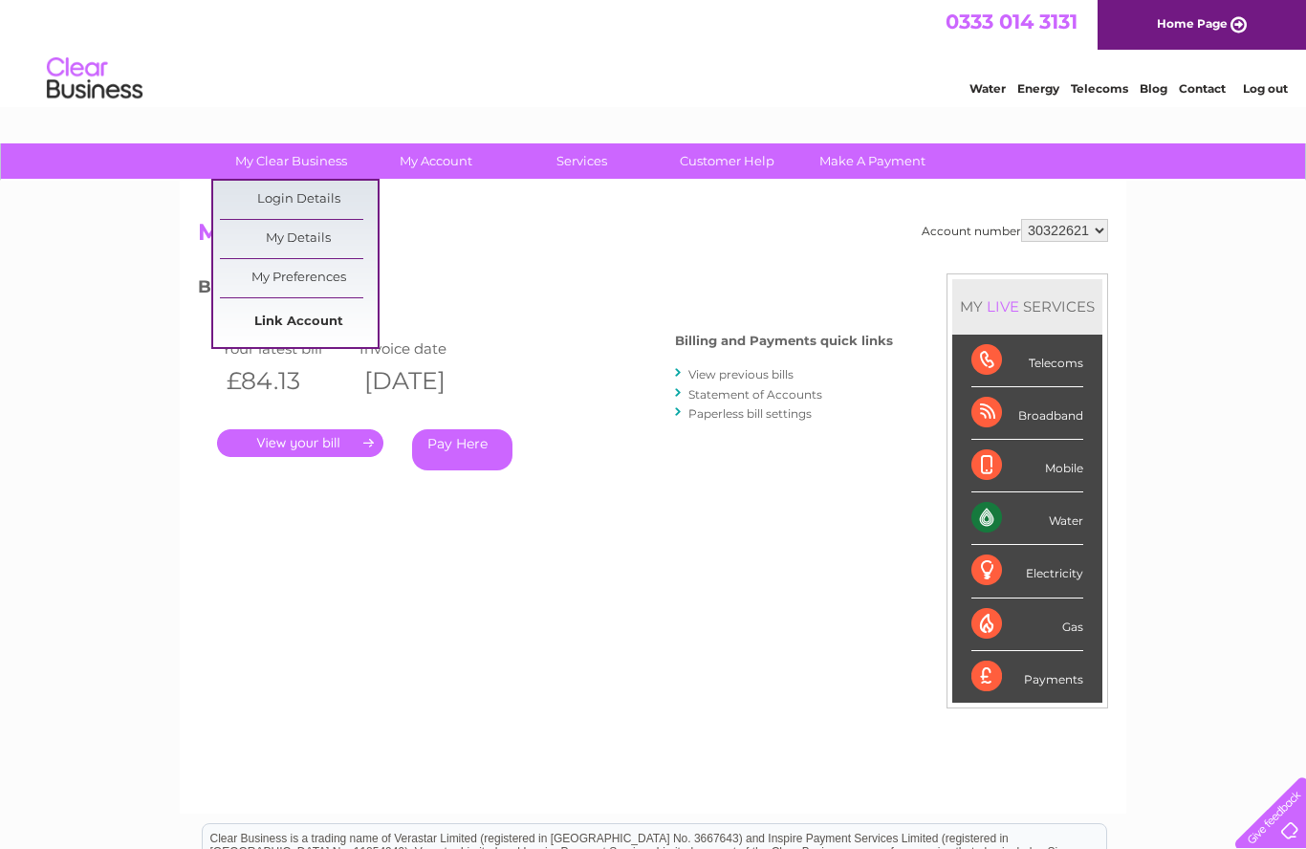
click at [289, 324] on link "Link Account" at bounding box center [299, 322] width 158 height 38
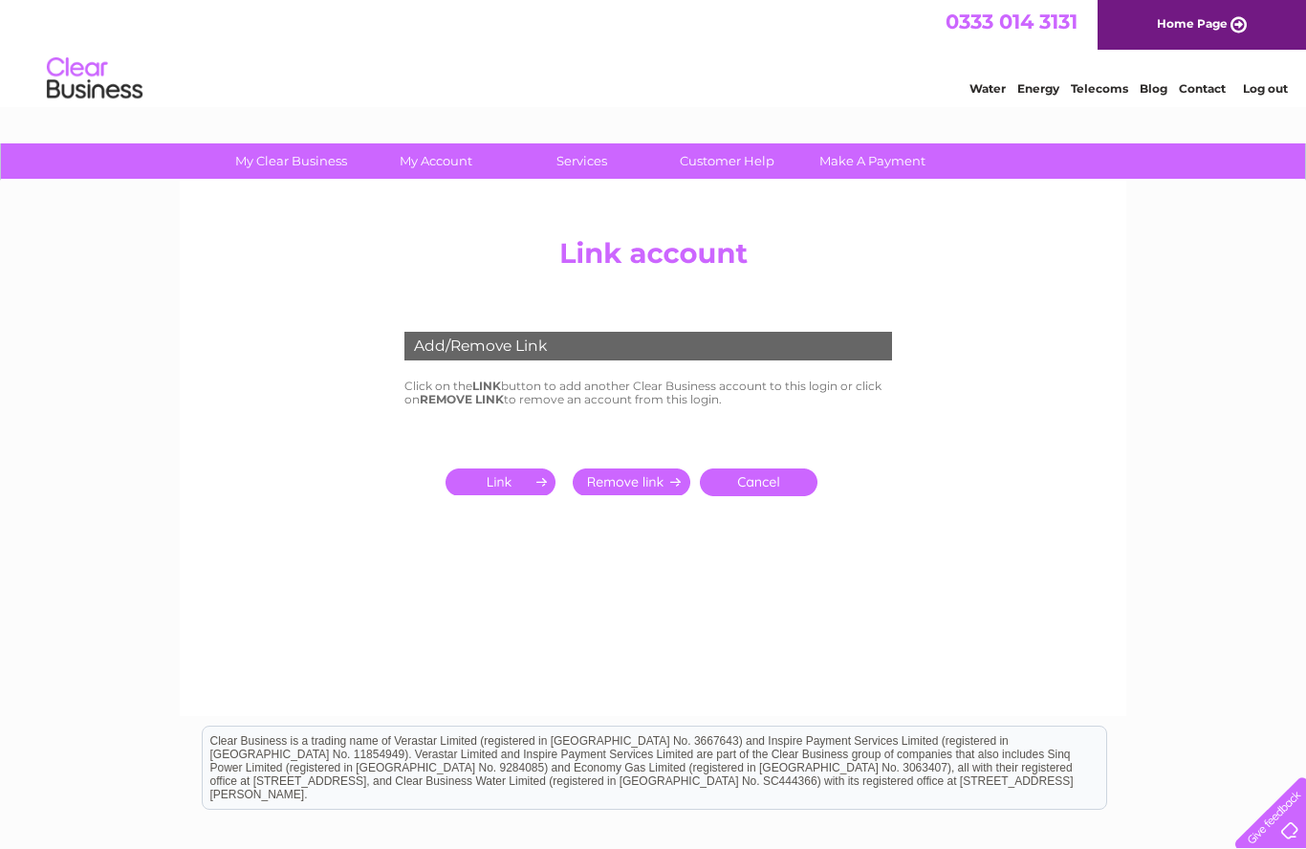
click at [510, 469] on input "submit" at bounding box center [505, 481] width 118 height 27
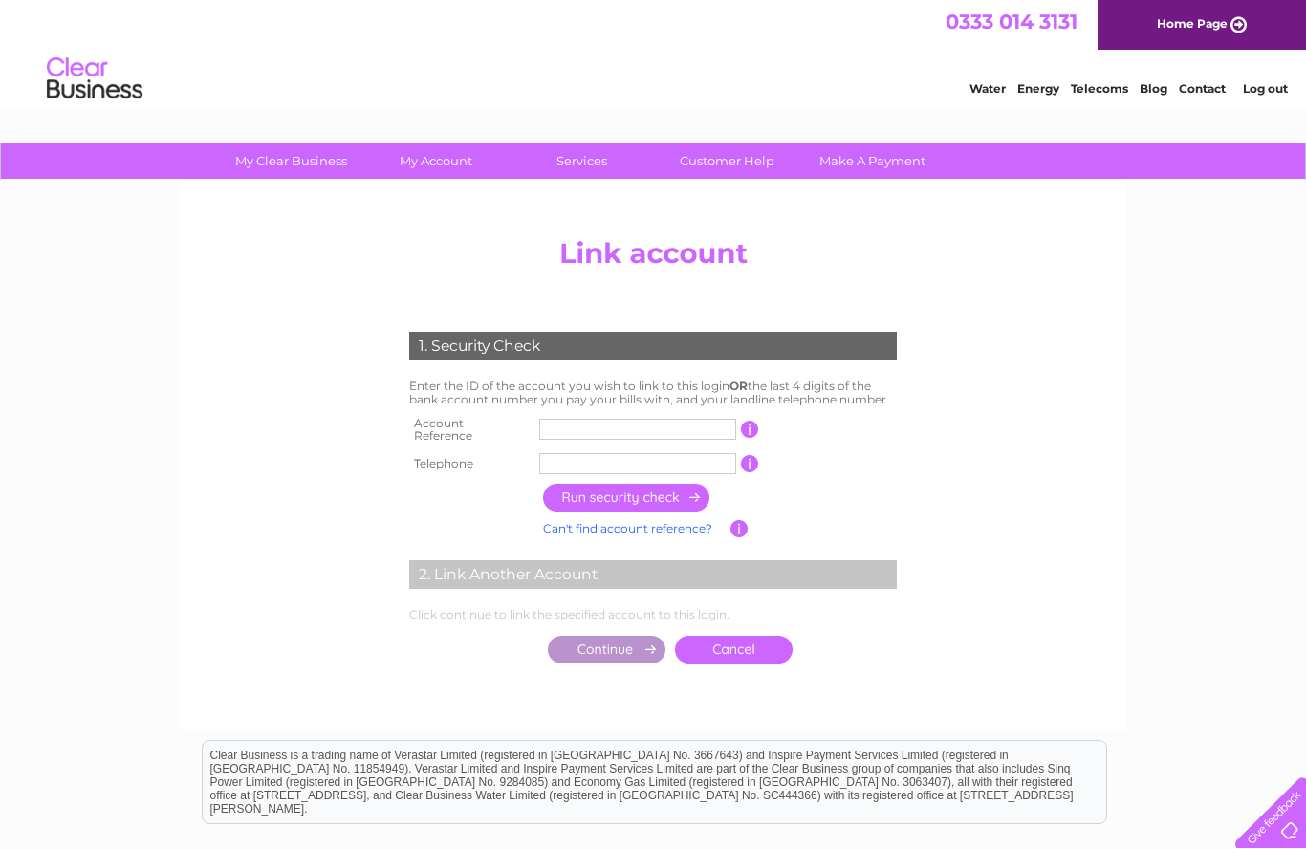
click at [548, 420] on input "text" at bounding box center [637, 429] width 197 height 21
type input "1153594"
click at [545, 458] on input "text" at bounding box center [637, 463] width 197 height 21
type input "01355241312"
click at [662, 490] on input "button" at bounding box center [627, 498] width 168 height 28
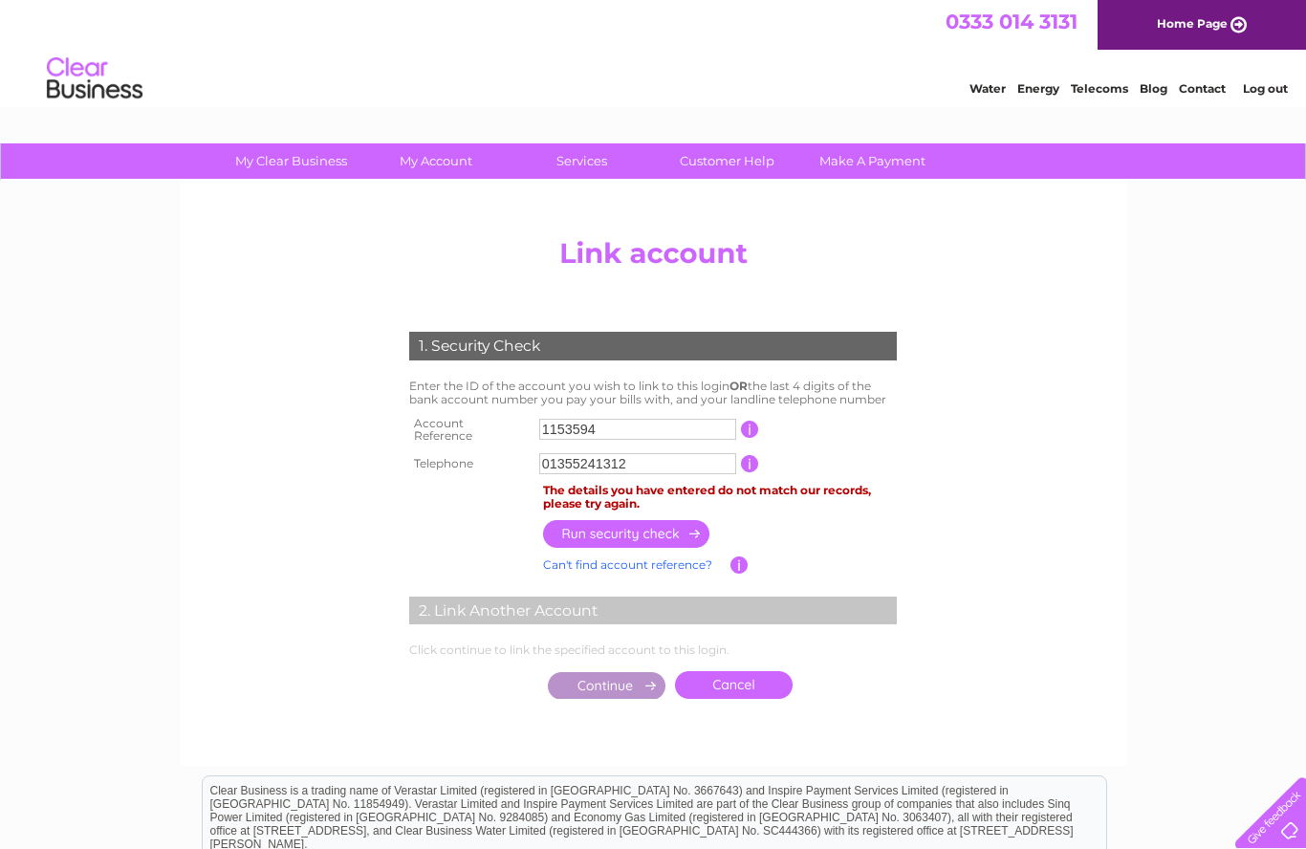
click at [752, 674] on link "Cancel" at bounding box center [734, 685] width 118 height 28
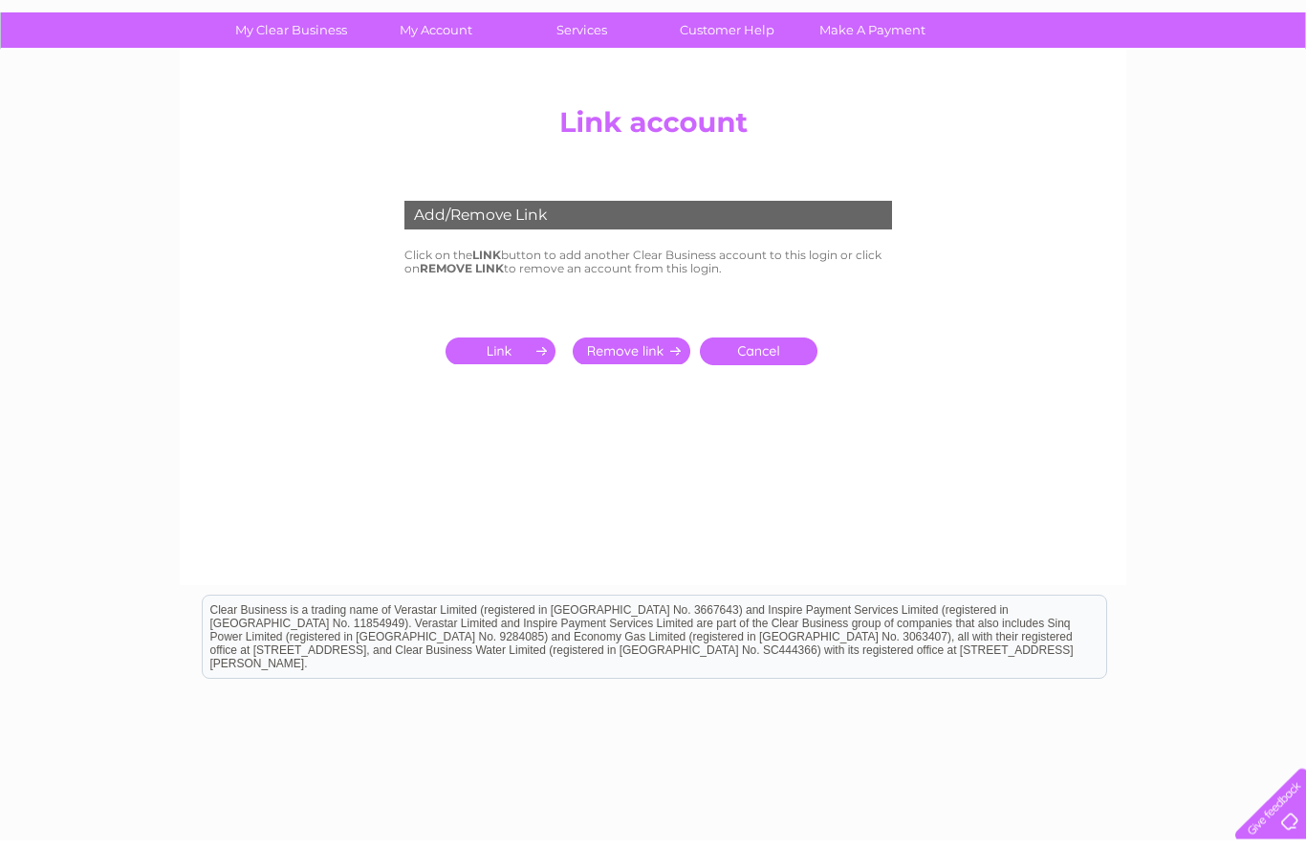
scroll to position [121, 0]
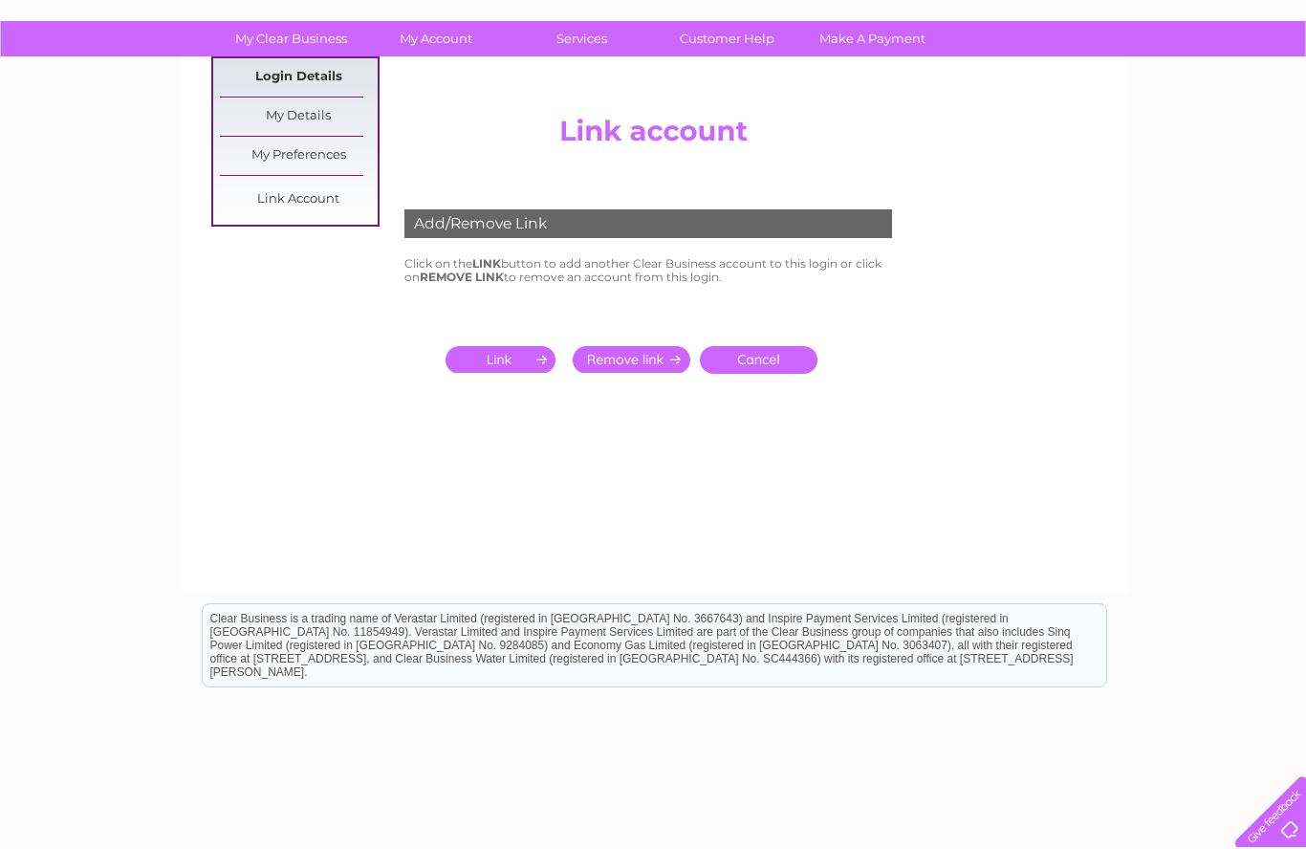
click at [288, 70] on link "Login Details" at bounding box center [299, 78] width 158 height 38
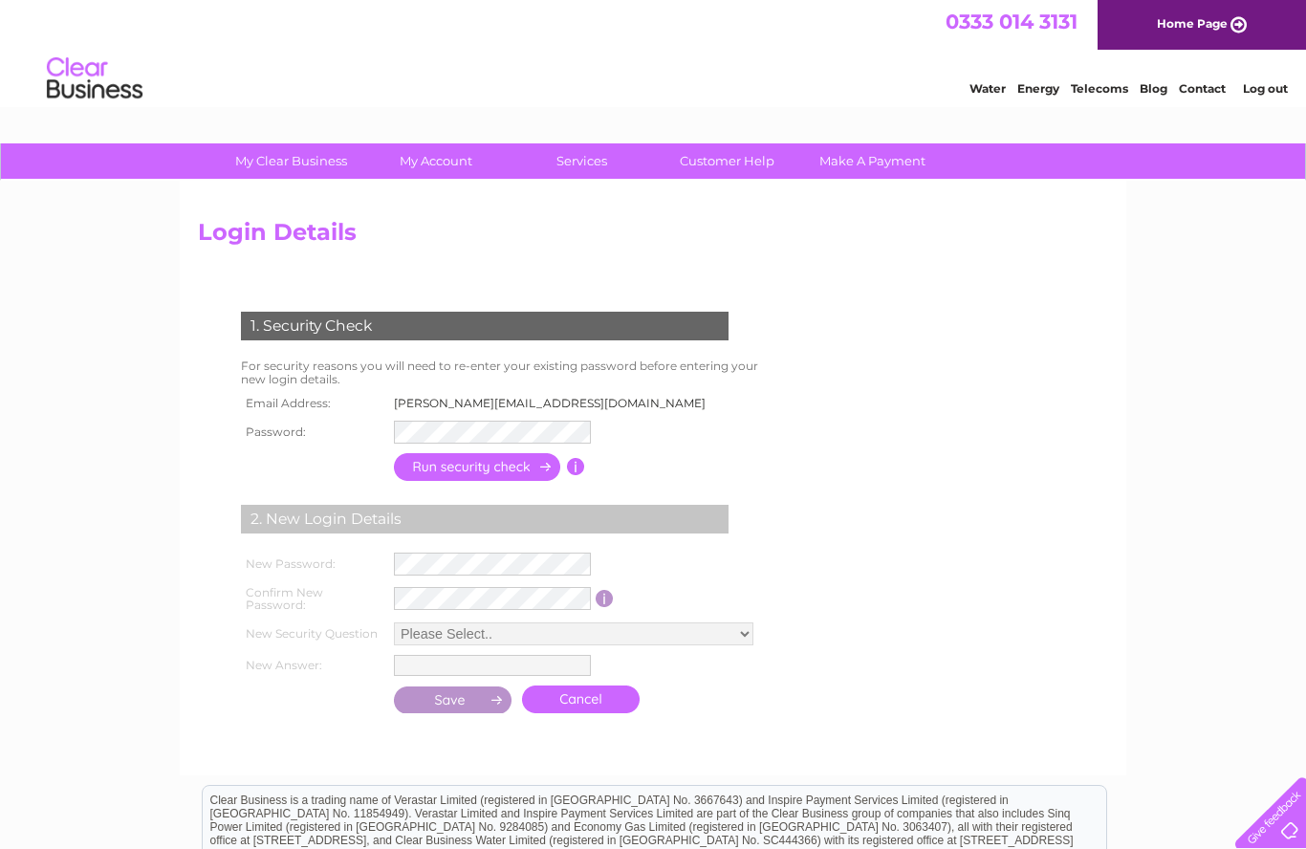
click at [1286, 94] on link "Log out" at bounding box center [1265, 88] width 45 height 14
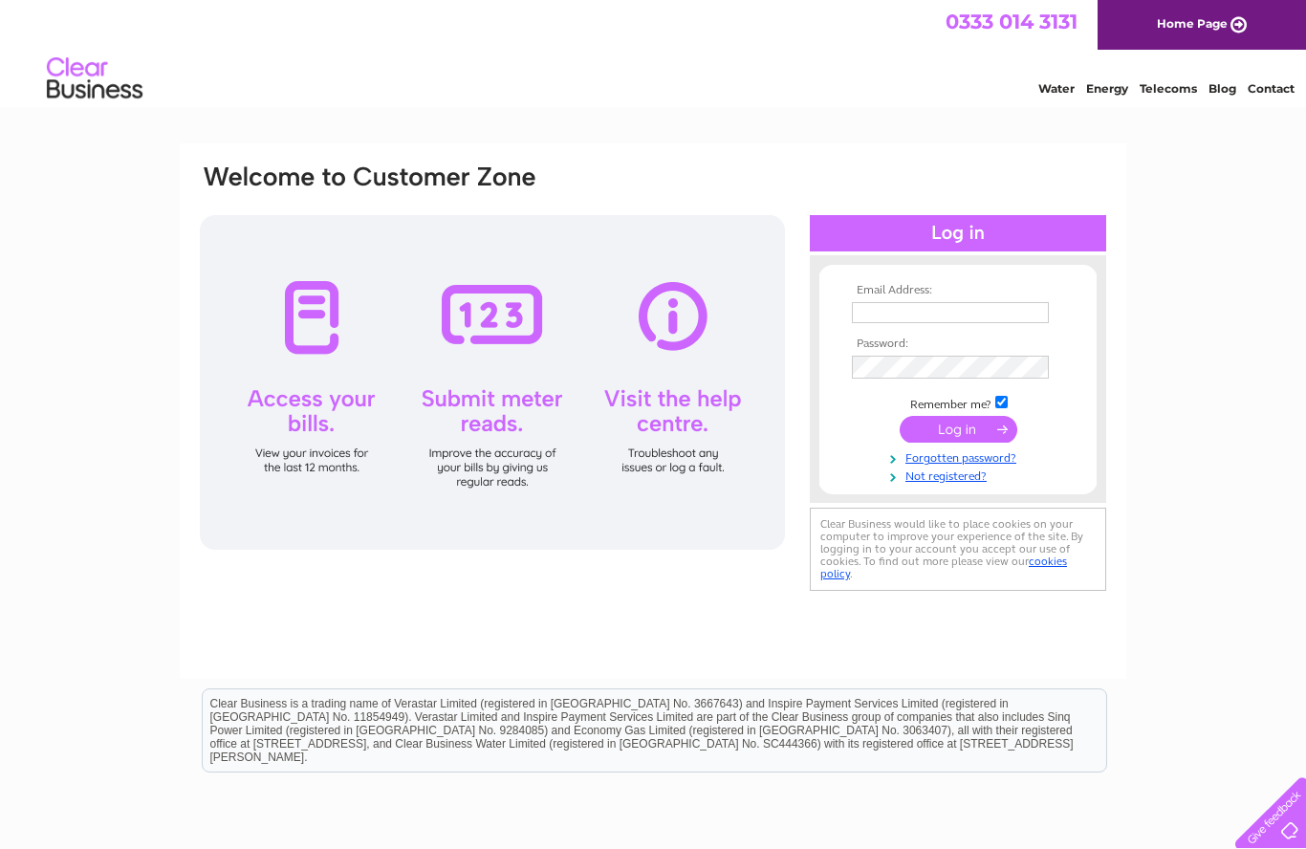
click at [874, 319] on input "text" at bounding box center [950, 312] width 197 height 21
type input "Kingsley2470@hotmail.com"
click at [957, 432] on input "submit" at bounding box center [959, 431] width 118 height 27
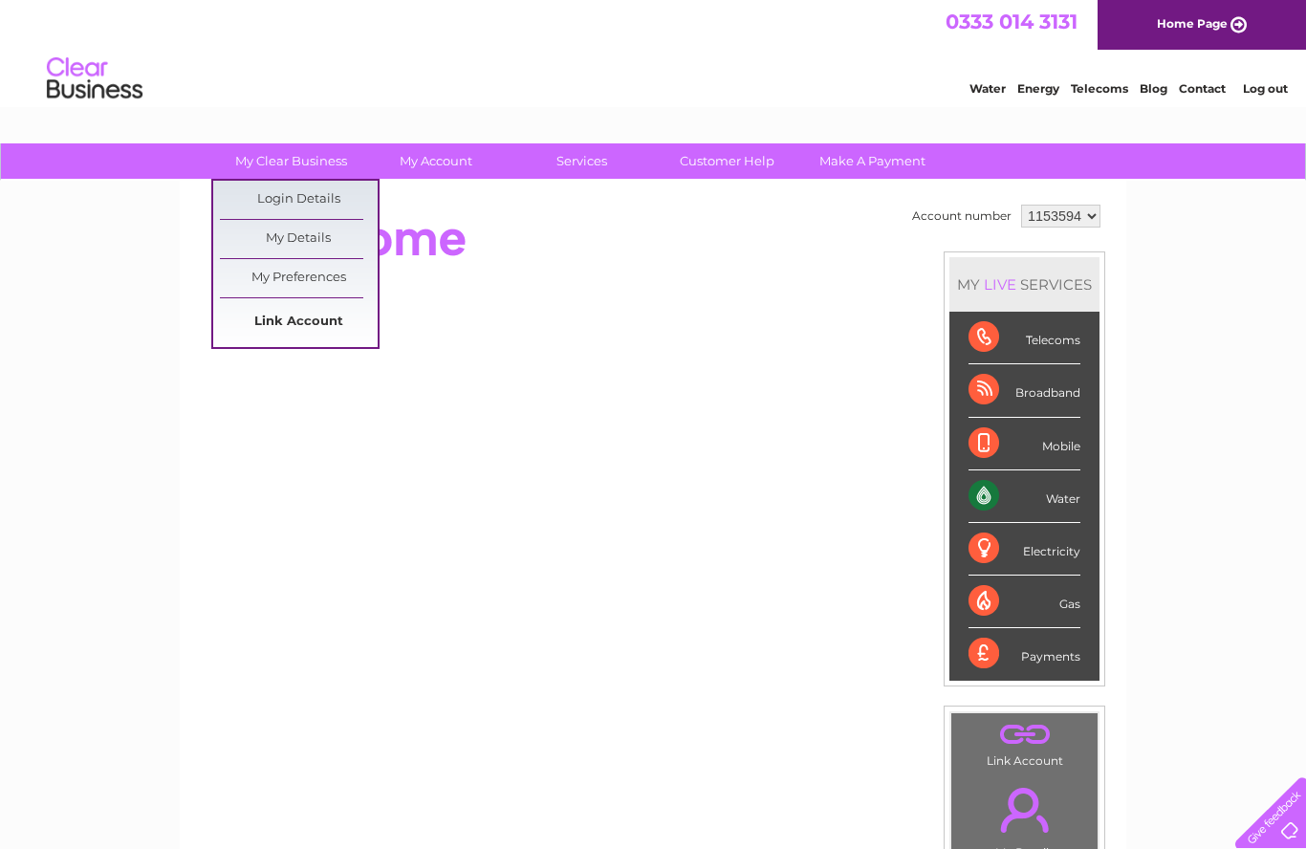
click at [310, 330] on link "Link Account" at bounding box center [299, 322] width 158 height 38
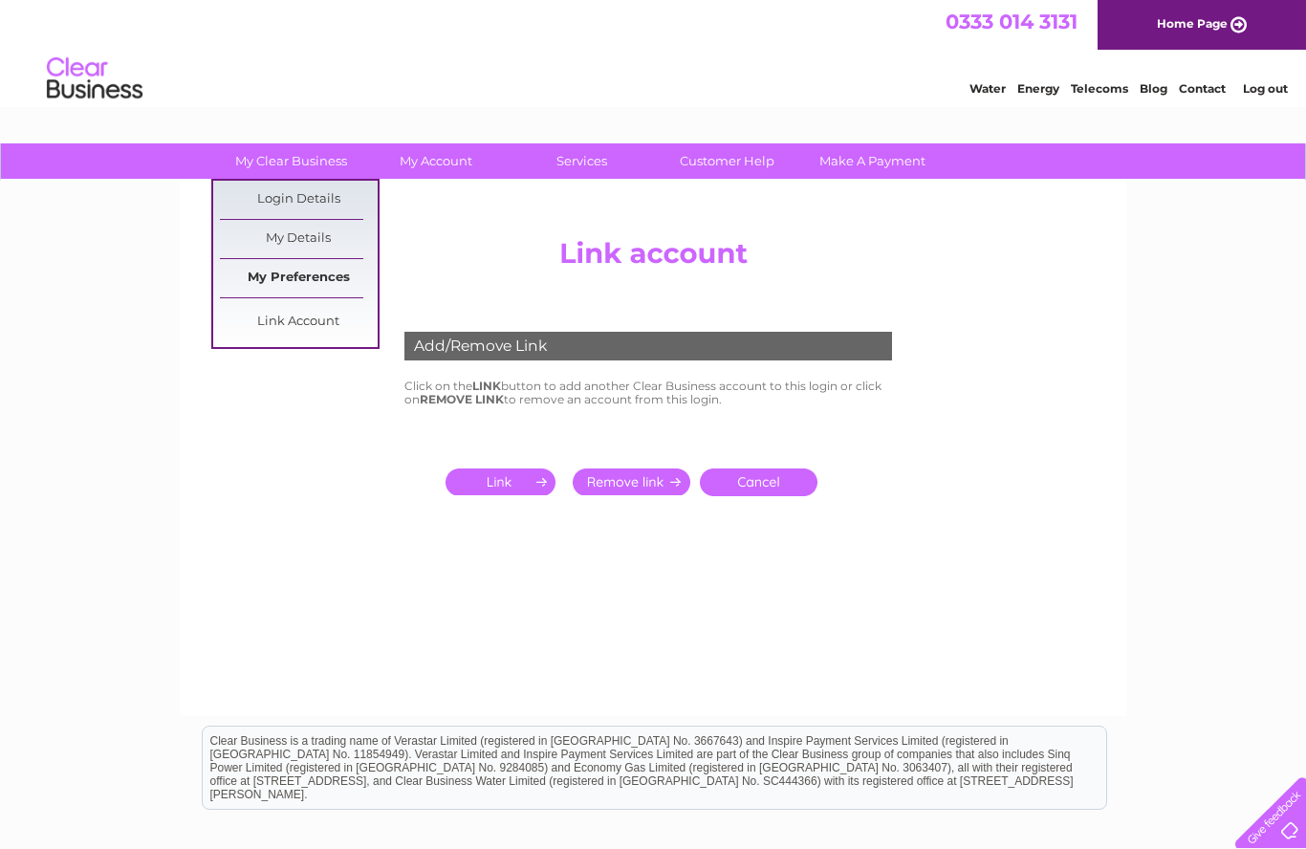
click at [315, 275] on link "My Preferences" at bounding box center [299, 278] width 158 height 38
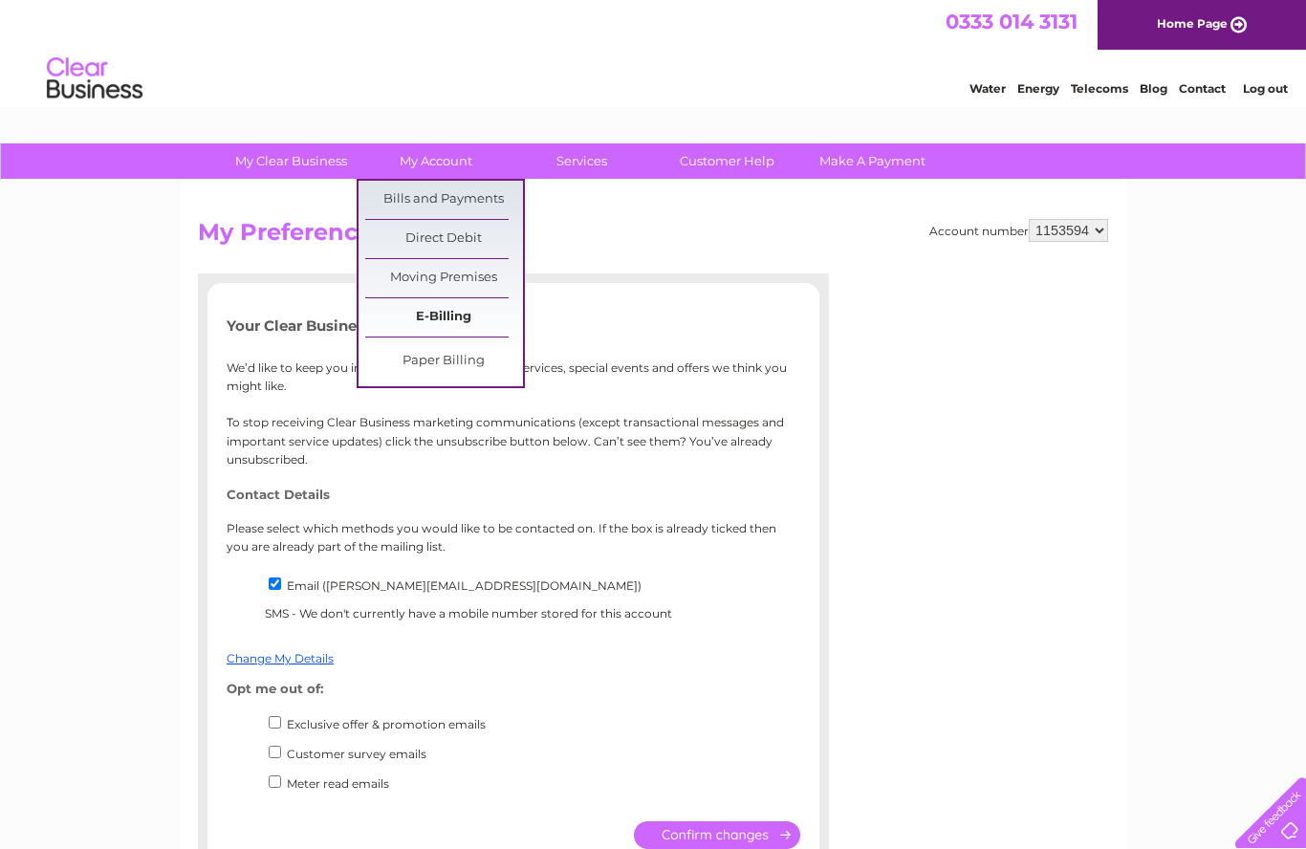
click at [445, 309] on link "E-Billing" at bounding box center [444, 317] width 158 height 38
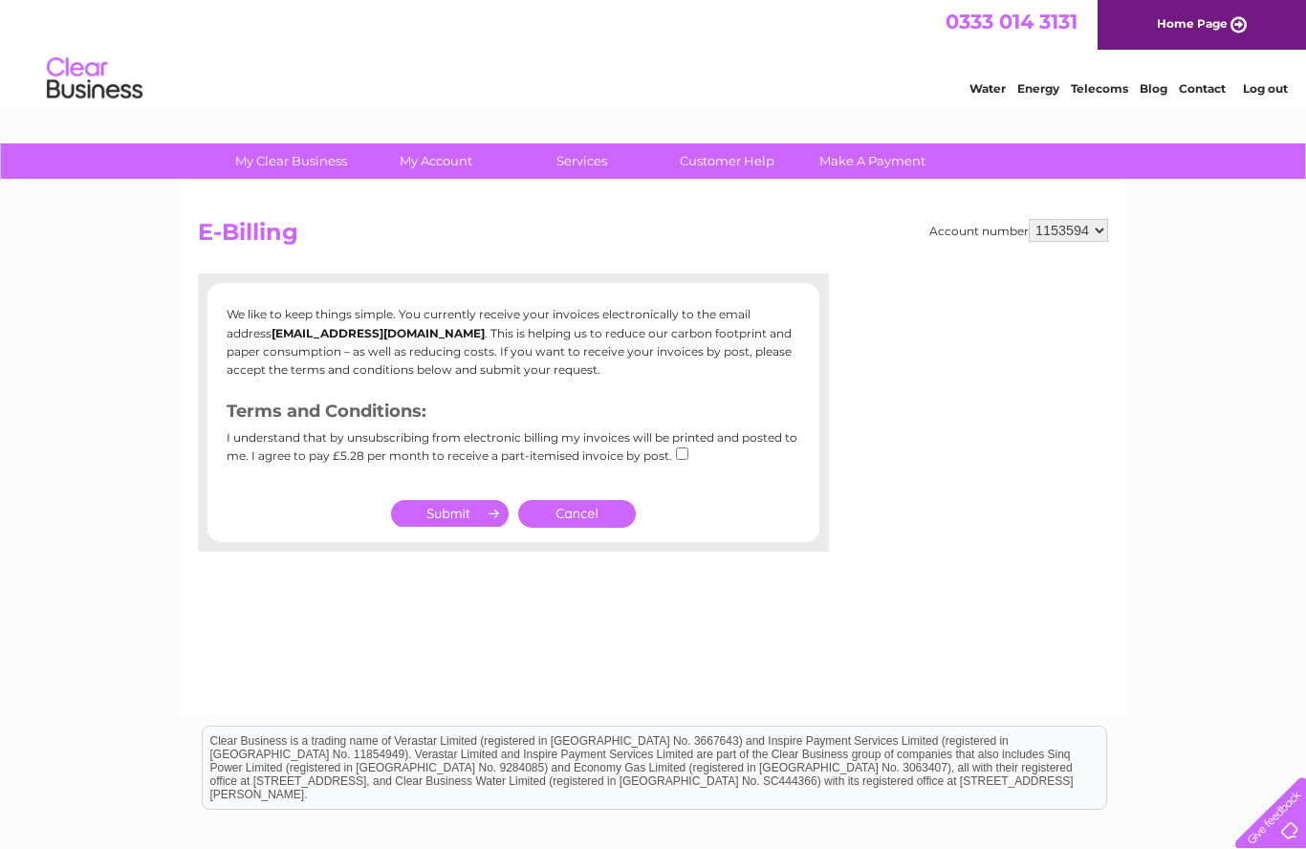
click at [676, 453] on input "checkbox" at bounding box center [682, 453] width 12 height 12
checkbox input "true"
click at [466, 512] on input "submit" at bounding box center [450, 513] width 118 height 27
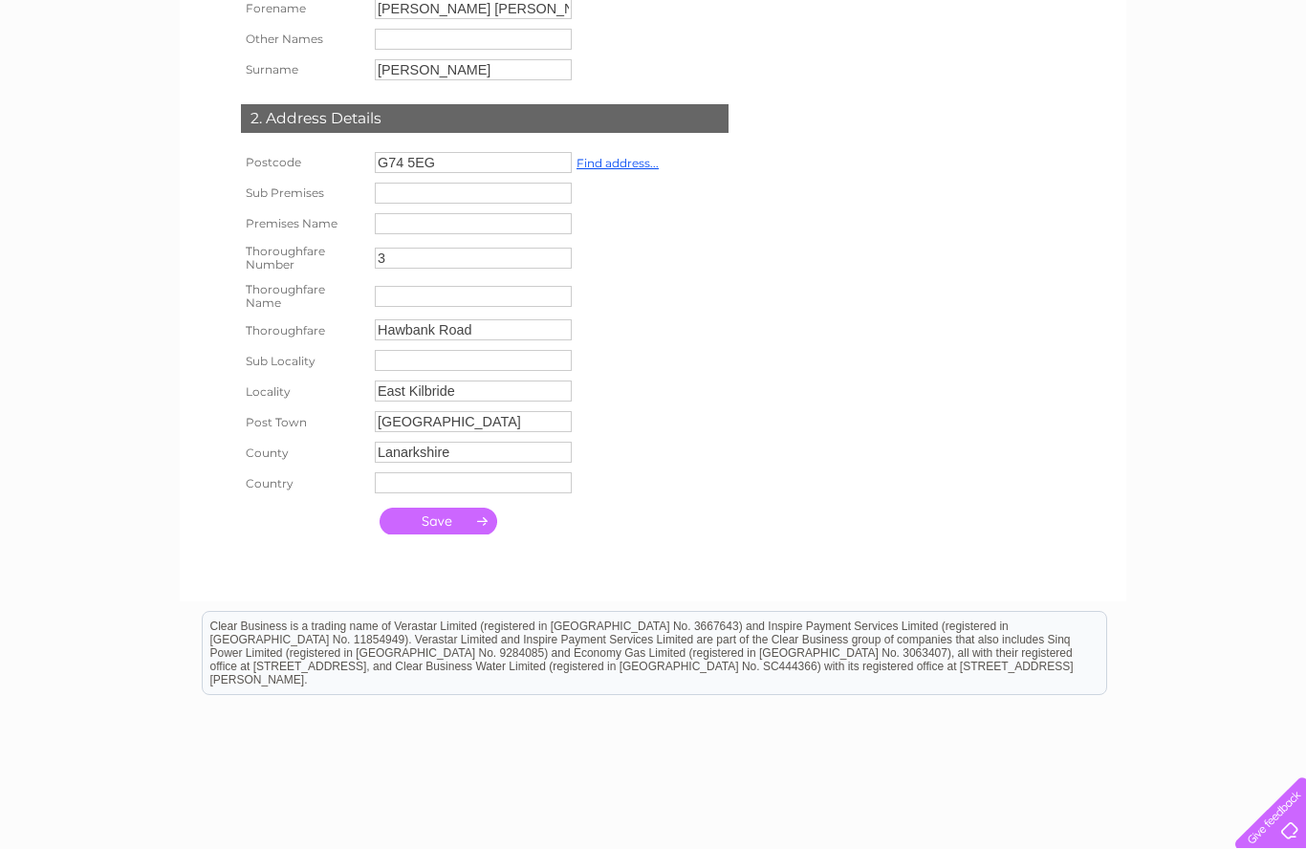
scroll to position [419, 0]
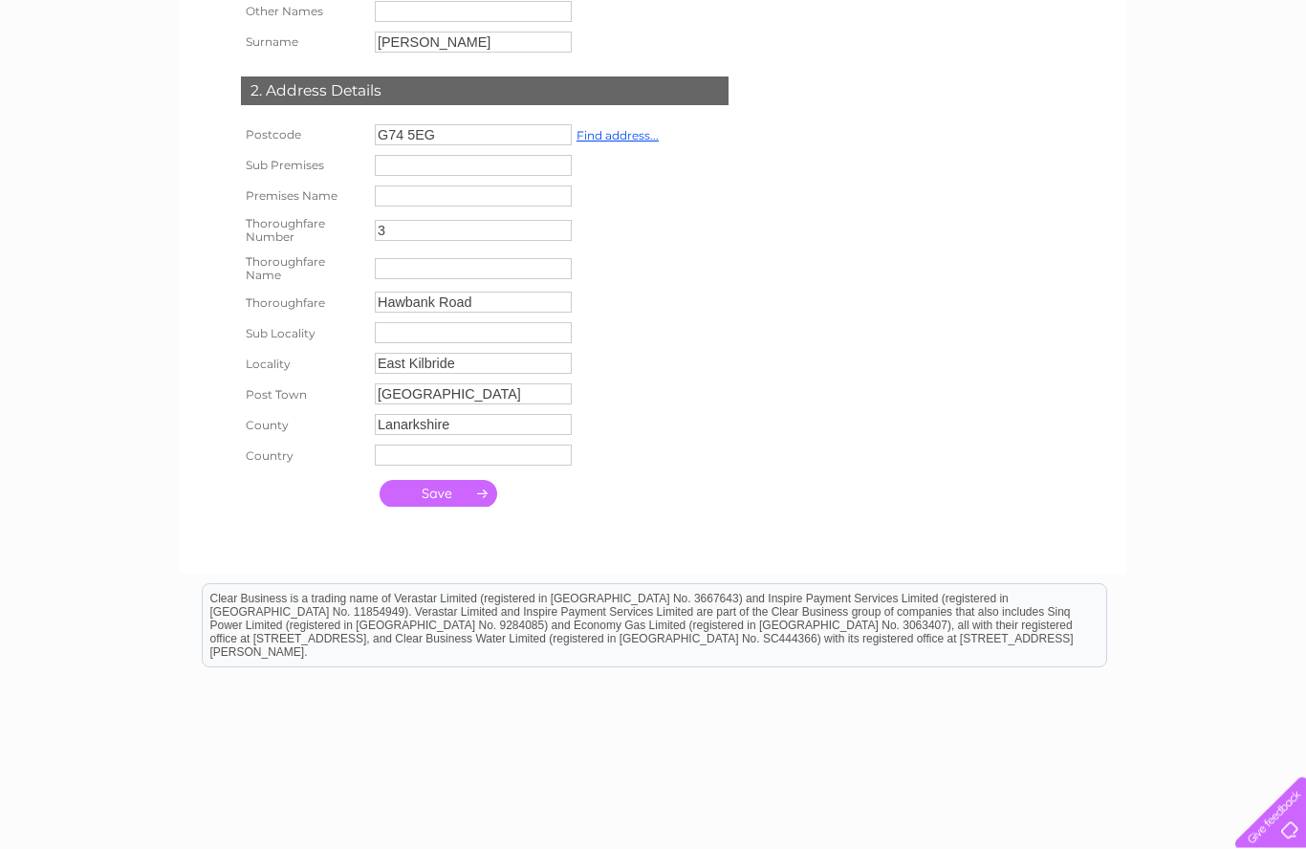
click at [455, 508] on input "submit" at bounding box center [439, 494] width 118 height 27
click at [434, 508] on input "submit" at bounding box center [439, 494] width 118 height 27
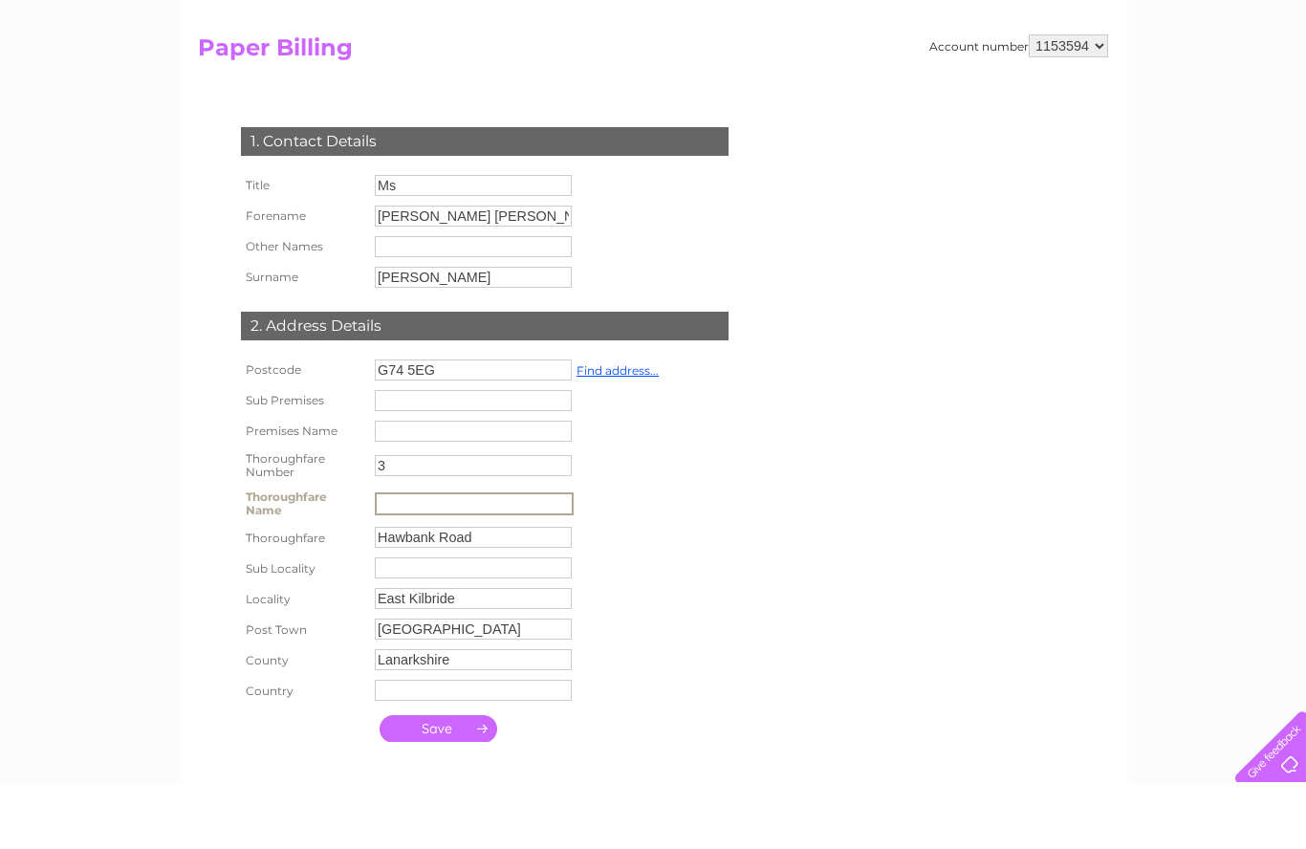
scroll to position [120, 0]
click at [385, 745] on input "text" at bounding box center [473, 755] width 197 height 21
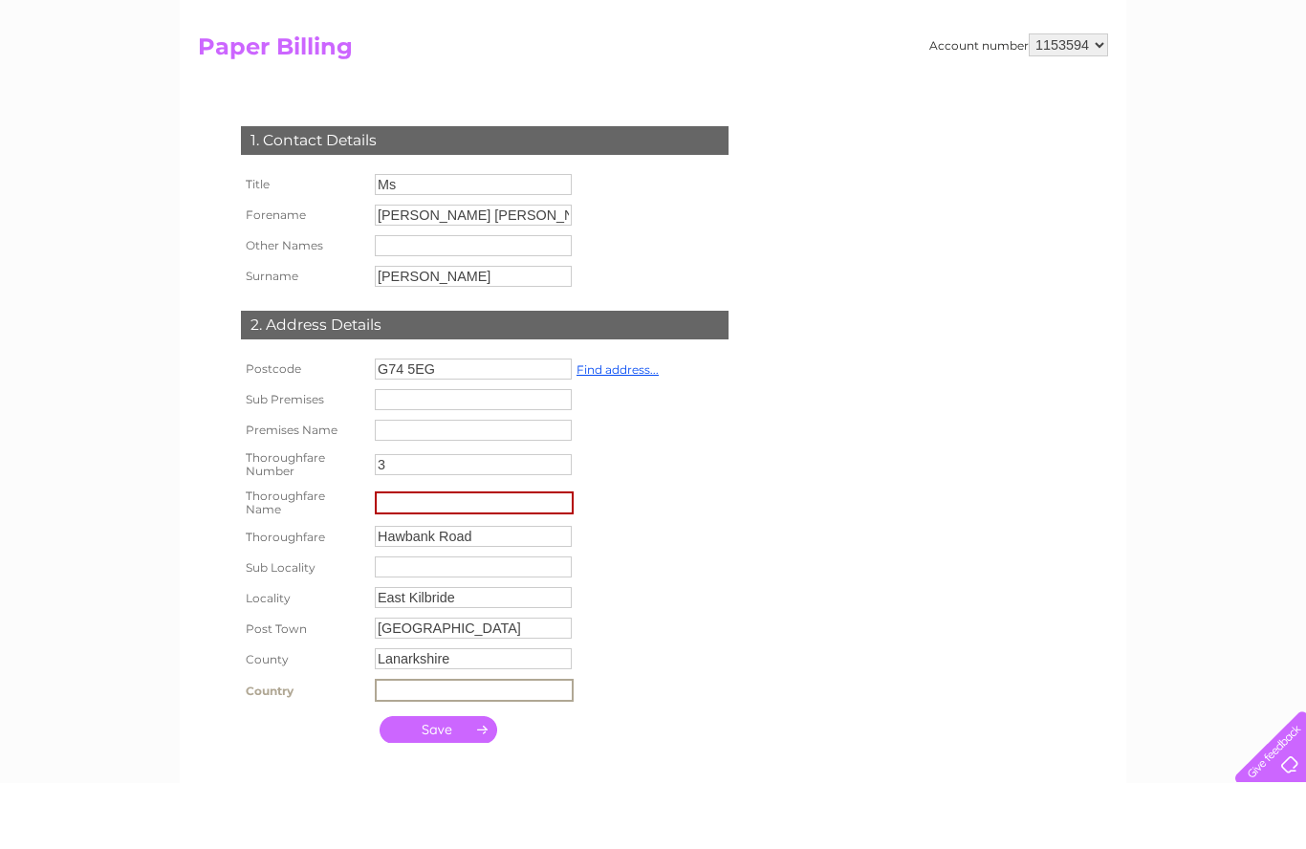
click at [434, 782] on input "submit" at bounding box center [439, 795] width 118 height 27
type input "College [PERSON_NAME]"
click at [442, 780] on input "submit" at bounding box center [439, 793] width 118 height 27
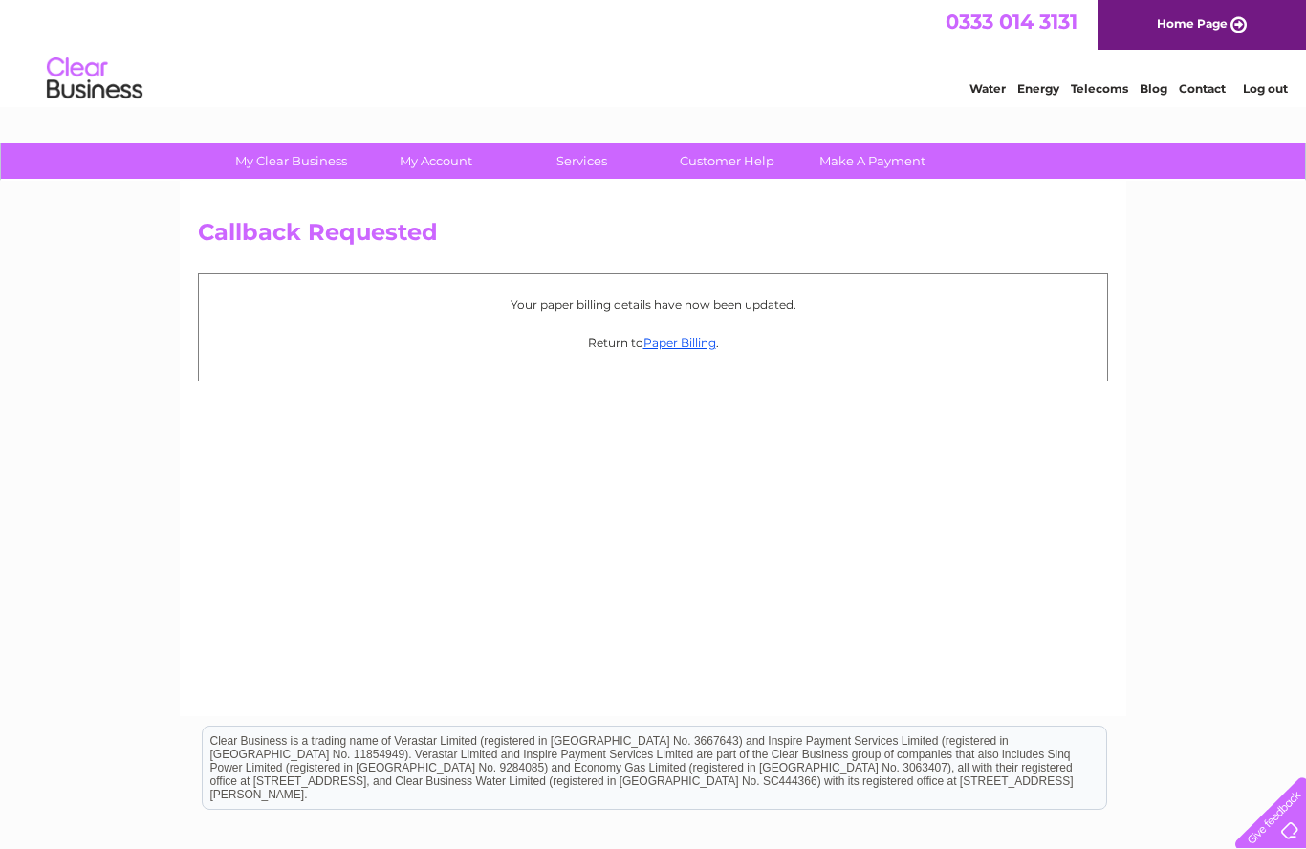
click at [1262, 96] on link "Log out" at bounding box center [1265, 88] width 45 height 14
